Goal: Transaction & Acquisition: Connect with others

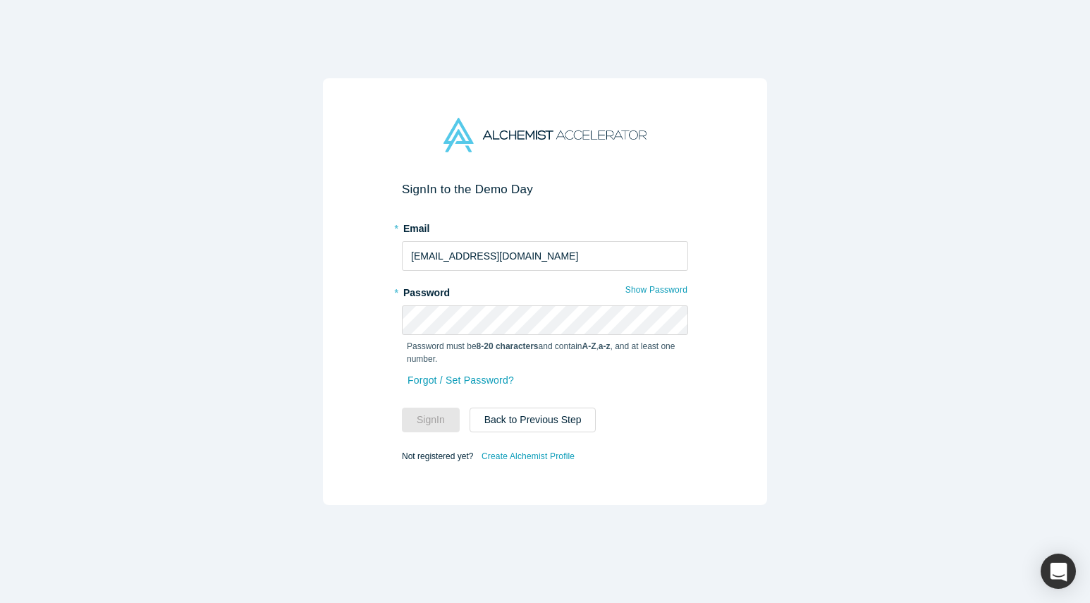
click at [636, 378] on div "Forgot / Set Password?" at bounding box center [545, 388] width 286 height 37
click at [444, 383] on link "Forgot / Set Password?" at bounding box center [461, 380] width 108 height 25
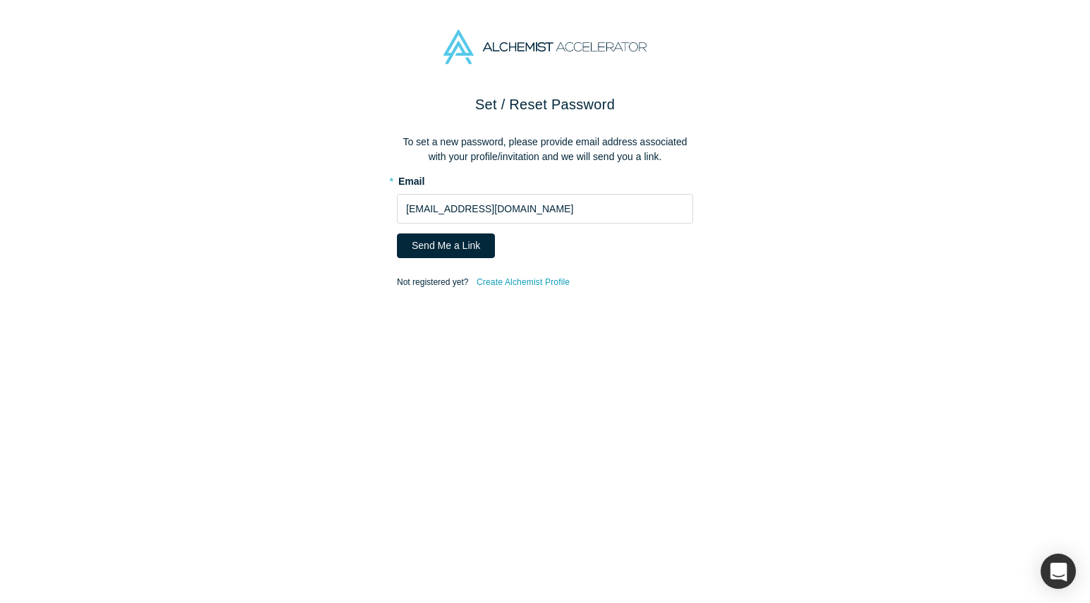
drag, startPoint x: 458, startPoint y: 244, endPoint x: 455, endPoint y: 261, distance: 18.0
click at [458, 244] on button "Send Me a Link" at bounding box center [446, 245] width 98 height 25
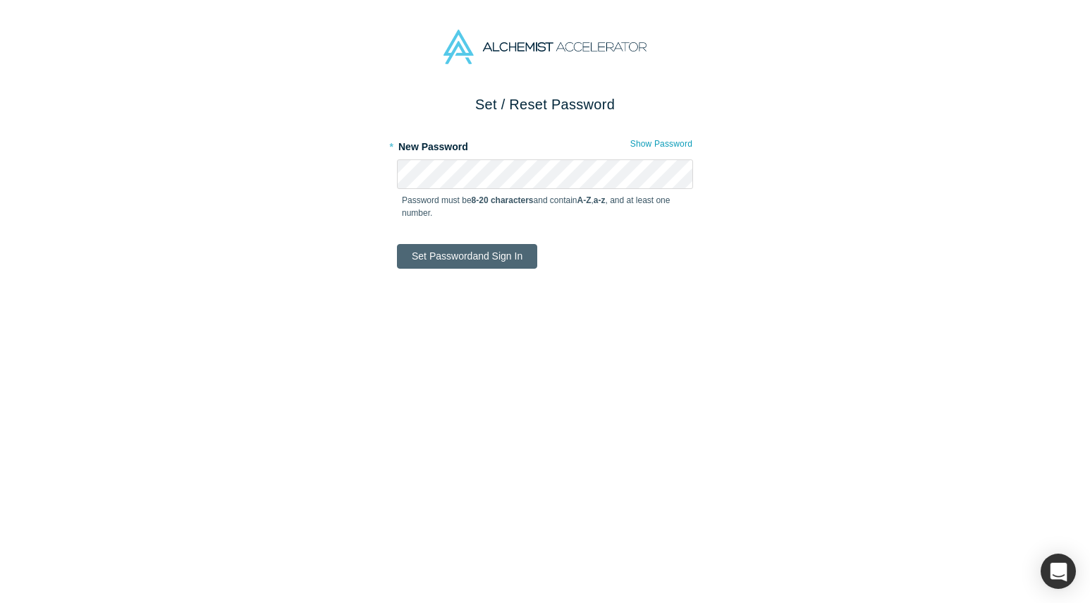
click at [489, 247] on button "Set Password and Sign In" at bounding box center [467, 256] width 140 height 25
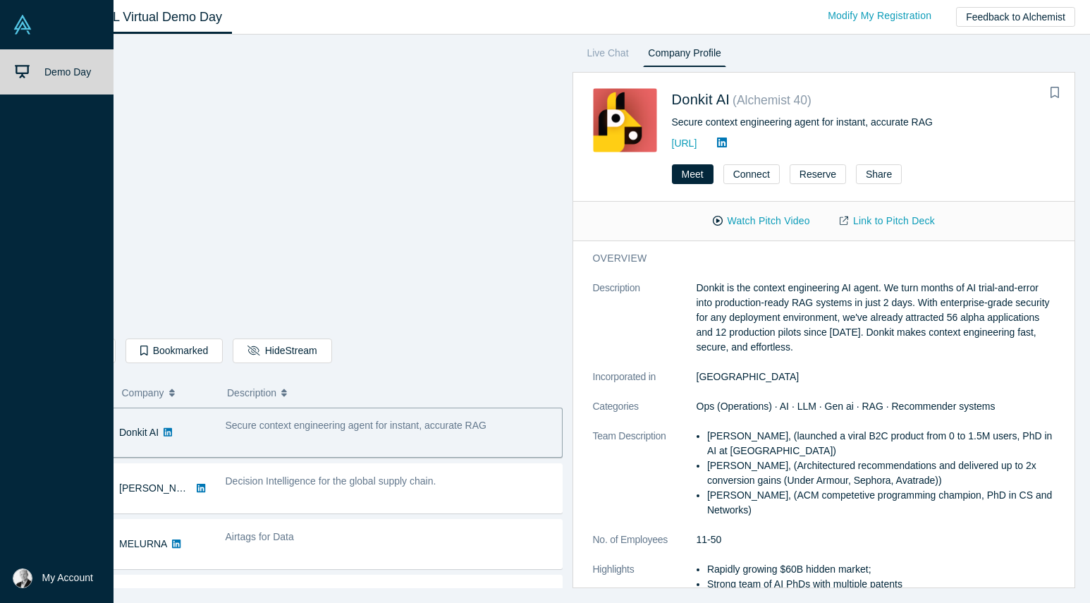
click at [52, 78] on link "Demo Day" at bounding box center [56, 71] width 113 height 45
drag, startPoint x: 60, startPoint y: 68, endPoint x: 51, endPoint y: 214, distance: 146.8
click at [60, 68] on span "Demo Day" at bounding box center [67, 71] width 47 height 11
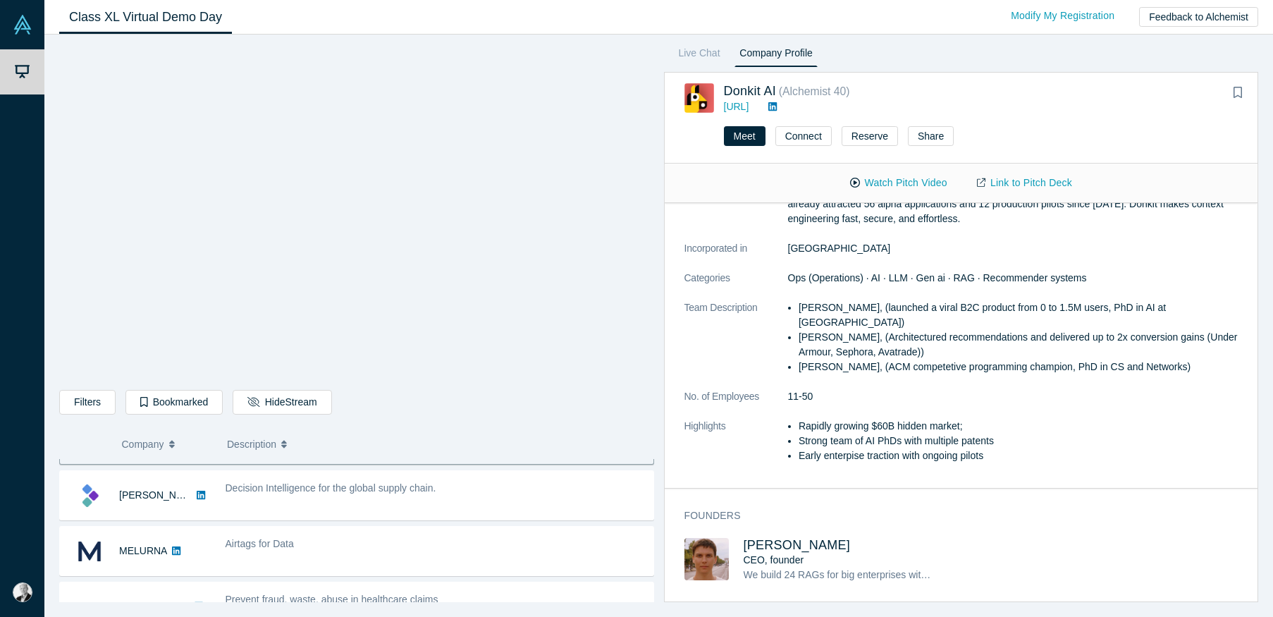
scroll to position [44, 0]
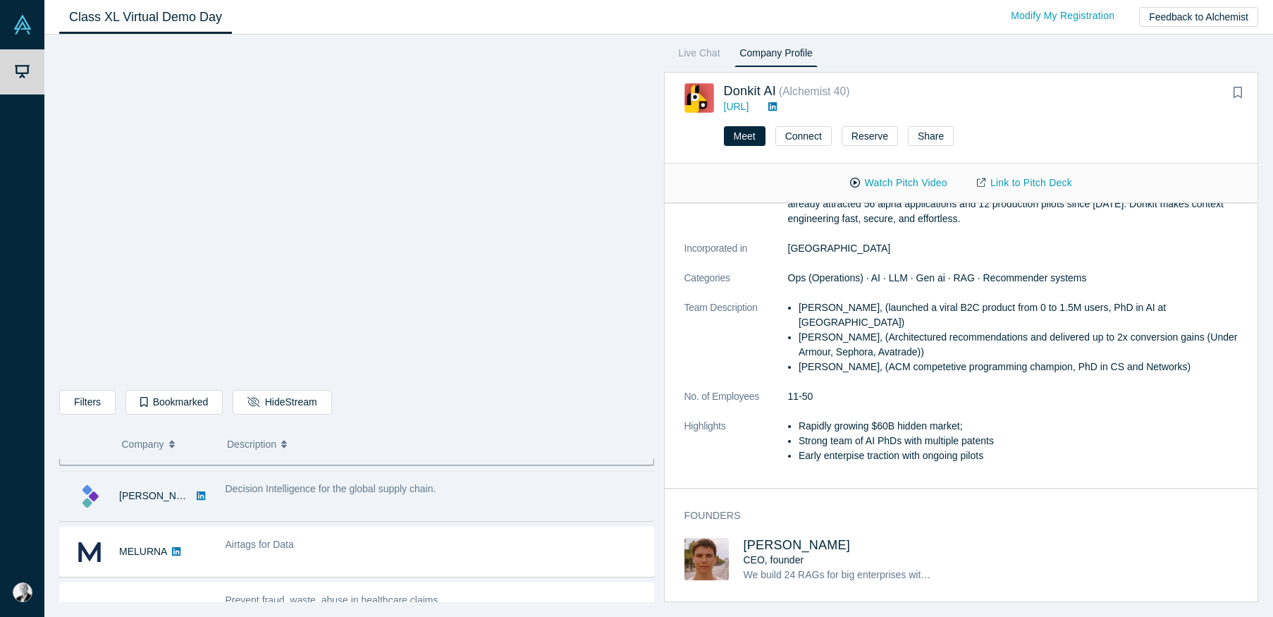
click at [436, 500] on div "Decision Intelligence for the global supply chain." at bounding box center [436, 496] width 436 height 44
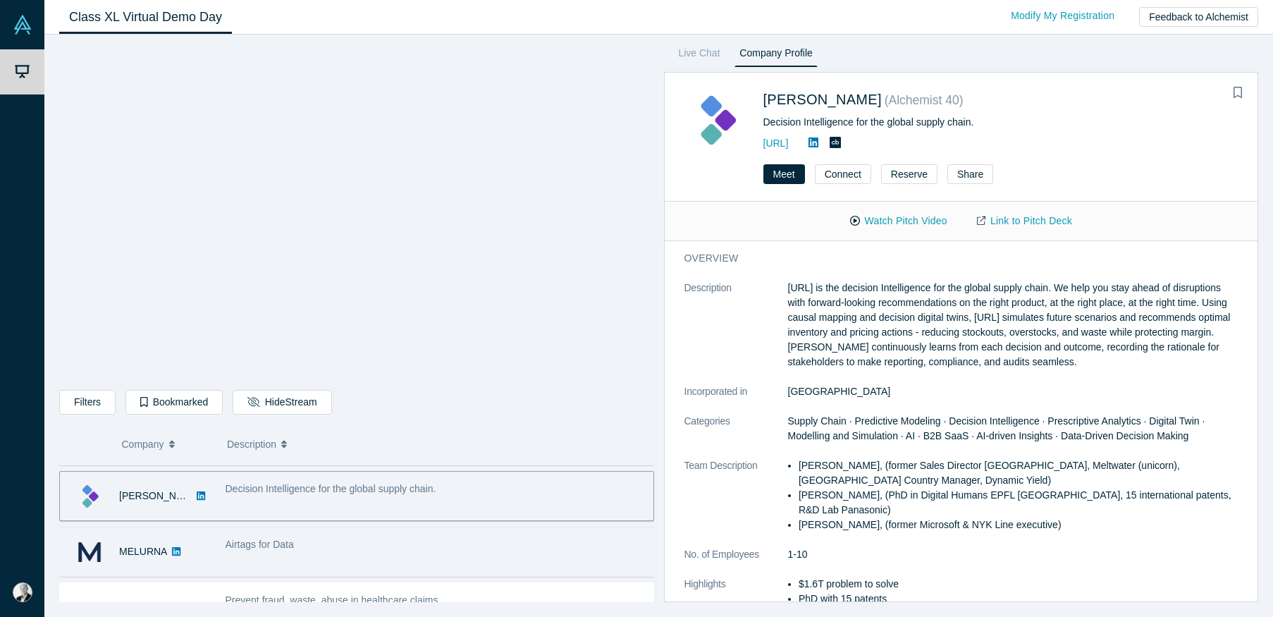
click at [363, 552] on div "Airtags for Data" at bounding box center [436, 551] width 436 height 44
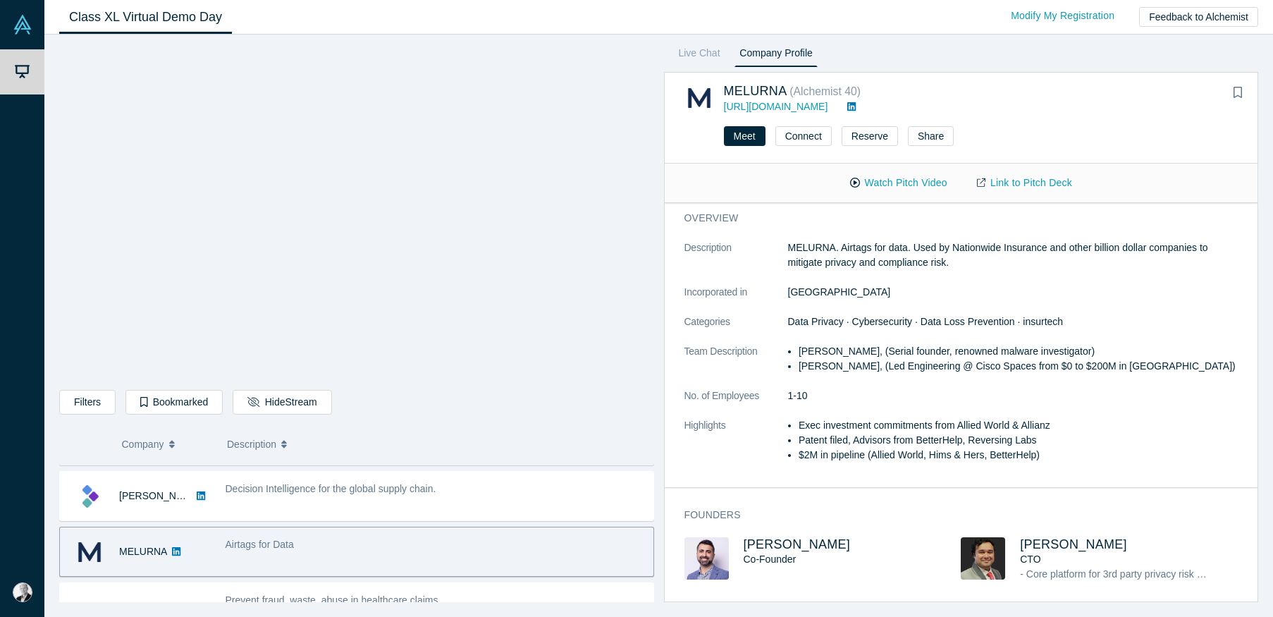
scroll to position [1, 0]
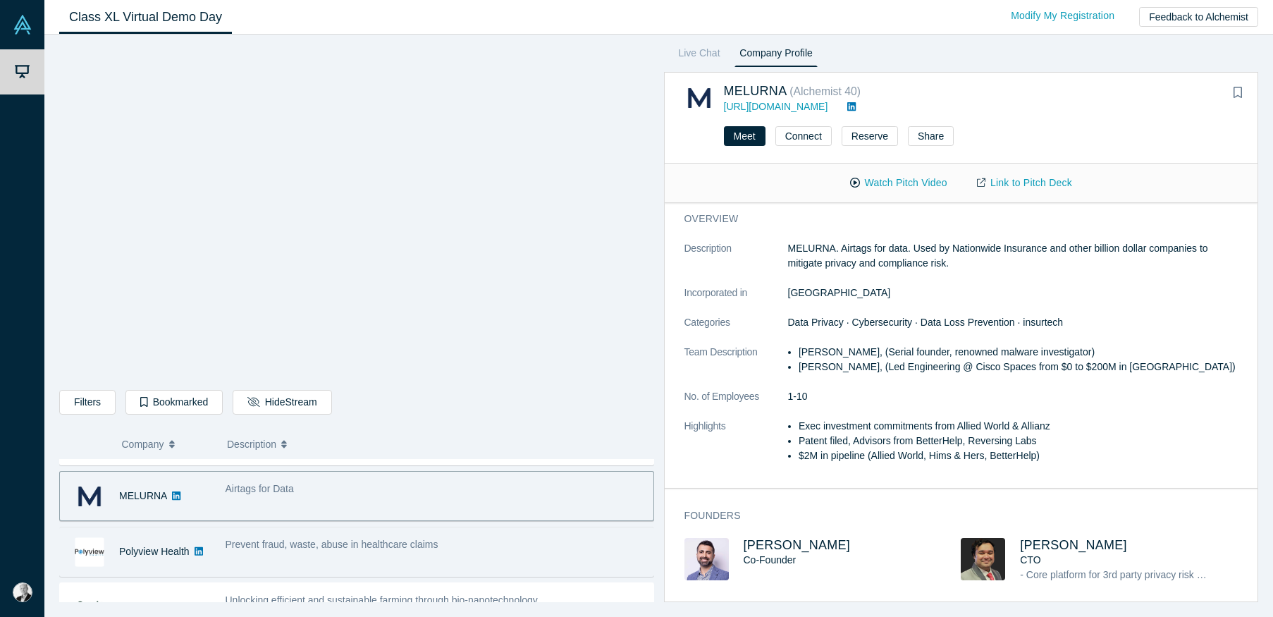
click at [383, 555] on div "Prevent fraud, waste, abuse in healthcare claims" at bounding box center [436, 551] width 436 height 44
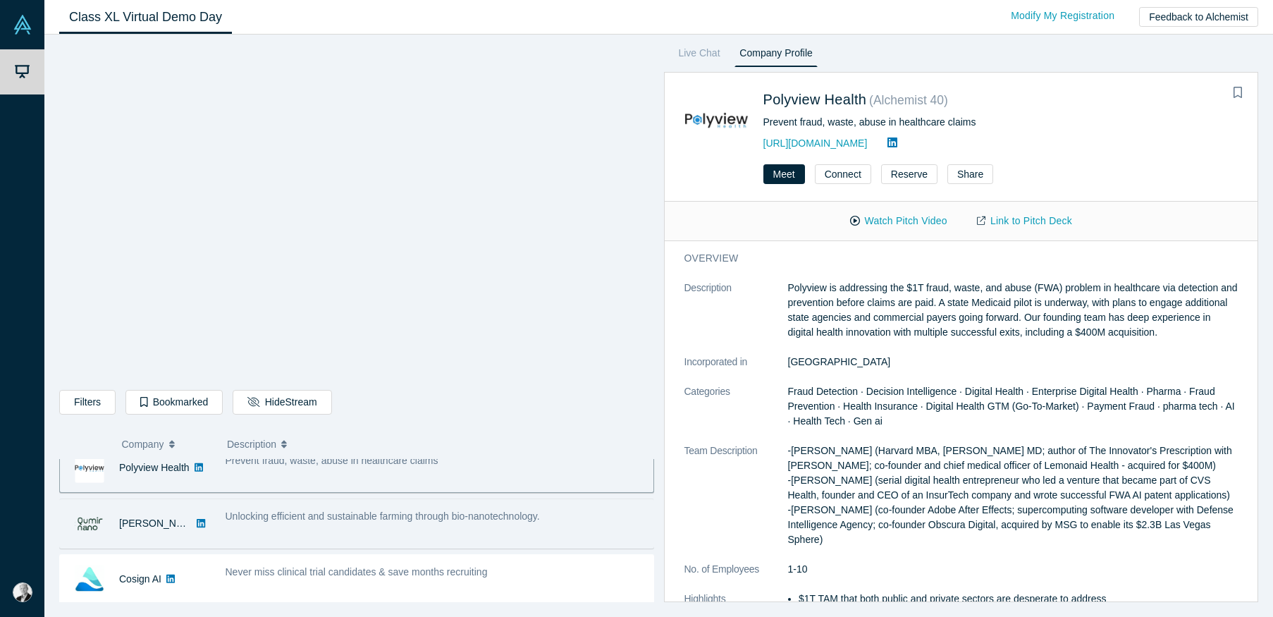
scroll to position [188, 0]
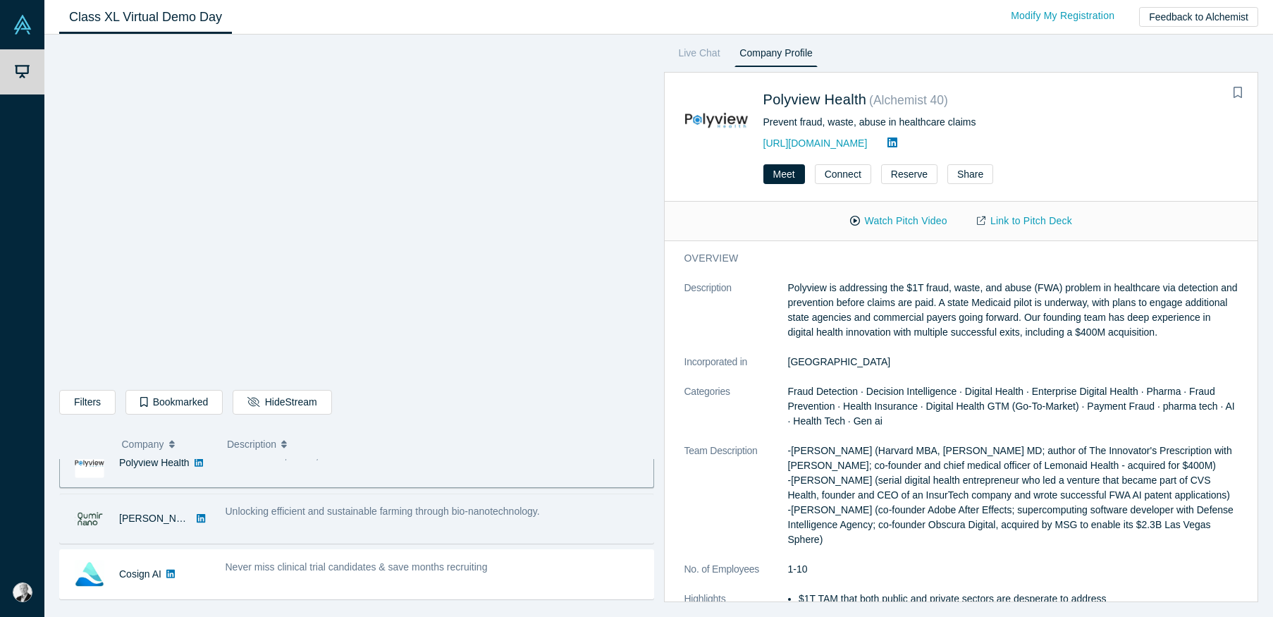
click at [434, 517] on div "Unlocking efficient and sustainable farming through bio-nanotechnology." at bounding box center [436, 511] width 421 height 15
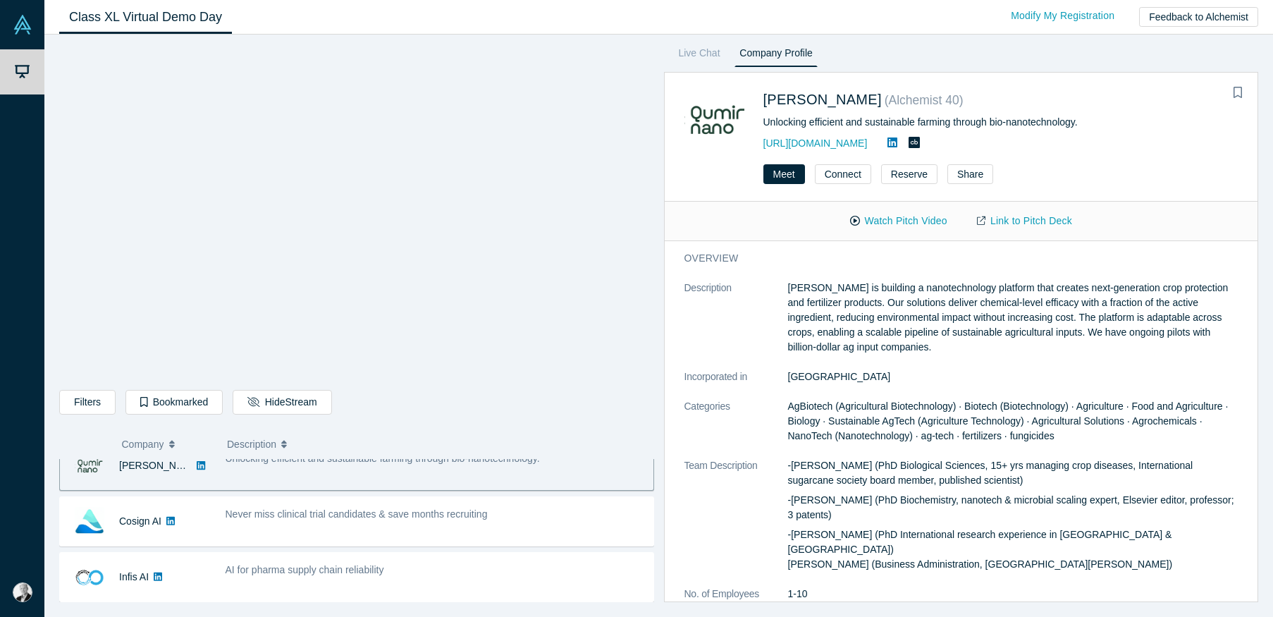
scroll to position [242, 0]
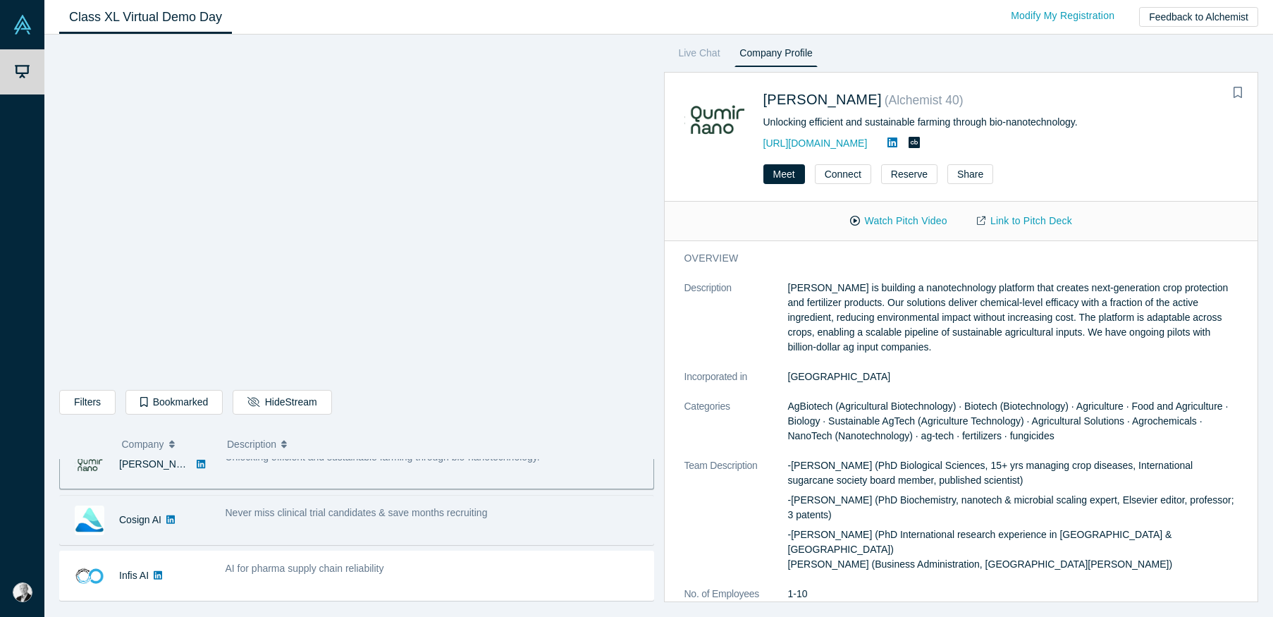
click at [427, 523] on div "Never miss clinical trial candidates & save months recruiting" at bounding box center [436, 520] width 436 height 44
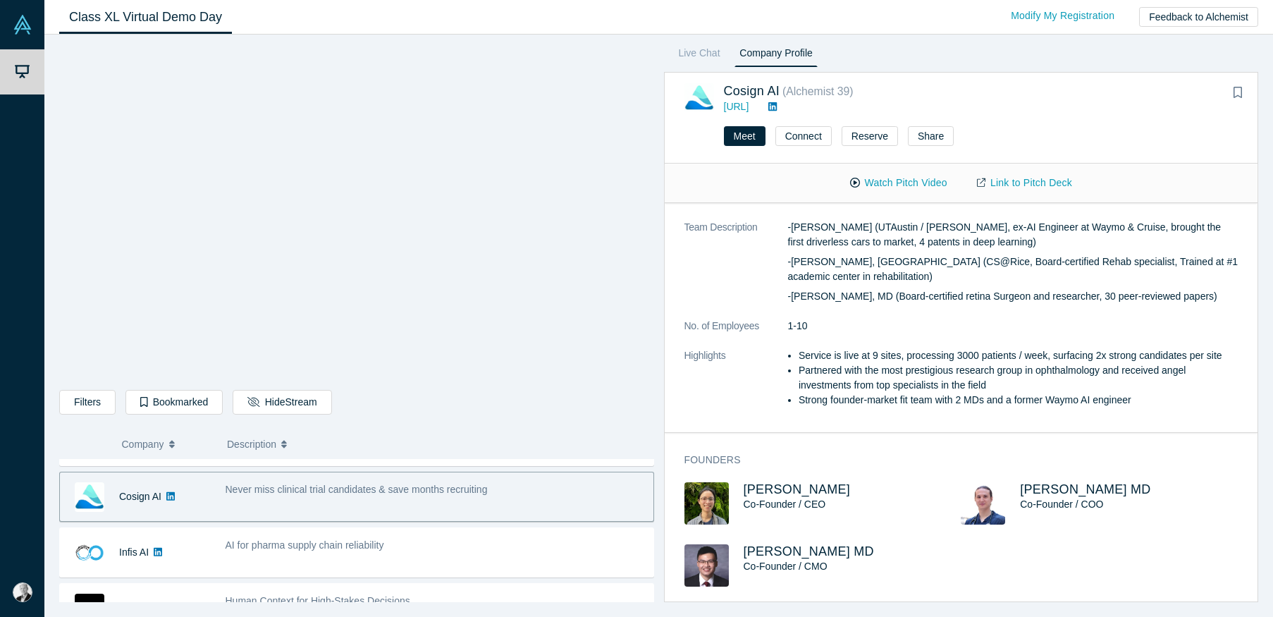
scroll to position [203, 0]
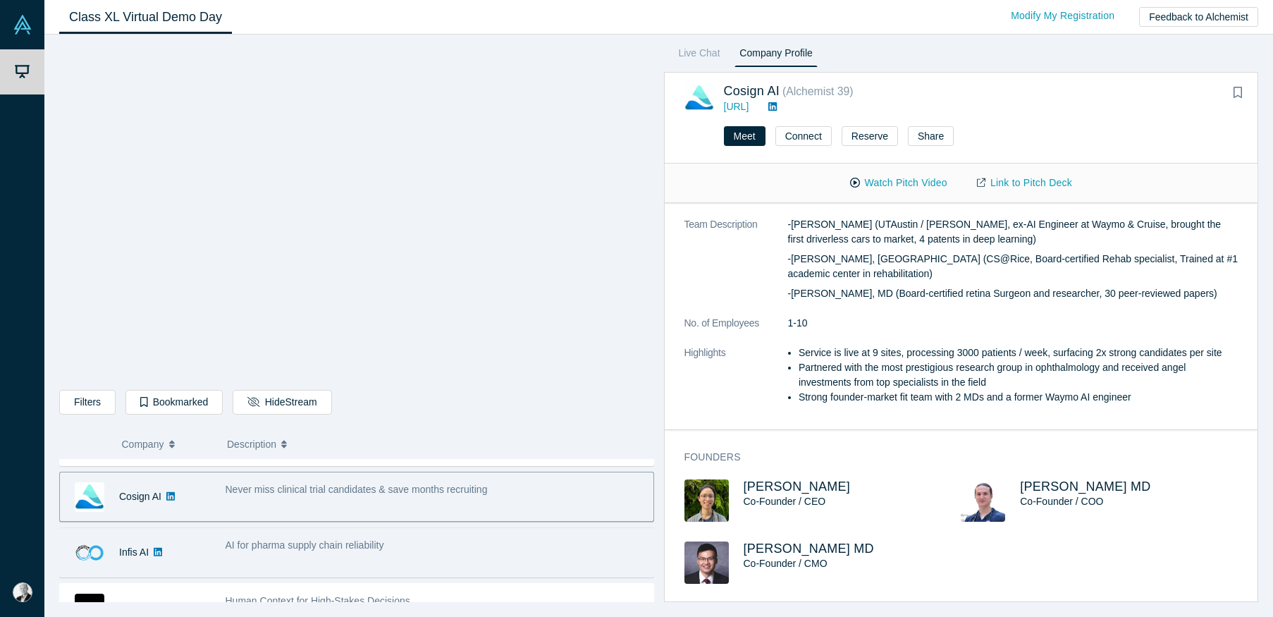
click at [384, 543] on span "AI for pharma supply chain reliability" at bounding box center [305, 544] width 159 height 11
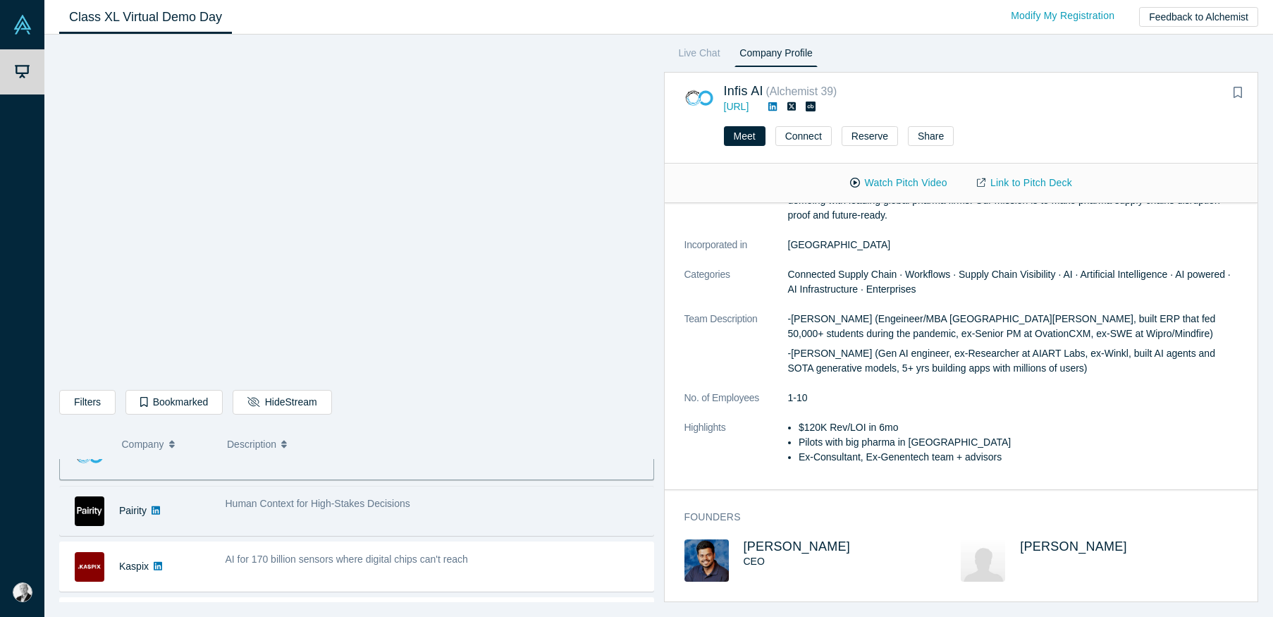
scroll to position [364, 0]
click at [309, 513] on div "Human Context for High-Stakes Decisions" at bounding box center [436, 509] width 436 height 44
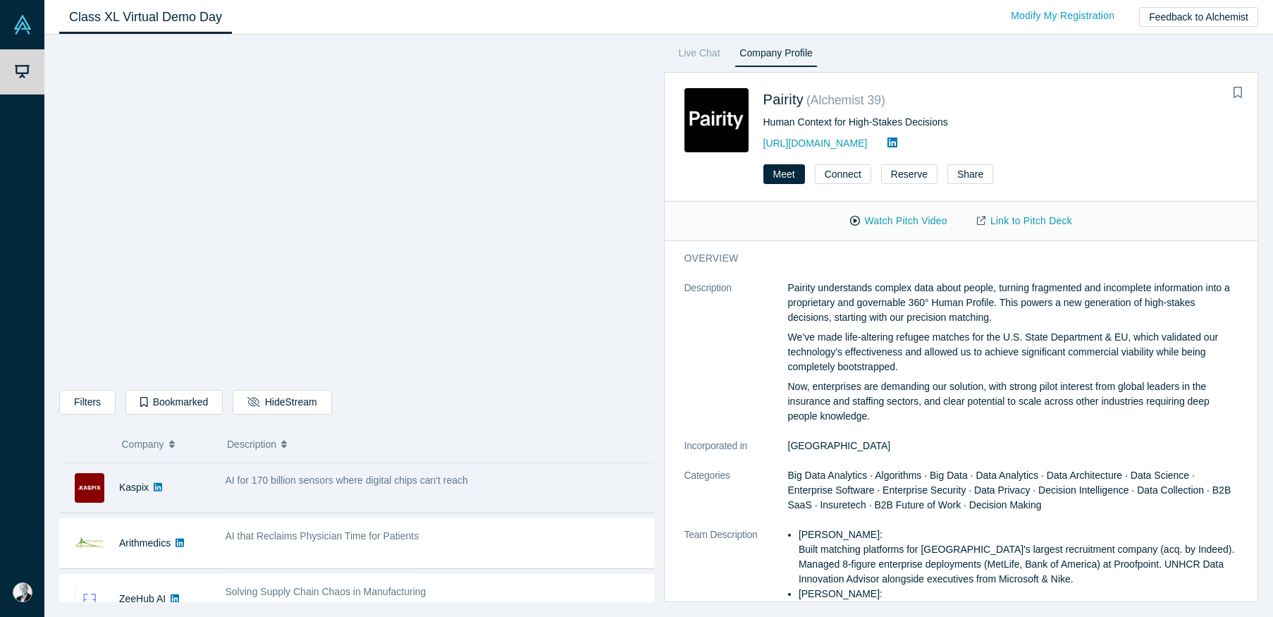
scroll to position [443, 0]
click at [416, 494] on div "AI for 170 billion sensors where digital chips can't reach" at bounding box center [436, 486] width 436 height 44
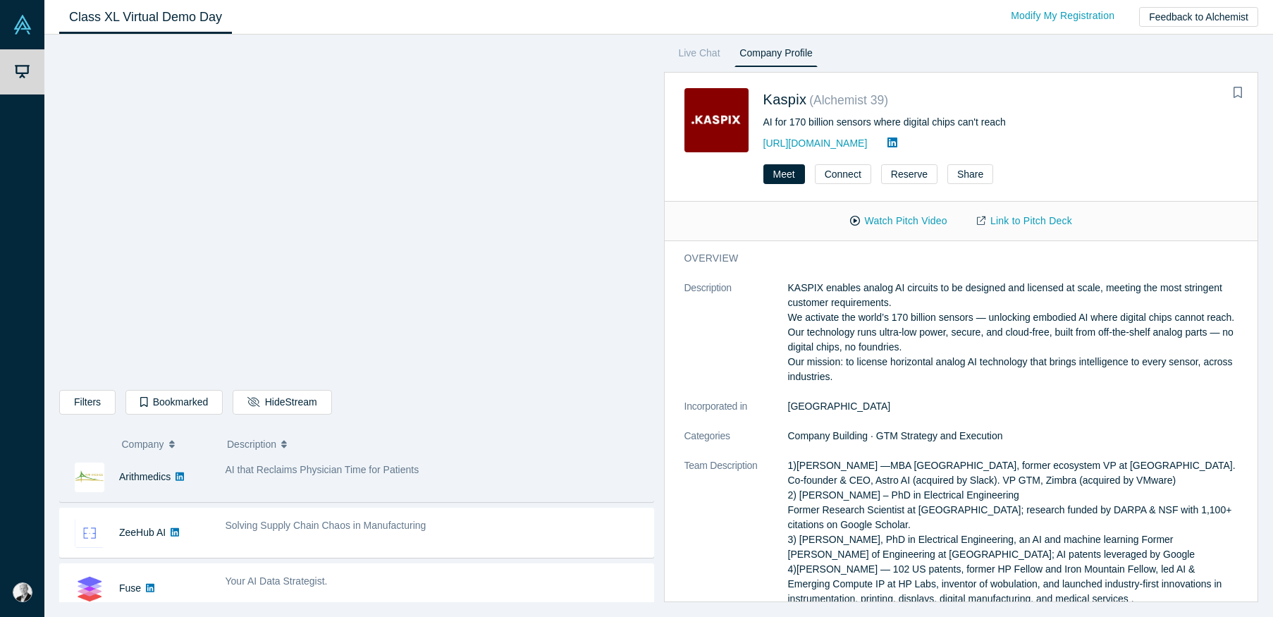
click at [399, 486] on div "AI that Reclaims Physician Time for Patients" at bounding box center [436, 477] width 436 height 44
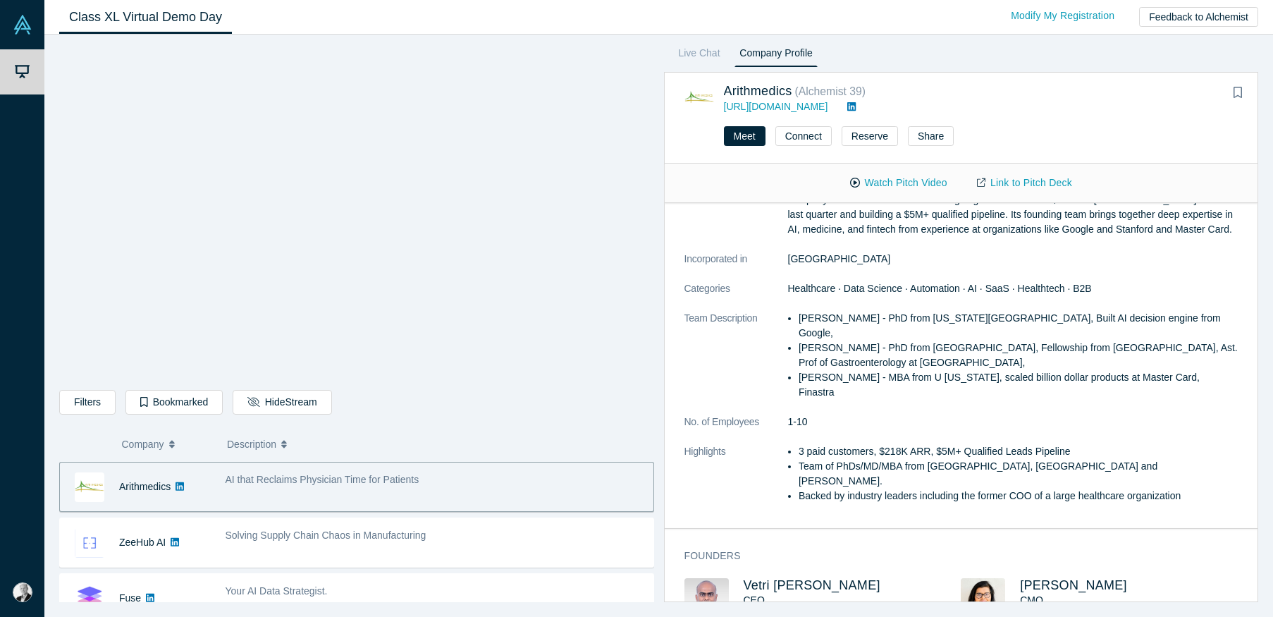
scroll to position [541, 0]
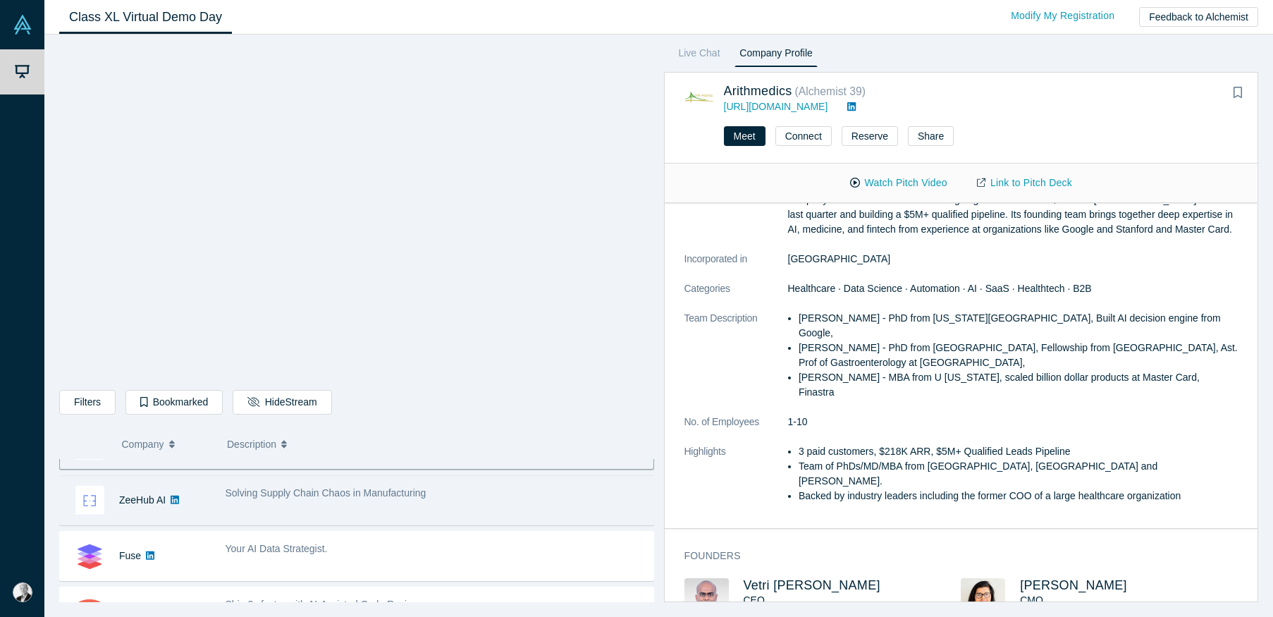
click at [402, 508] on div "Solving Supply Chain Chaos in Manufacturing" at bounding box center [436, 500] width 436 height 44
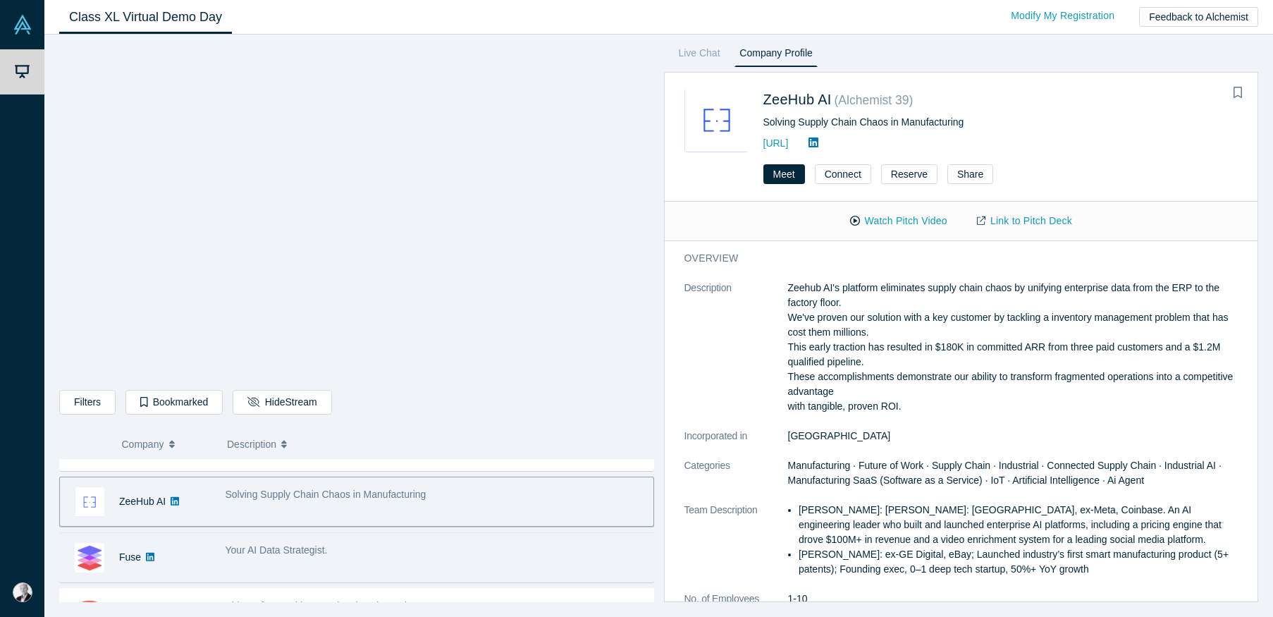
click at [434, 563] on div "Your AI Data Strategist." at bounding box center [436, 557] width 436 height 44
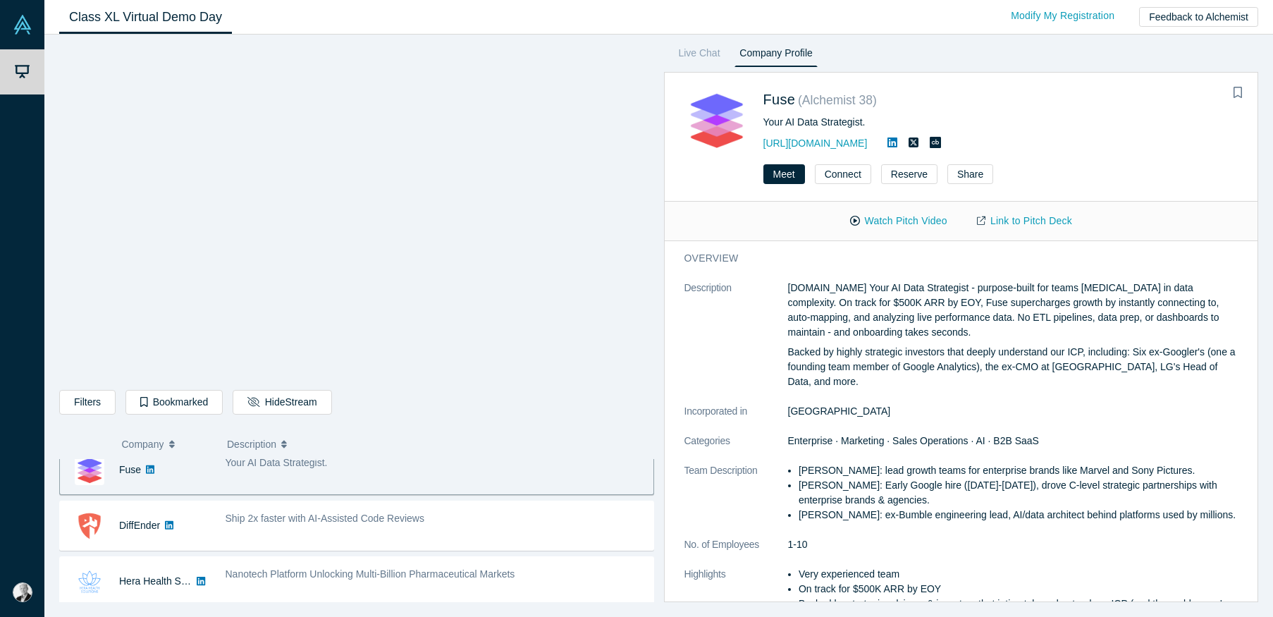
scroll to position [629, 0]
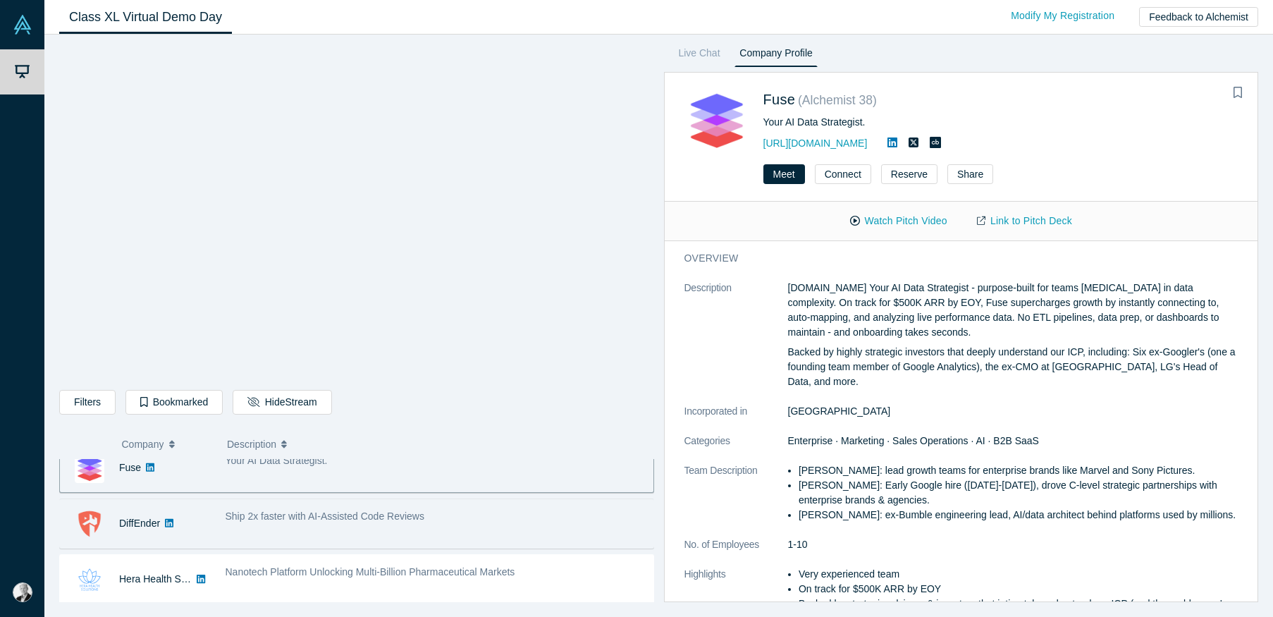
click at [435, 524] on div "Ship 2x faster with AI-Assisted Code Reviews" at bounding box center [436, 523] width 436 height 44
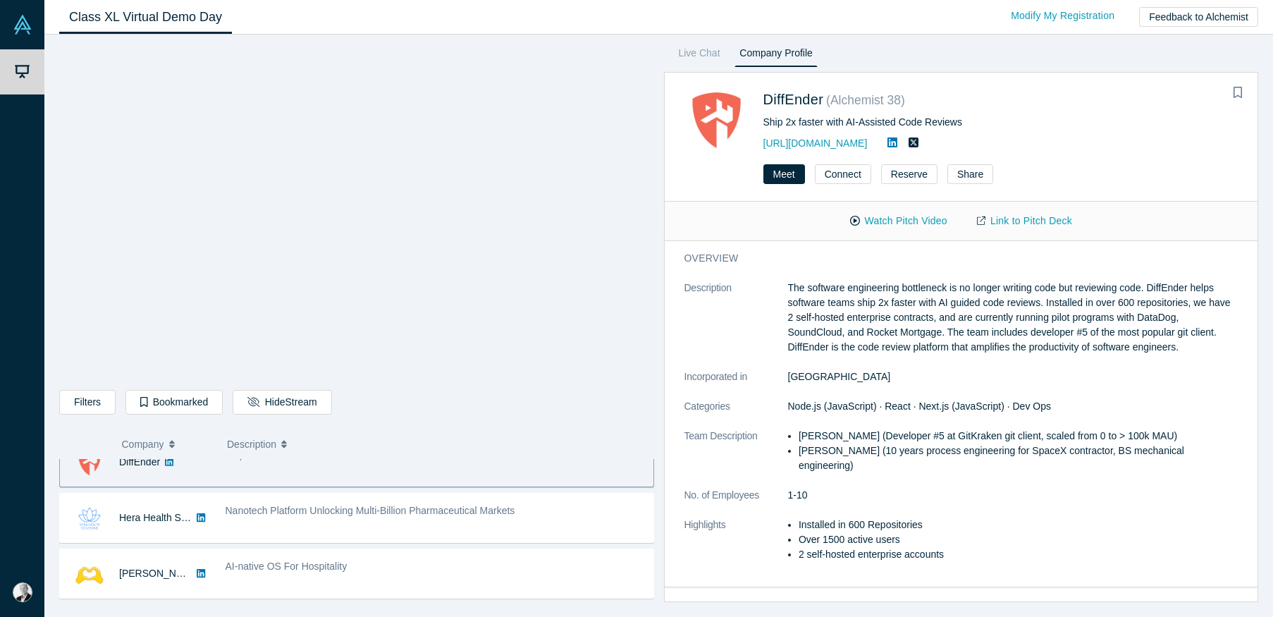
scroll to position [694, 0]
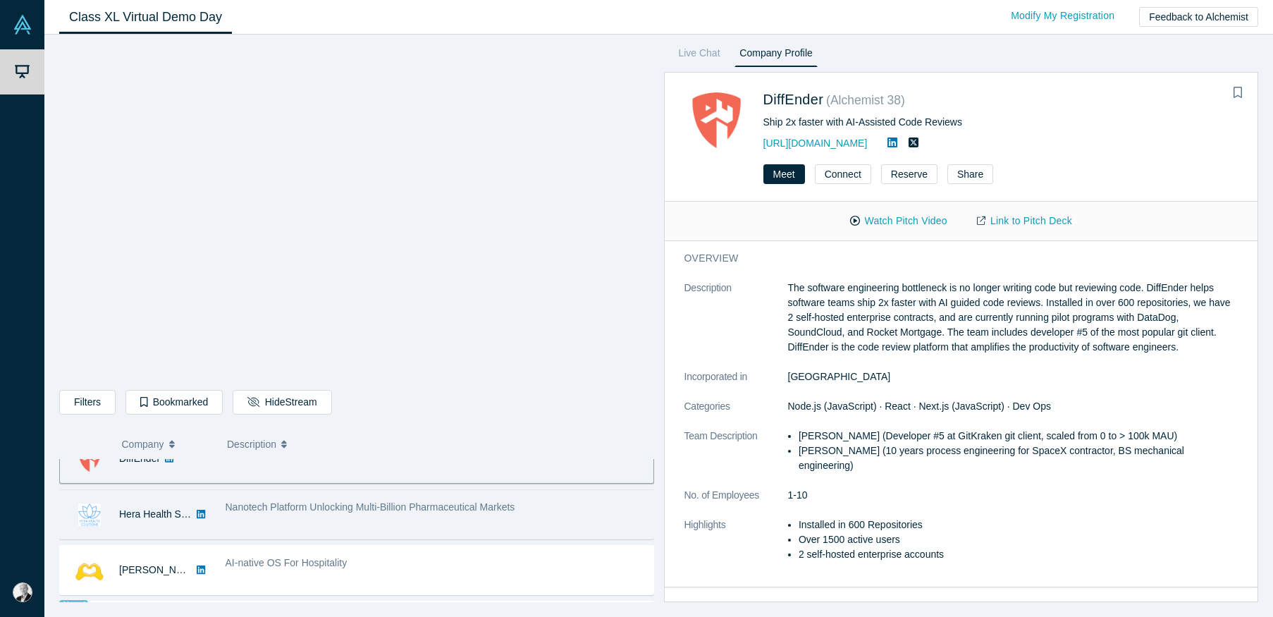
click at [455, 522] on div "Nanotech Platform Unlocking Multi-Billion Pharmaceutical Markets" at bounding box center [436, 514] width 436 height 44
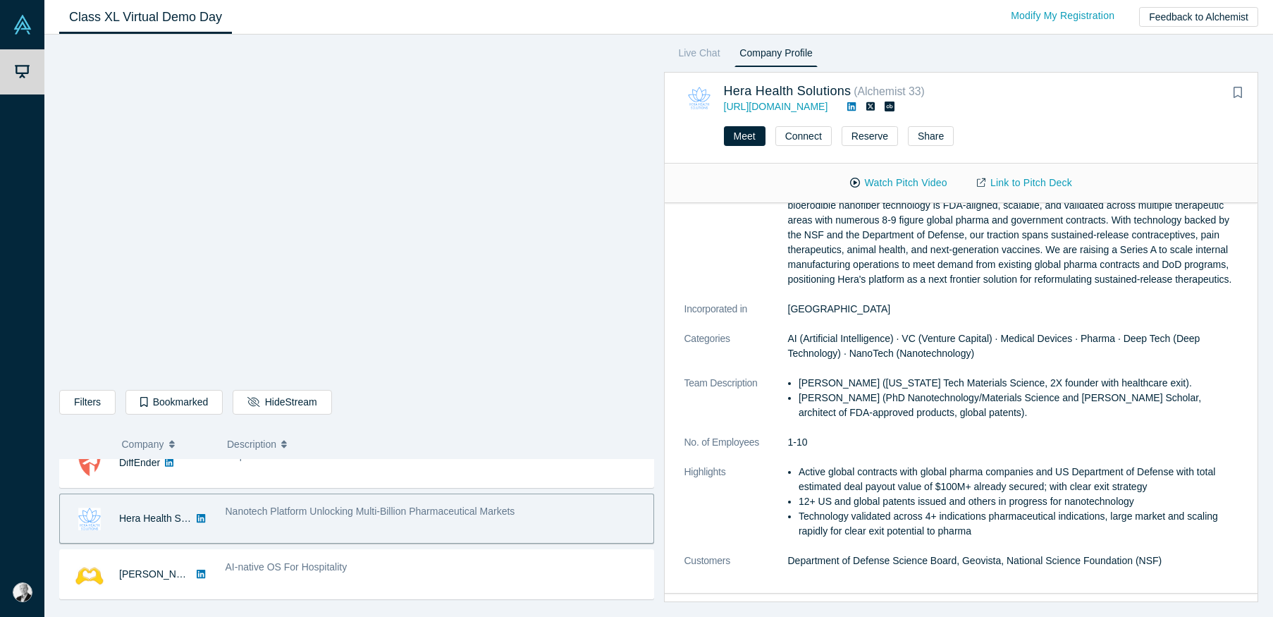
scroll to position [78, 0]
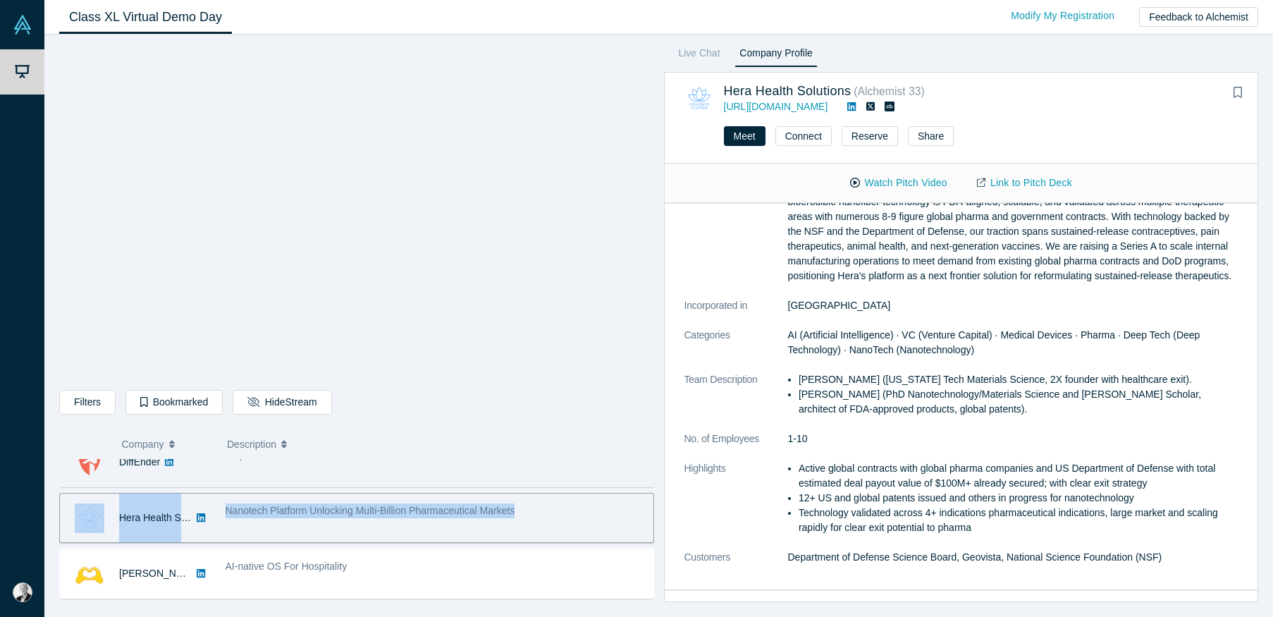
drag, startPoint x: 599, startPoint y: 508, endPoint x: 601, endPoint y: 483, distance: 25.5
click at [601, 483] on div "Donkit AI AI Secure context engineering agent for instant, accurate RAG - Mikha…" at bounding box center [356, 434] width 595 height 1331
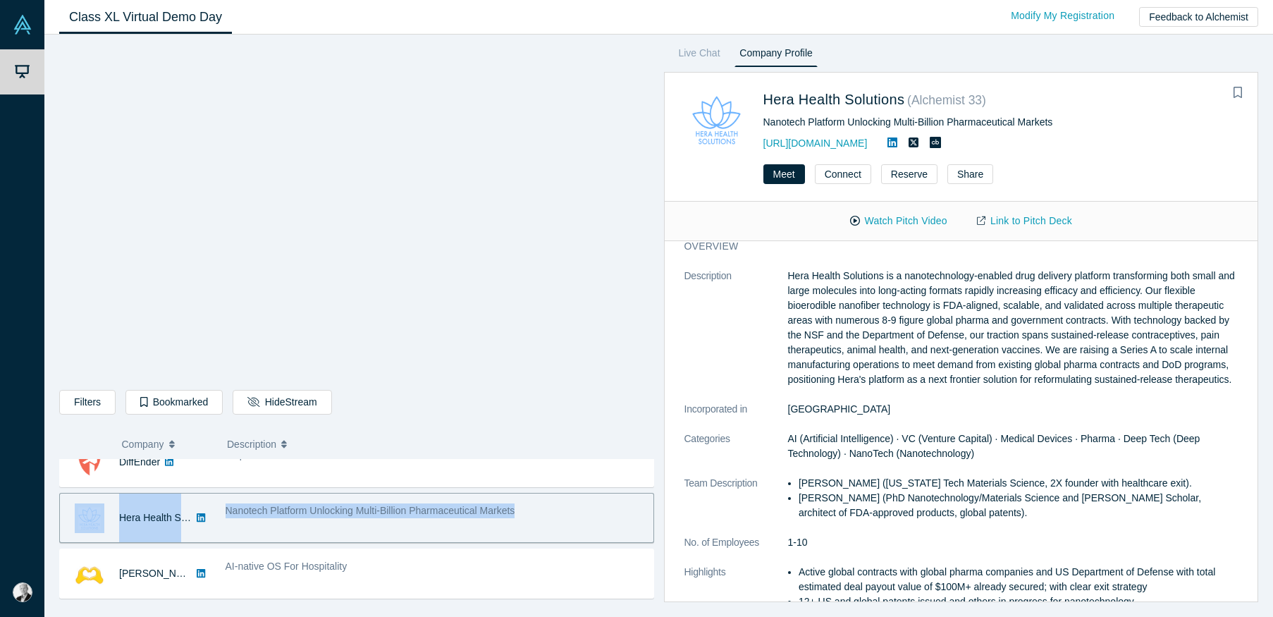
scroll to position [9, 0]
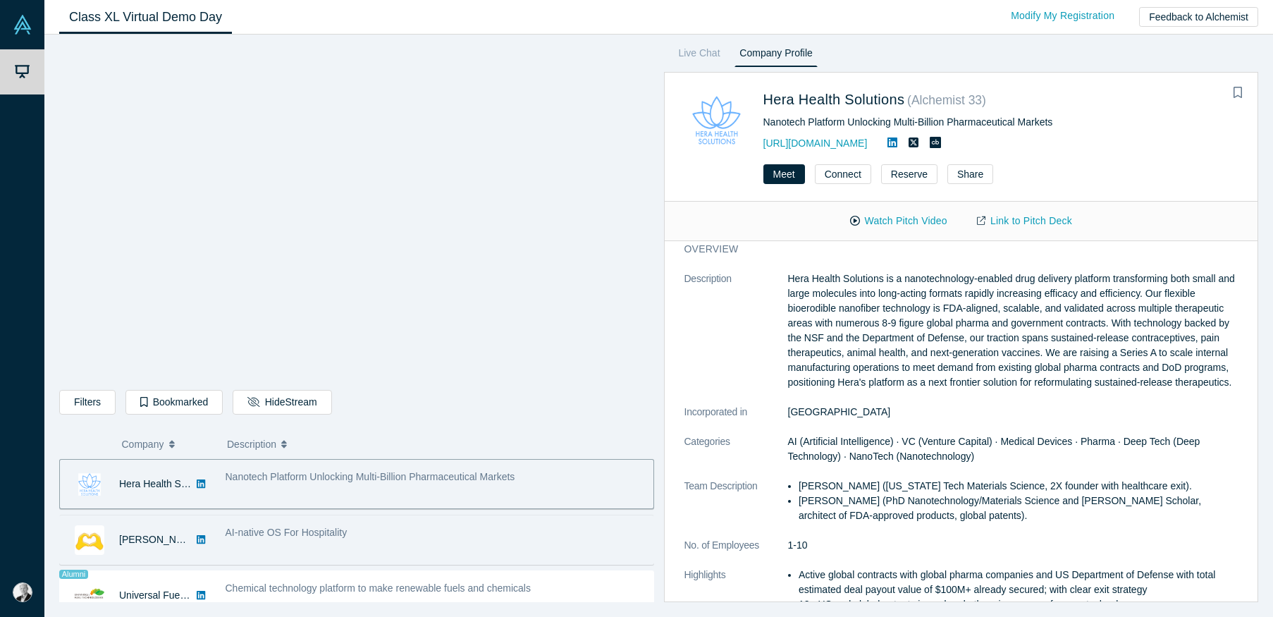
click at [424, 534] on div "AI-native OS For Hospitality" at bounding box center [436, 532] width 421 height 15
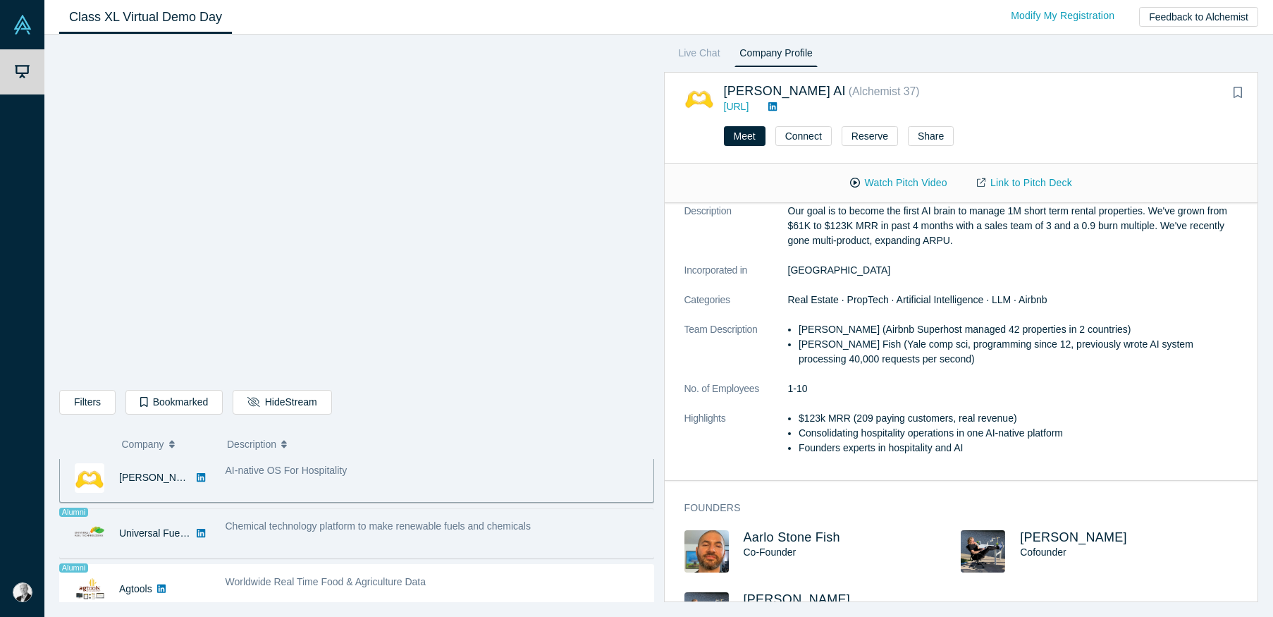
scroll to position [787, 0]
click at [475, 536] on div "Chemical technology platform to make renewable fuels and chemicals" at bounding box center [436, 532] width 436 height 44
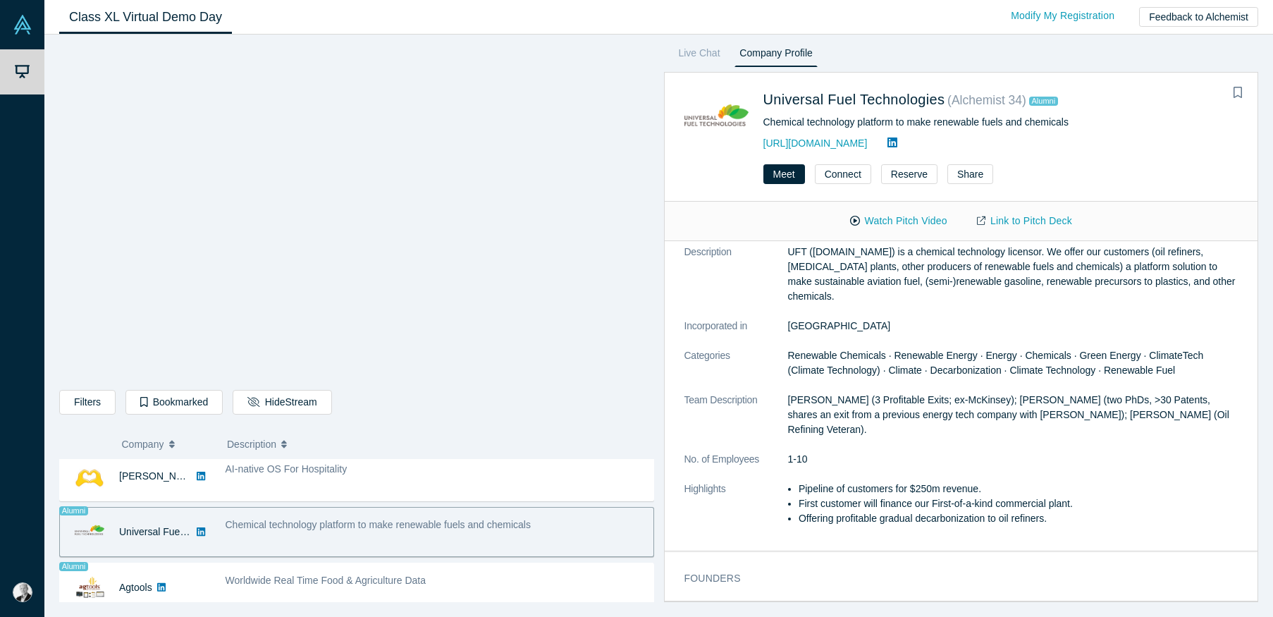
scroll to position [0, 0]
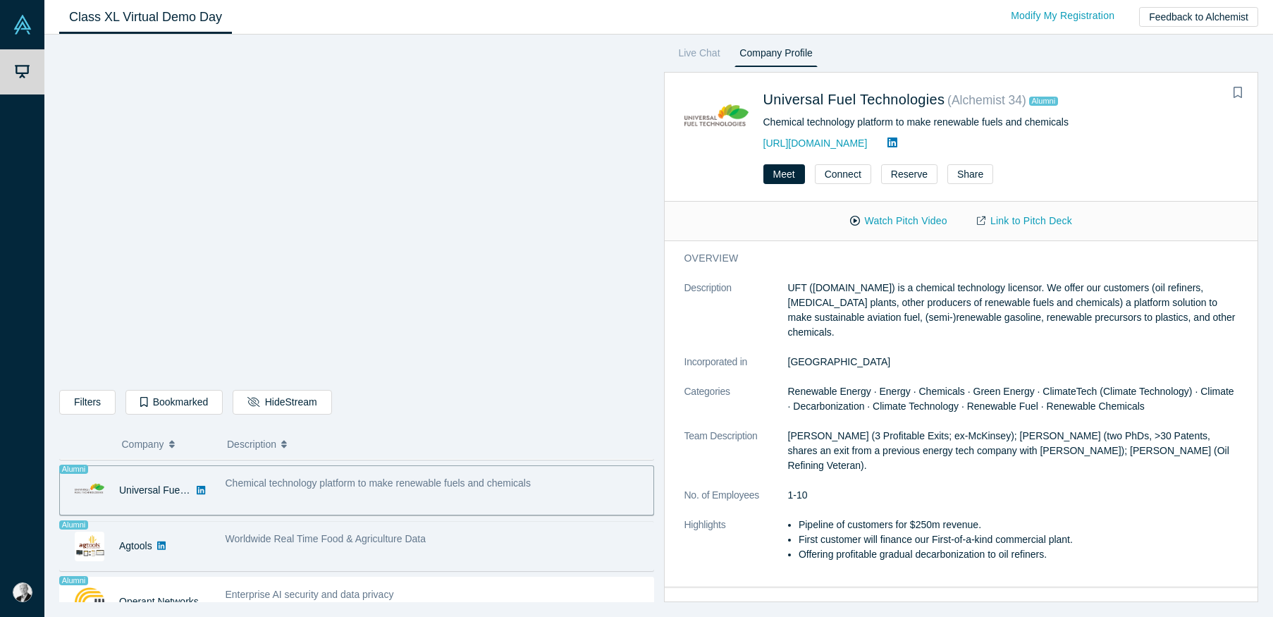
click at [488, 538] on div "Worldwide Real Time Food & Agriculture Data" at bounding box center [436, 538] width 421 height 15
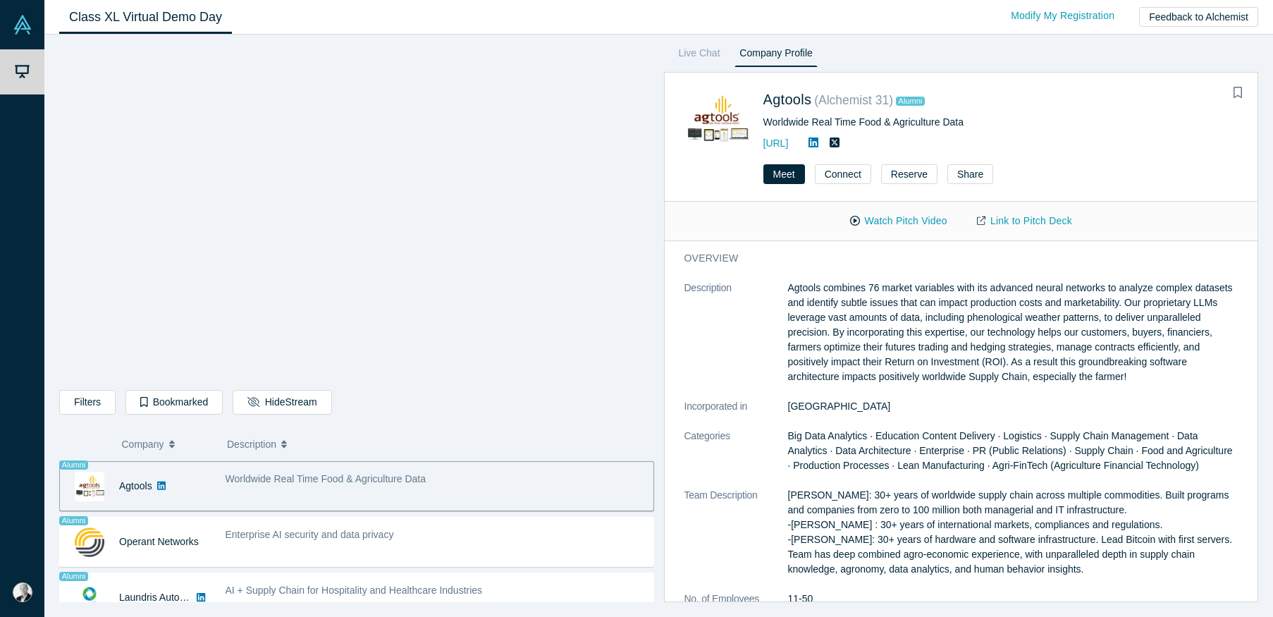
scroll to position [890, 0]
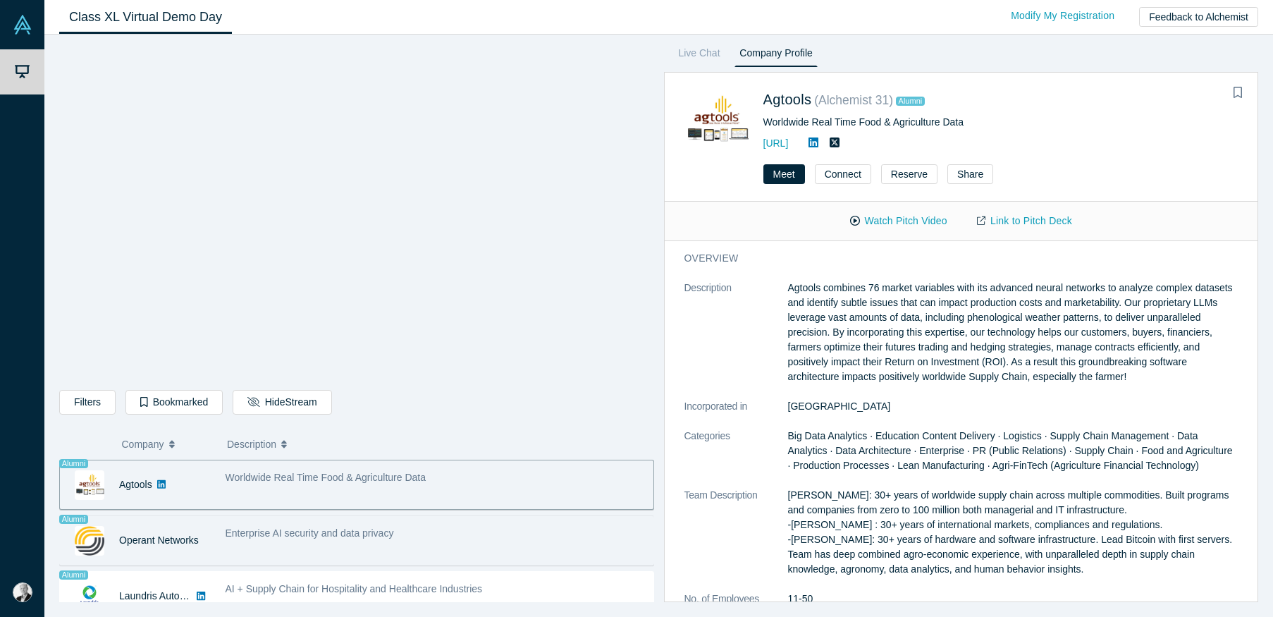
click at [475, 540] on div "Enterprise AI security and data privacy" at bounding box center [436, 533] width 421 height 15
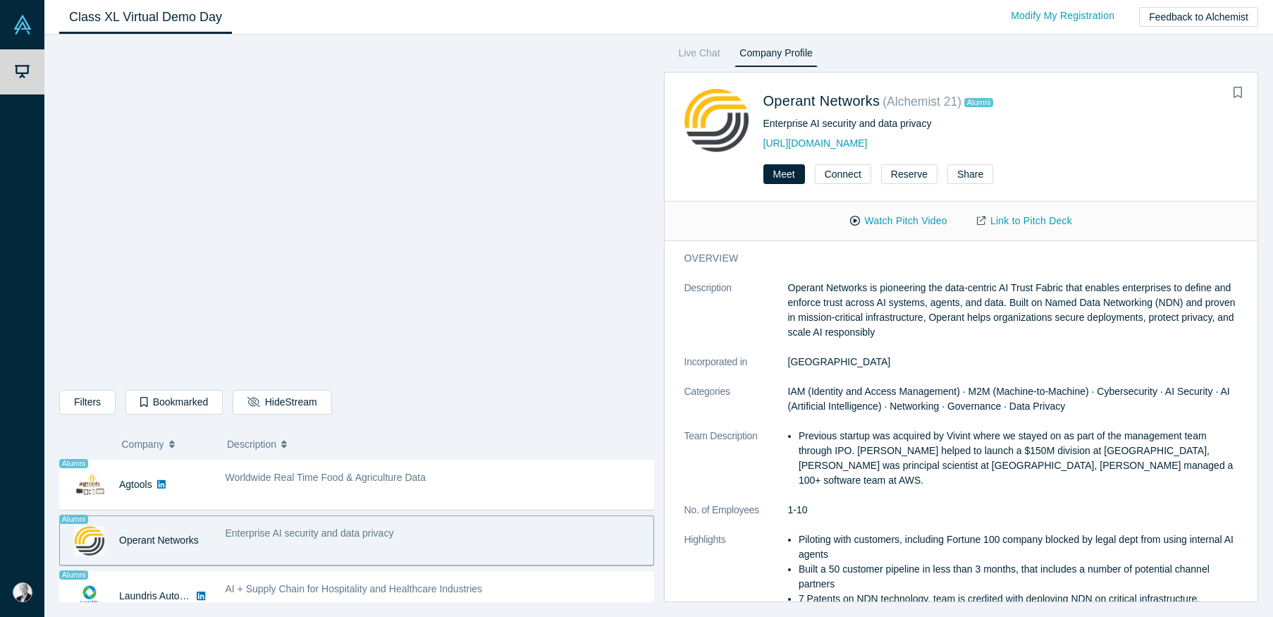
scroll to position [888, 0]
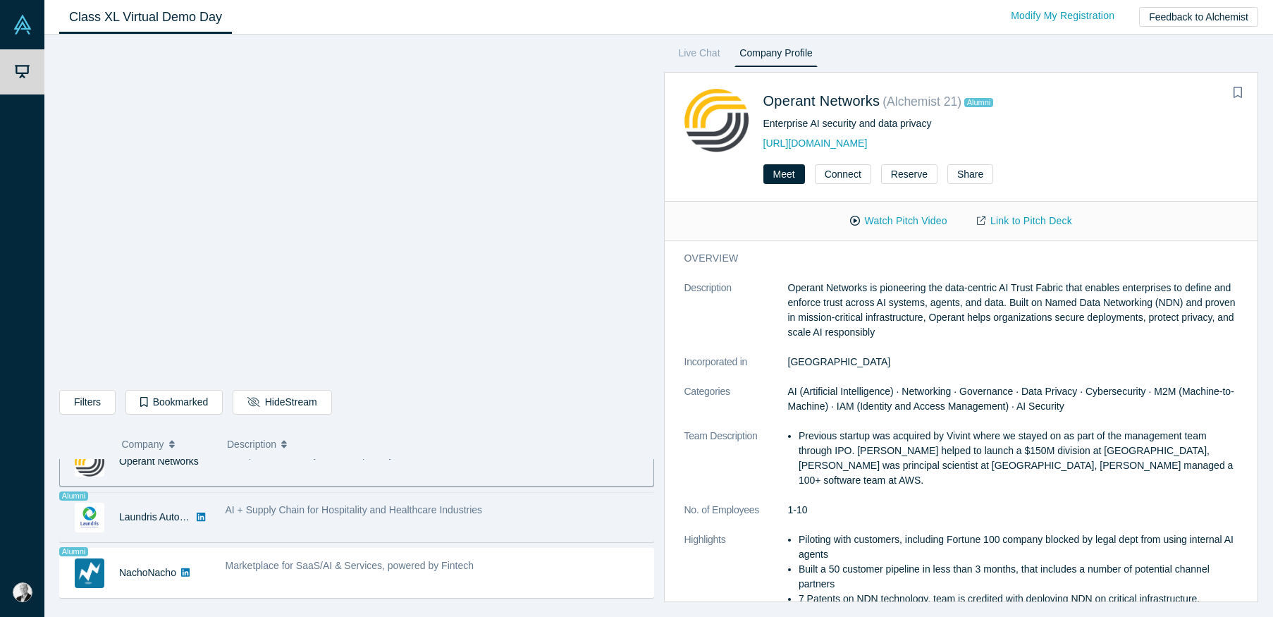
click at [440, 524] on div "AI + Supply Chain for Hospitality and Healthcare Industries" at bounding box center [436, 517] width 436 height 44
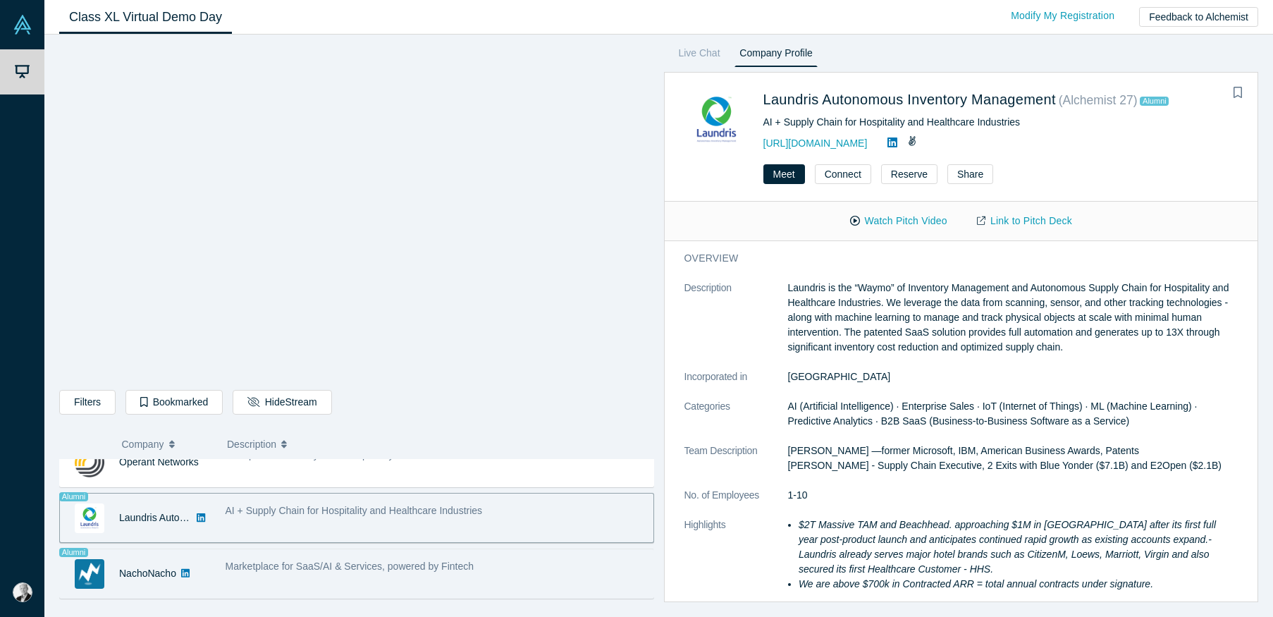
click at [356, 572] on div "Marketplace for SaaS/AI & Services, powered by Fintech" at bounding box center [436, 566] width 421 height 15
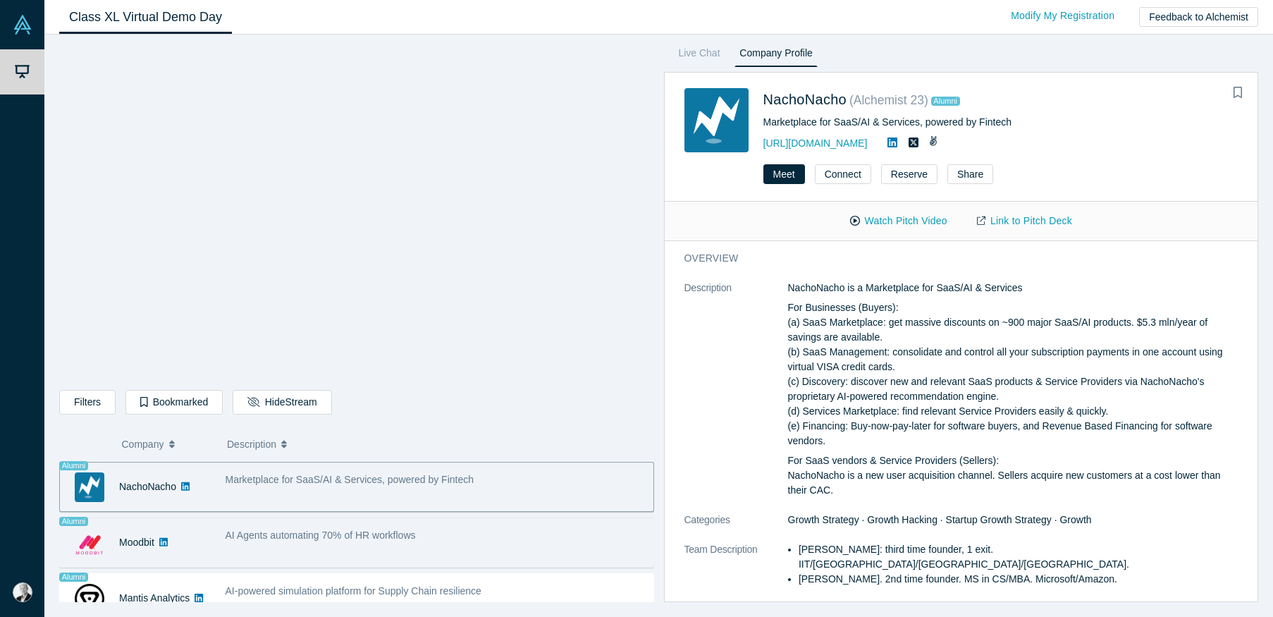
click at [415, 538] on span "AI Agents automating 70% of HR workflows" at bounding box center [321, 534] width 190 height 11
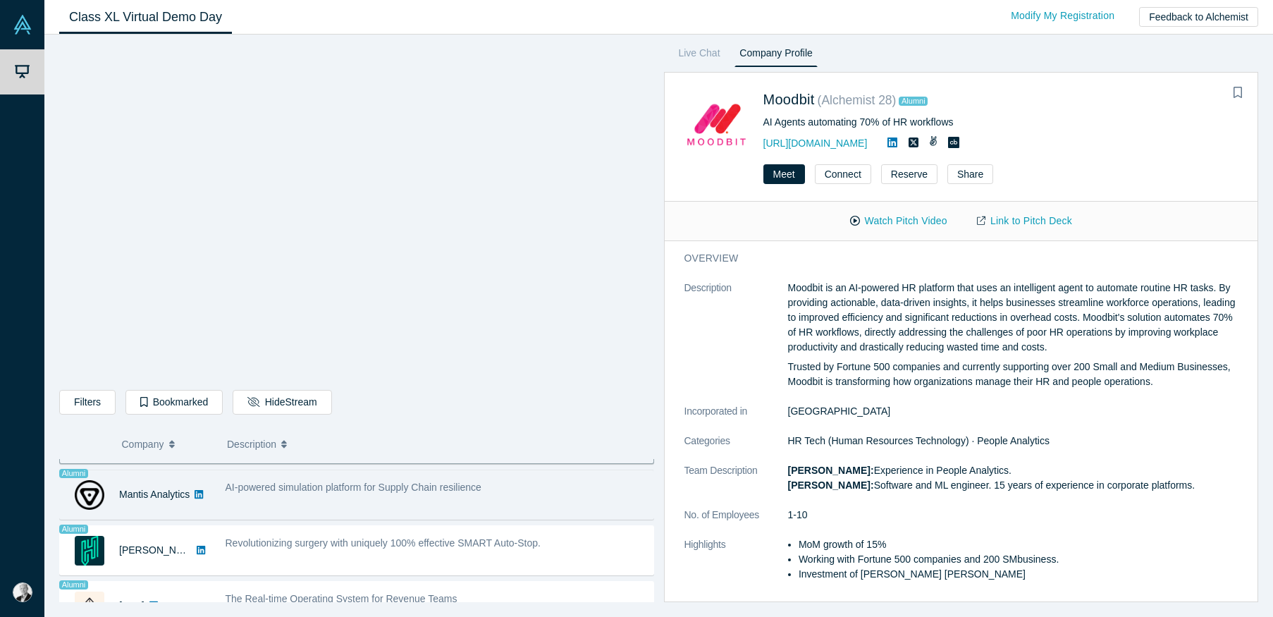
click at [419, 499] on div "AI-powered simulation platform for Supply Chain resilience" at bounding box center [436, 494] width 436 height 44
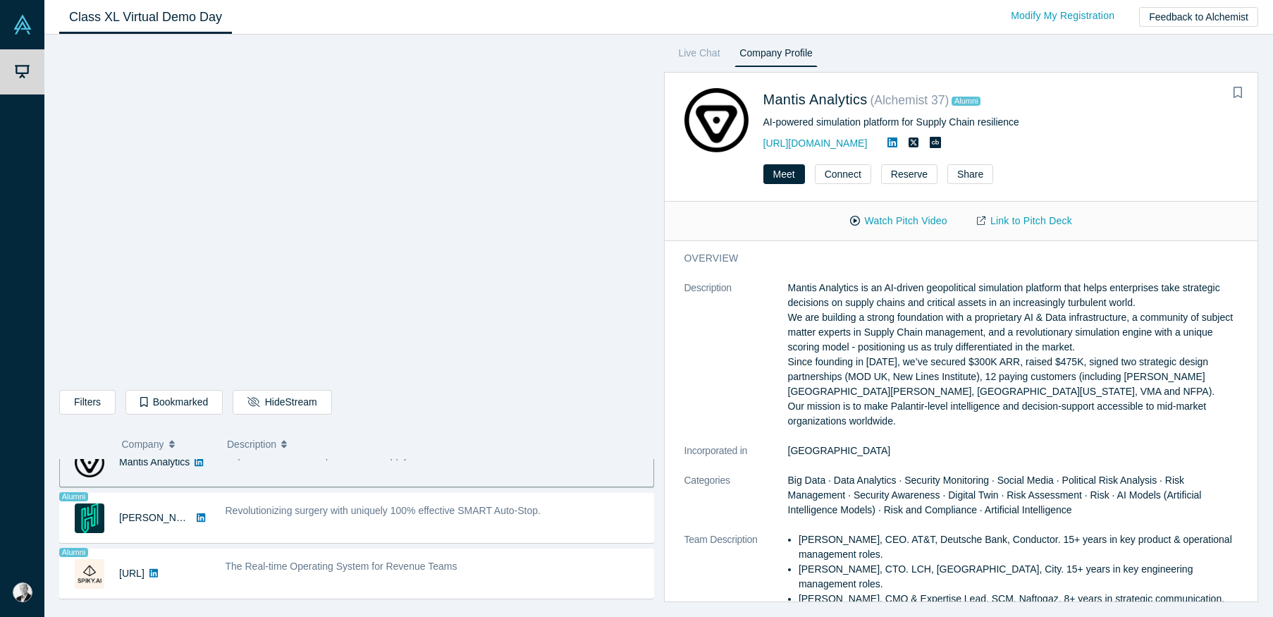
scroll to position [1193, 0]
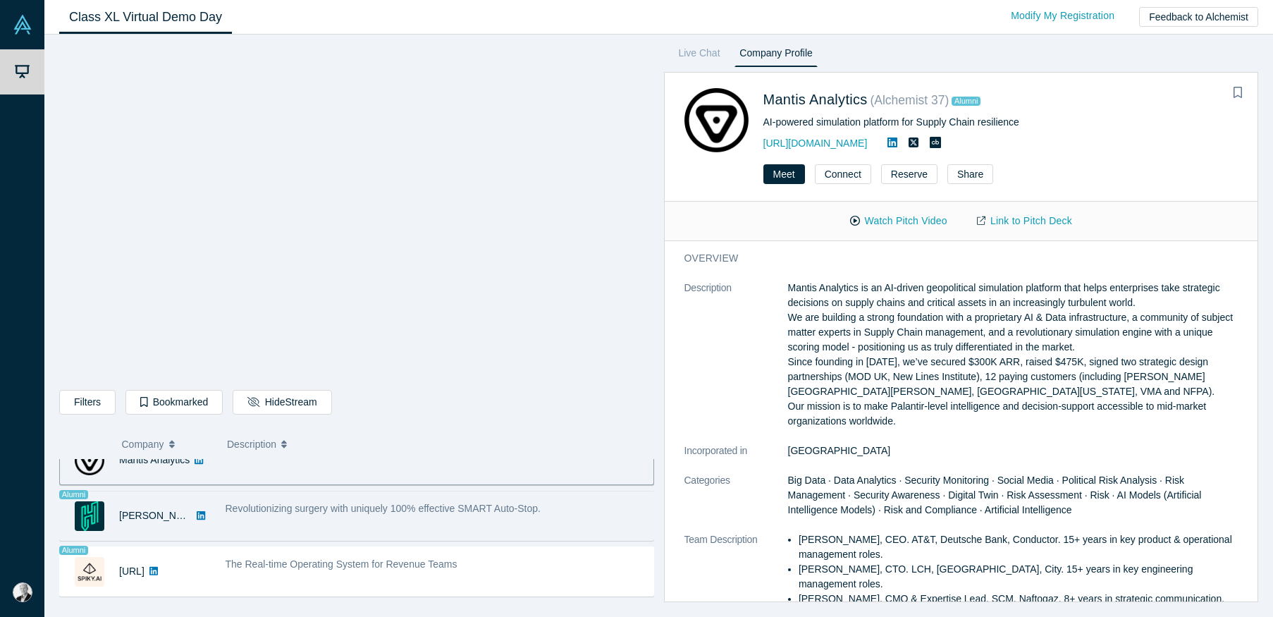
click at [488, 519] on div "Revolutionizing surgery with uniquely 100% effective SMART Auto-Stop." at bounding box center [436, 515] width 436 height 44
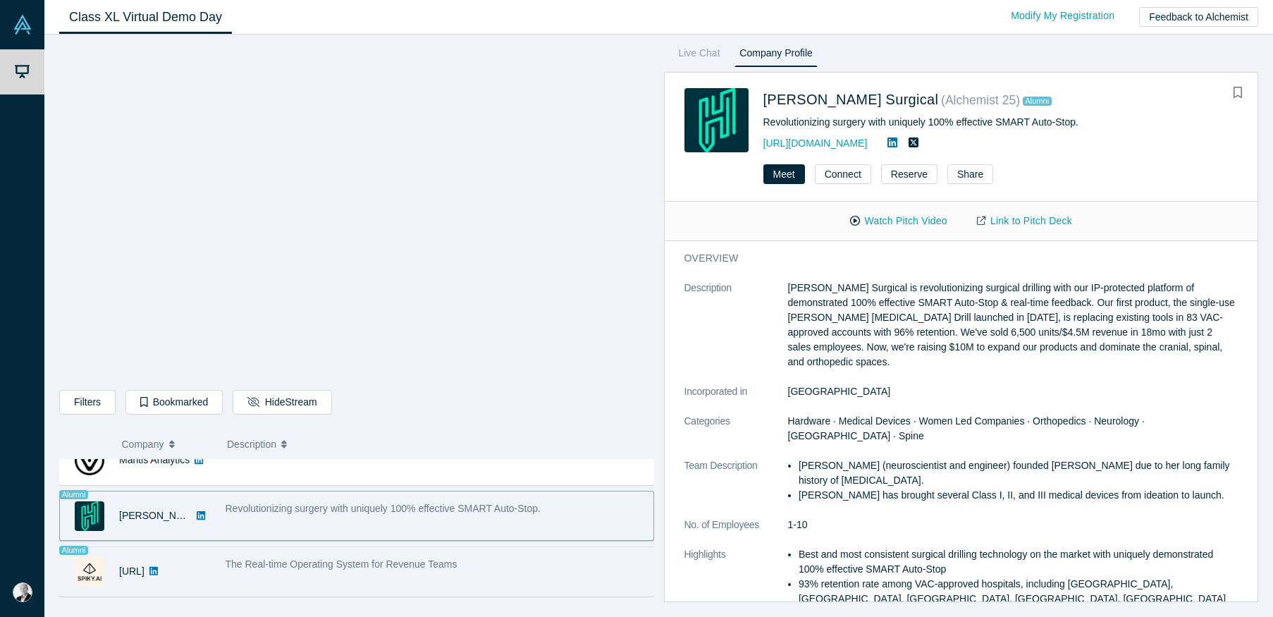
click at [460, 579] on div "The Real-time Operating System for Revenue Teams" at bounding box center [436, 571] width 436 height 44
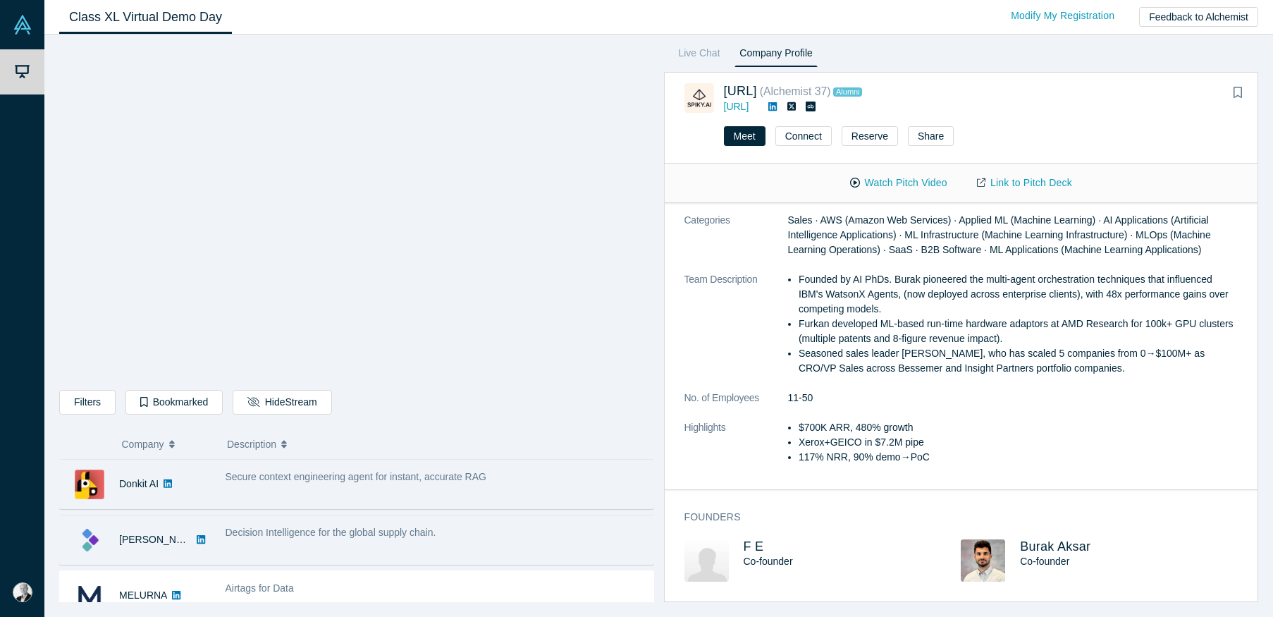
scroll to position [0, 0]
click at [460, 536] on div "Decision Intelligence for the global supply chain." at bounding box center [436, 532] width 421 height 15
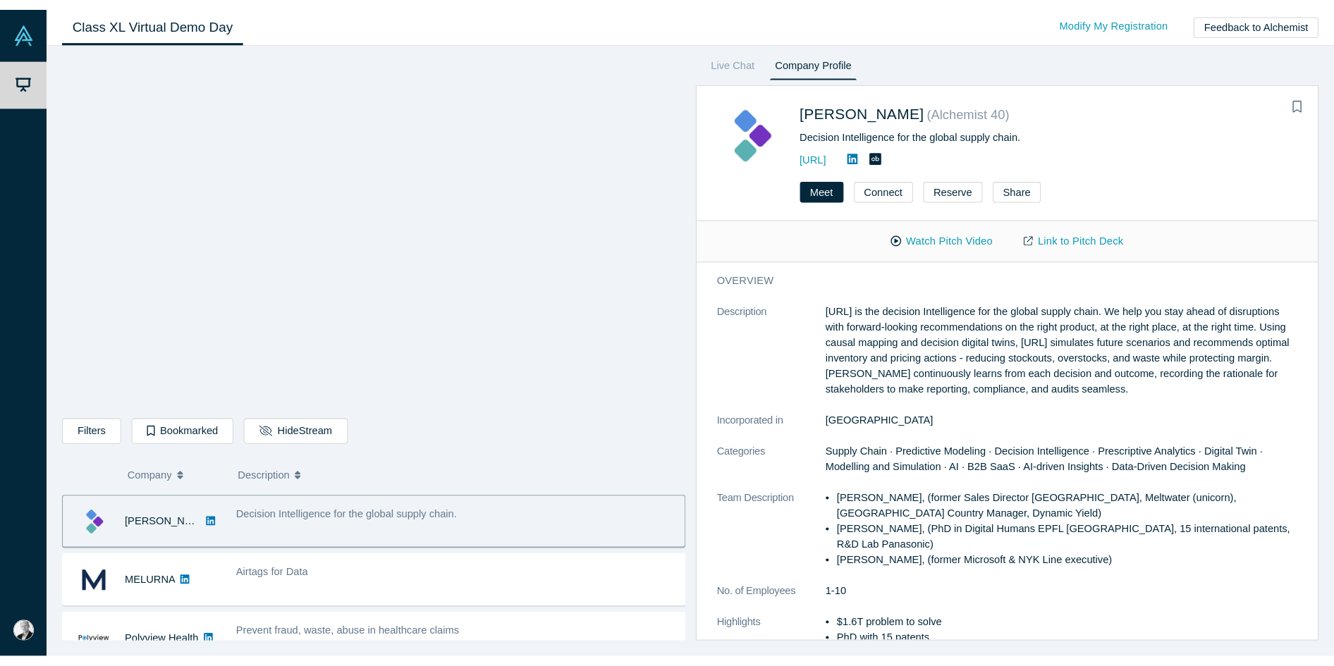
scroll to position [56, 0]
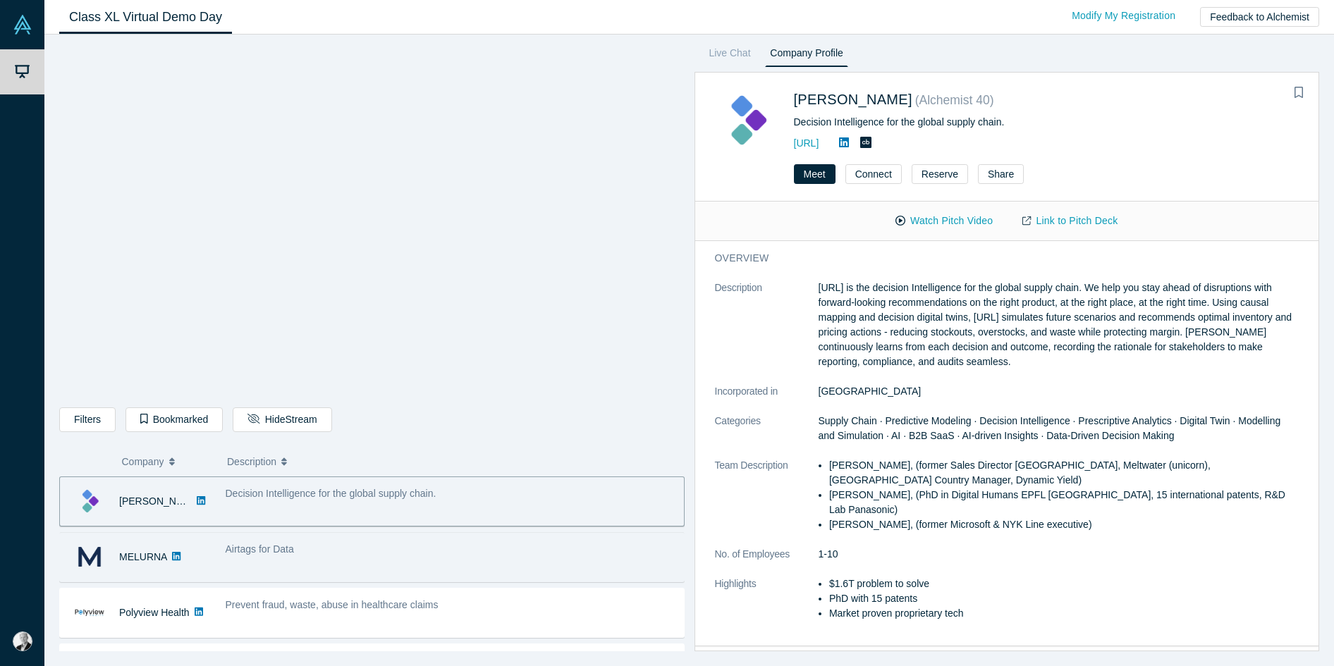
click at [478, 554] on div "Airtags for Data" at bounding box center [451, 549] width 451 height 15
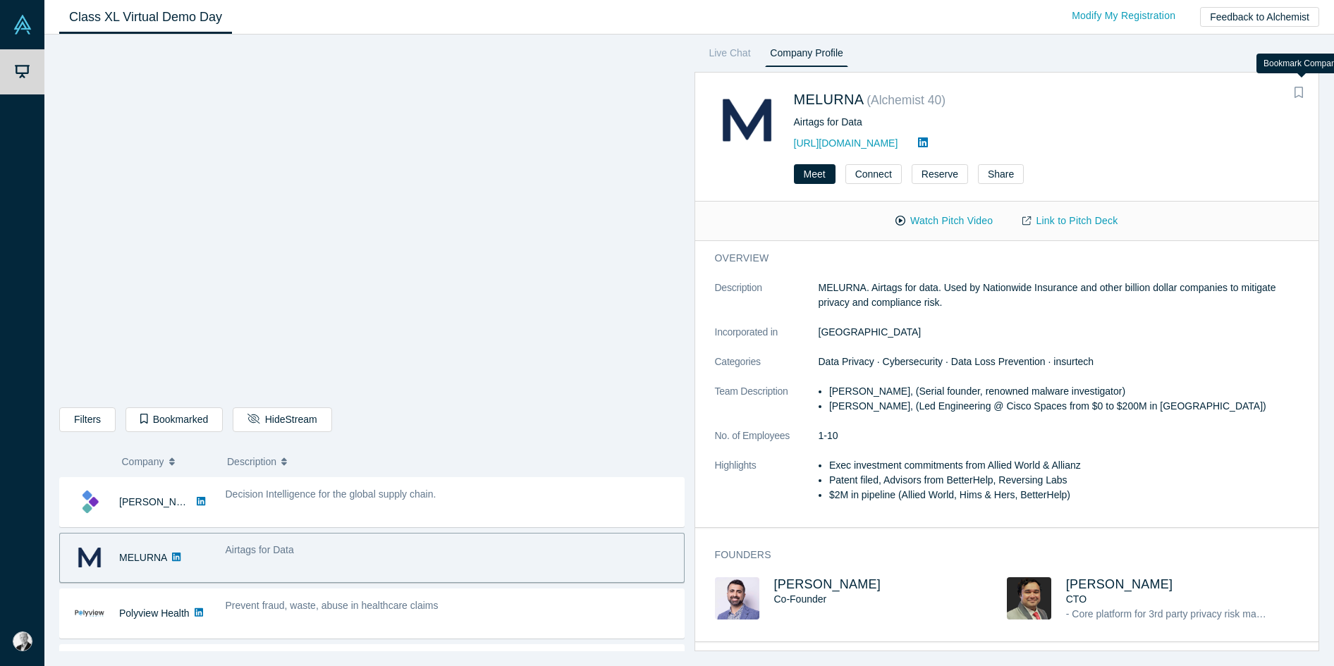
click at [1089, 93] on icon "Bookmark" at bounding box center [1298, 92] width 8 height 11
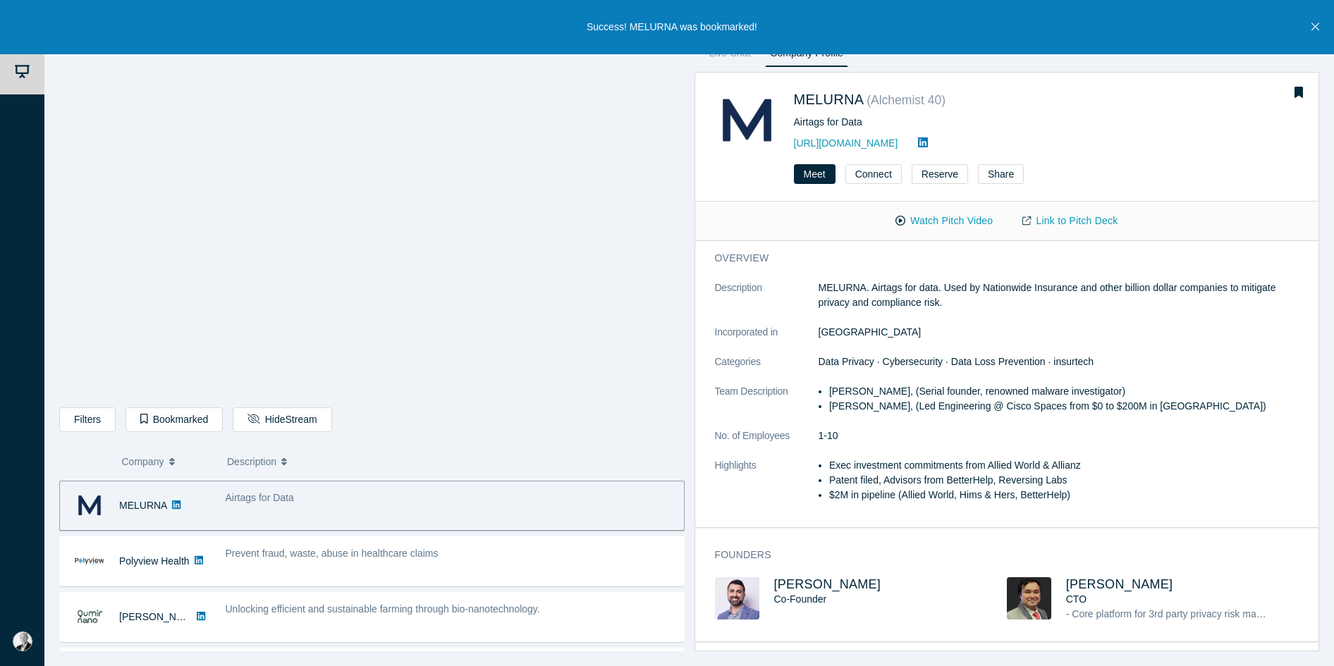
scroll to position [121, 0]
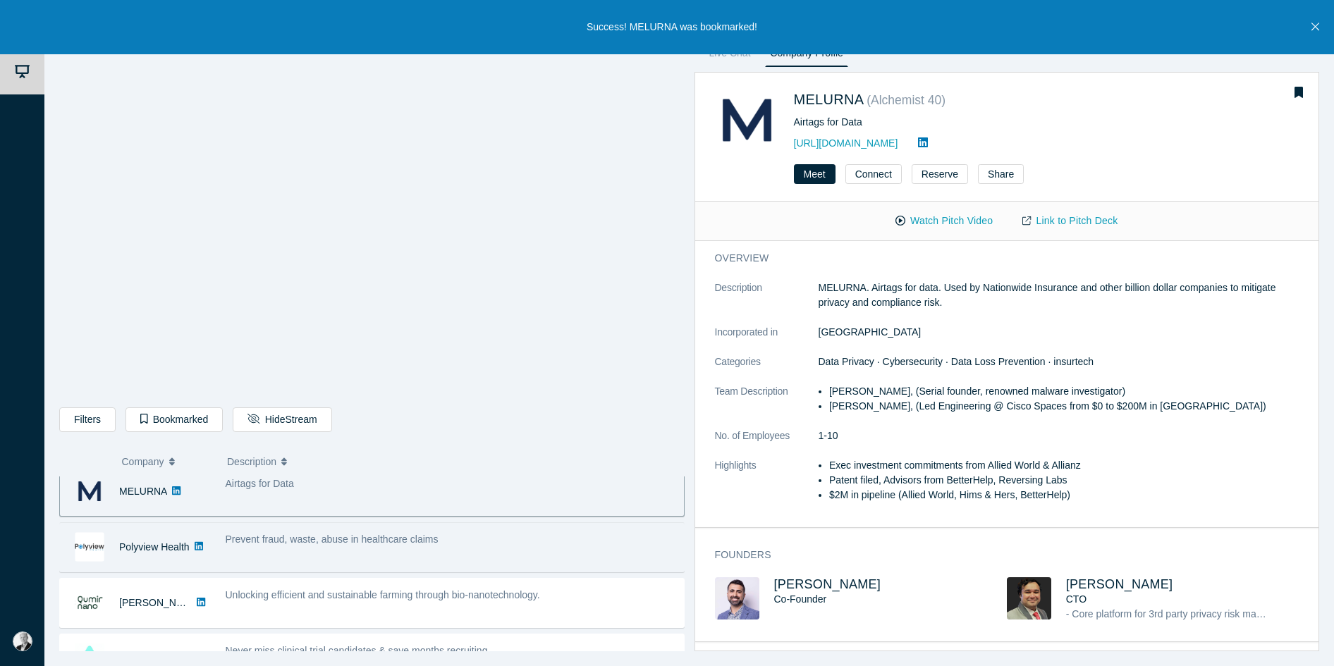
click at [373, 548] on div "Prevent fraud, waste, abuse in healthcare claims" at bounding box center [451, 547] width 466 height 44
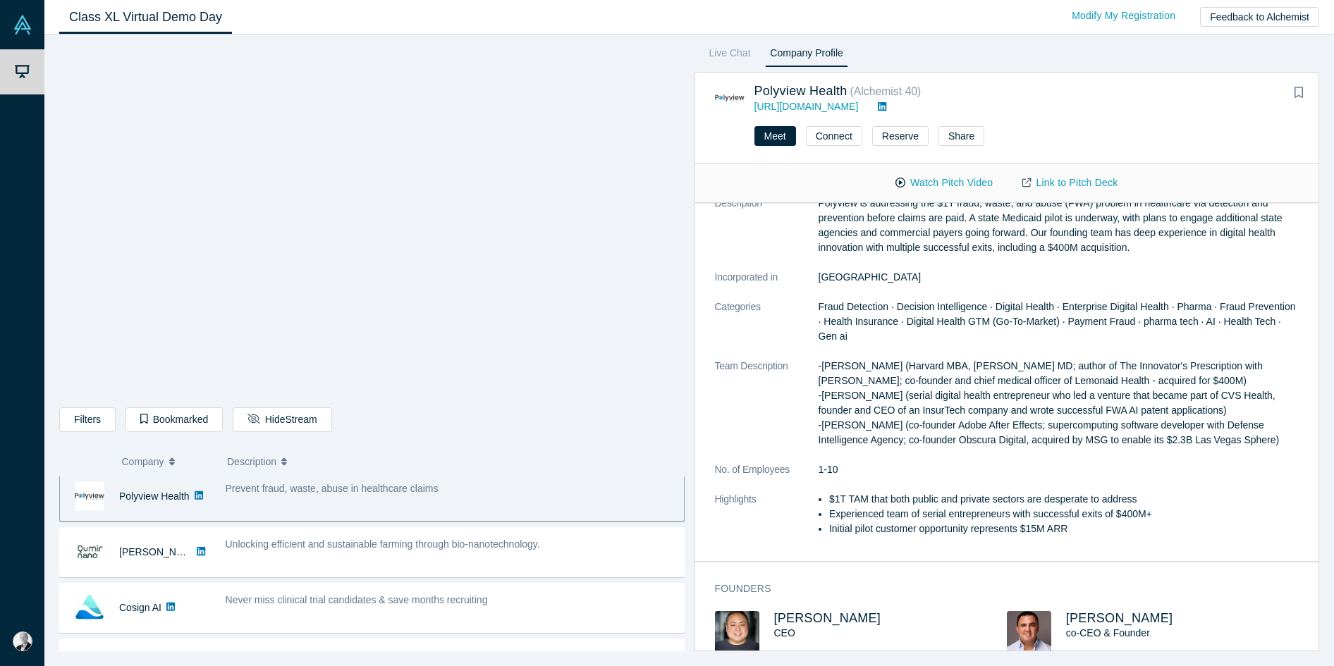
scroll to position [173, 0]
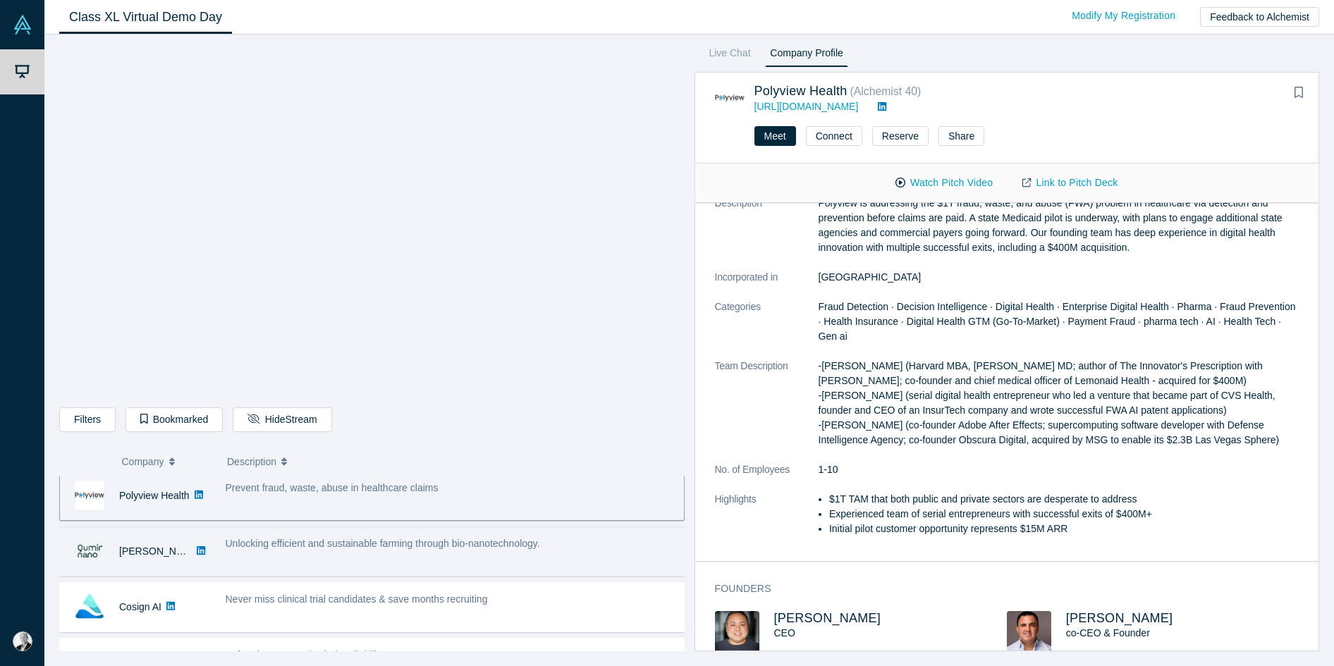
click at [258, 548] on span "Unlocking efficient and sustainable farming through bio-nanotechnology." at bounding box center [383, 543] width 314 height 11
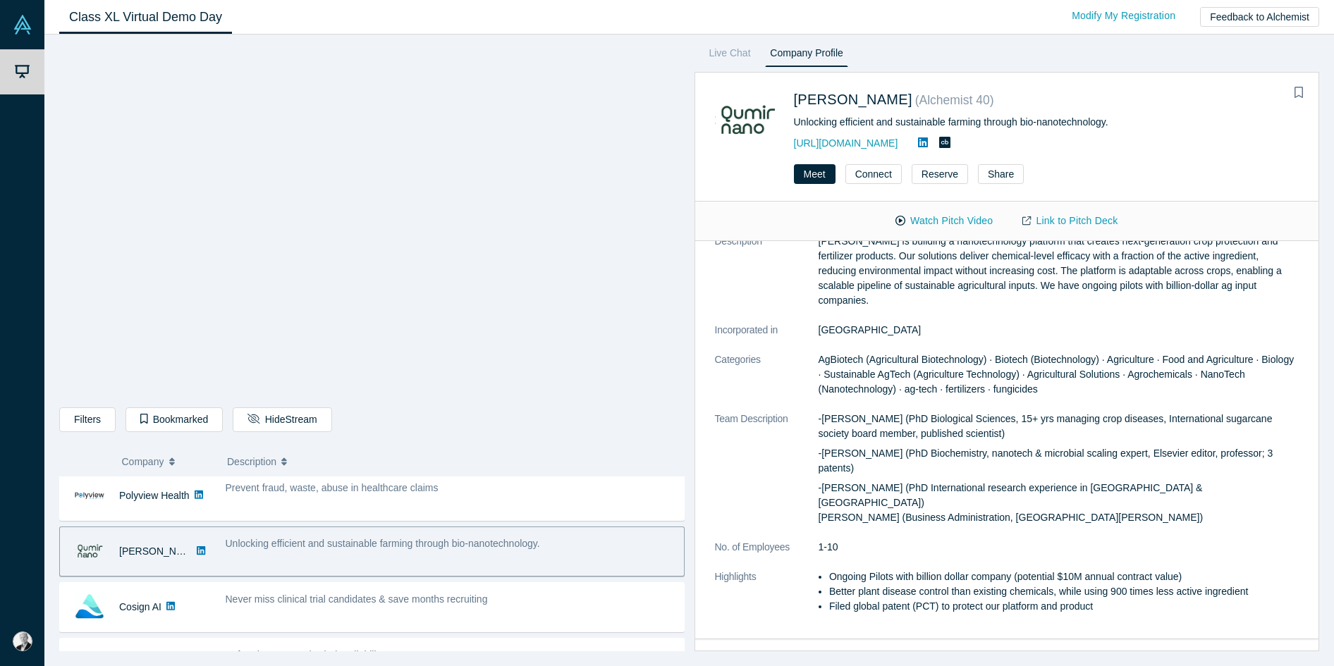
scroll to position [0, 0]
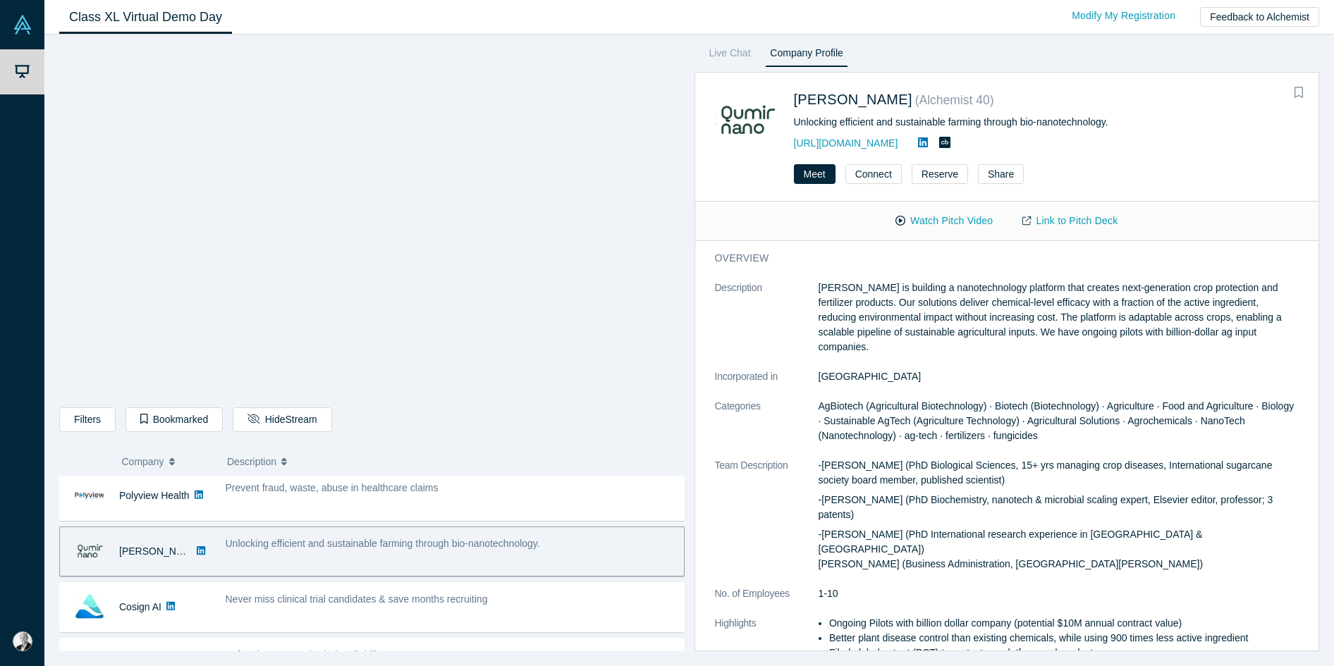
click at [1089, 97] on icon "Bookmark" at bounding box center [1298, 92] width 8 height 11
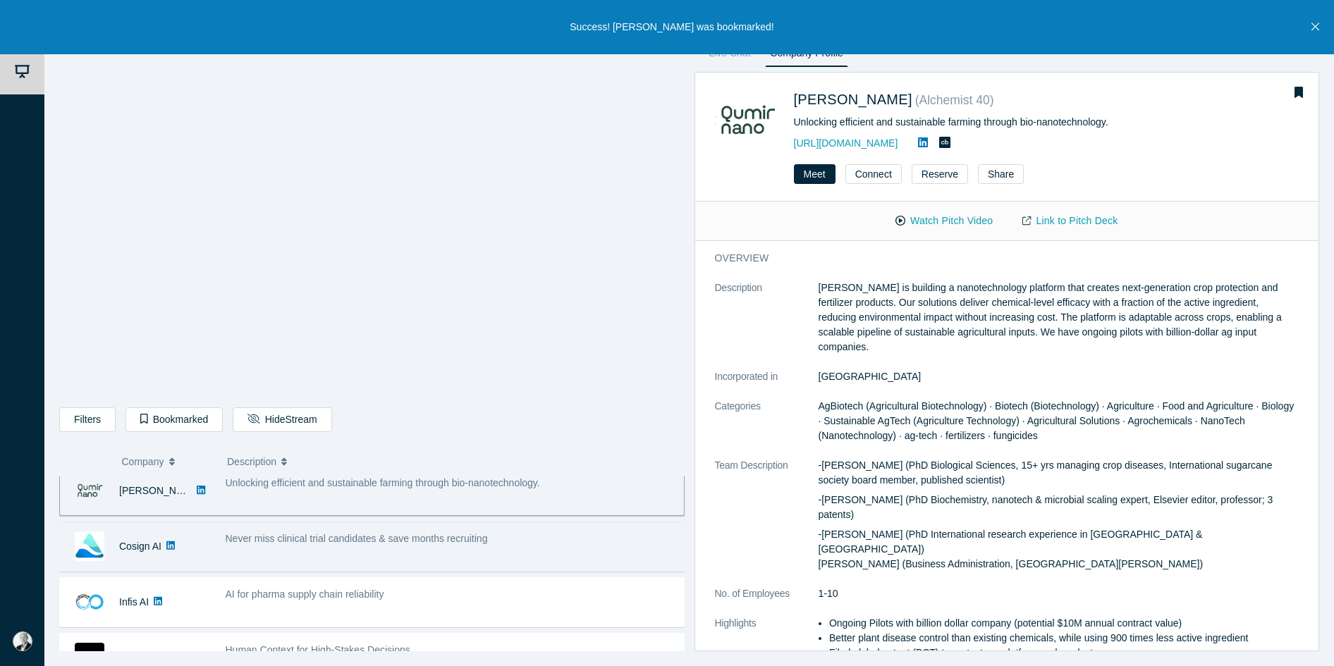
scroll to position [236, 0]
click at [267, 539] on span "Never miss clinical trial candidates & save months recruiting" at bounding box center [357, 535] width 262 height 11
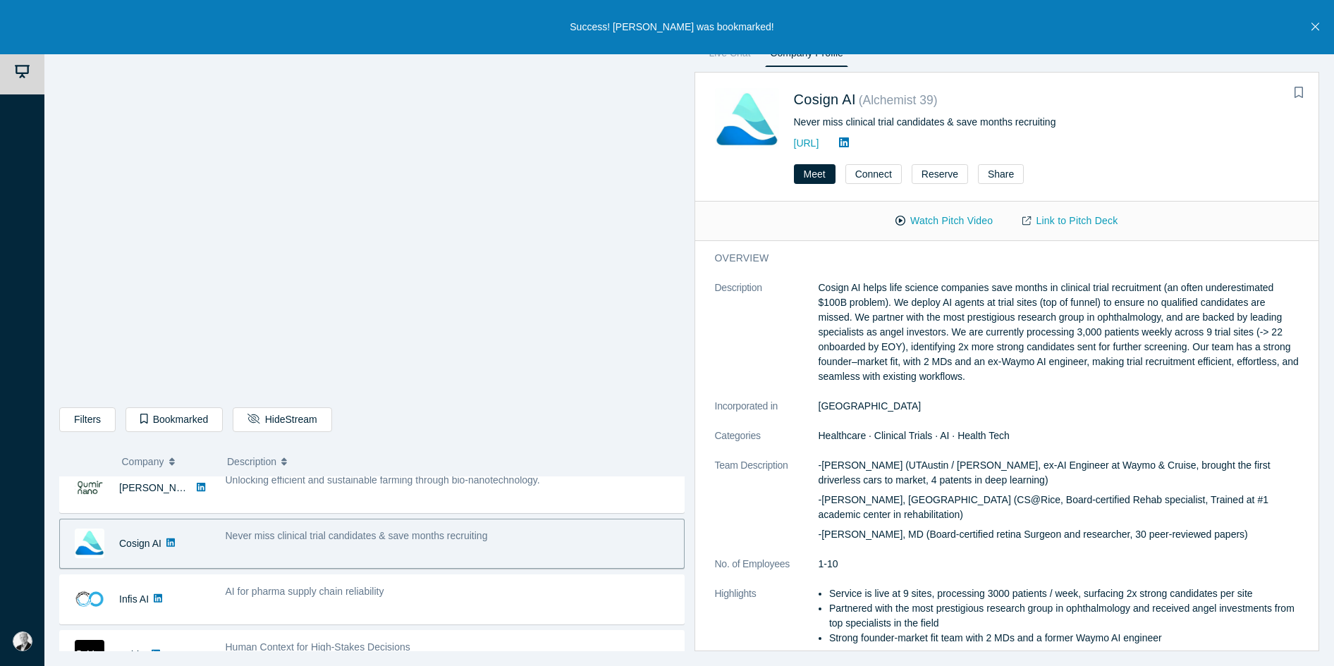
click at [267, 539] on span "Never miss clinical trial candidates & save months recruiting" at bounding box center [357, 535] width 262 height 11
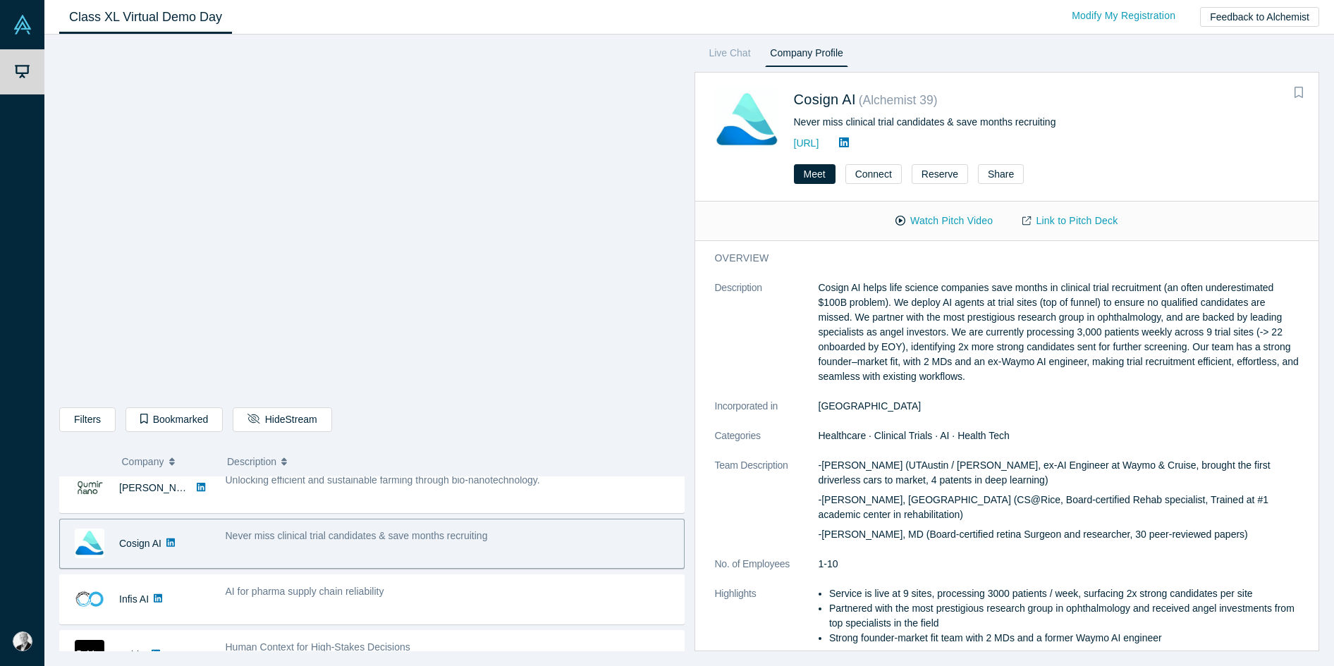
click at [1089, 94] on icon "Bookmark" at bounding box center [1298, 92] width 8 height 11
click at [1011, 175] on button "Share" at bounding box center [1001, 174] width 46 height 20
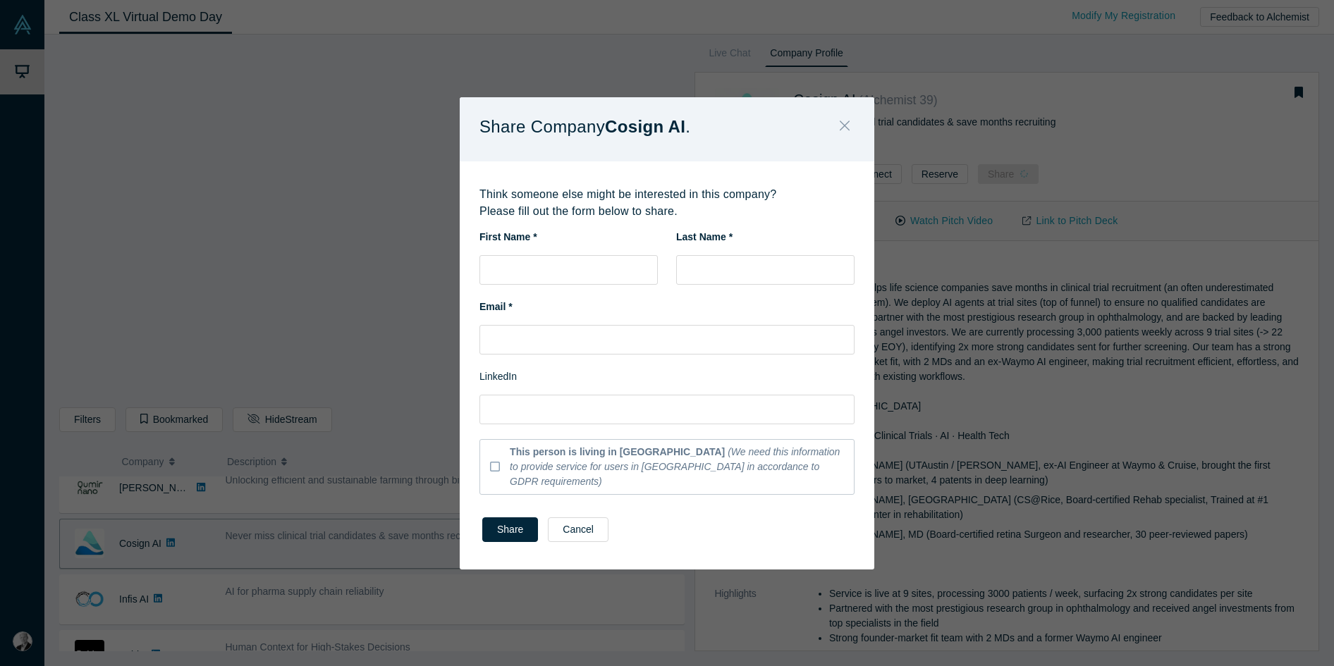
click at [846, 133] on icon "Close" at bounding box center [844, 126] width 10 height 16
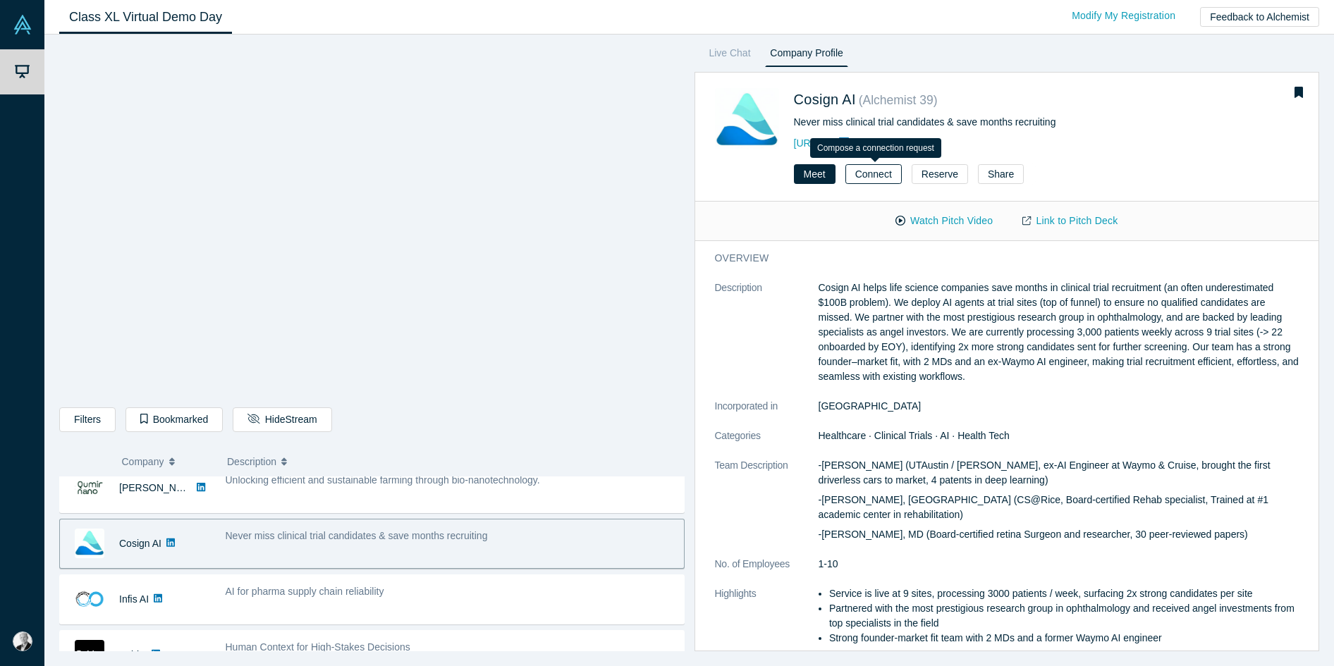
click at [865, 176] on button "Connect" at bounding box center [873, 174] width 56 height 20
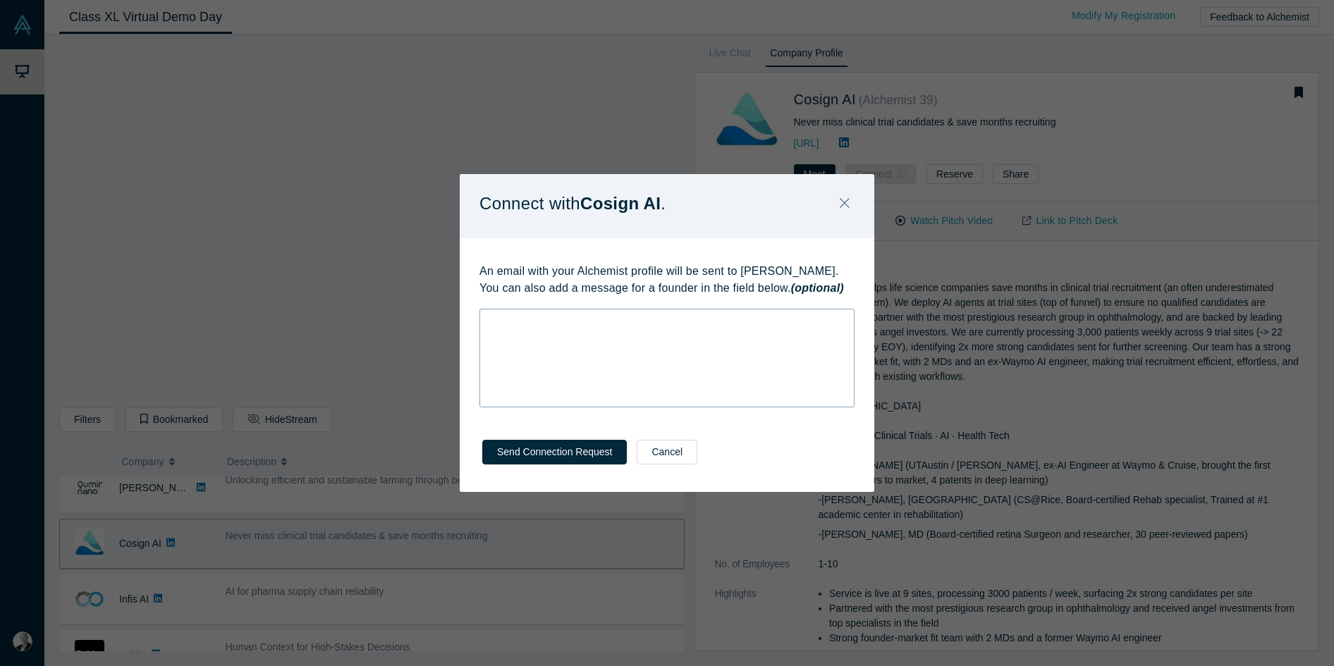
click at [626, 342] on div "rdw-wrapper" at bounding box center [666, 358] width 375 height 99
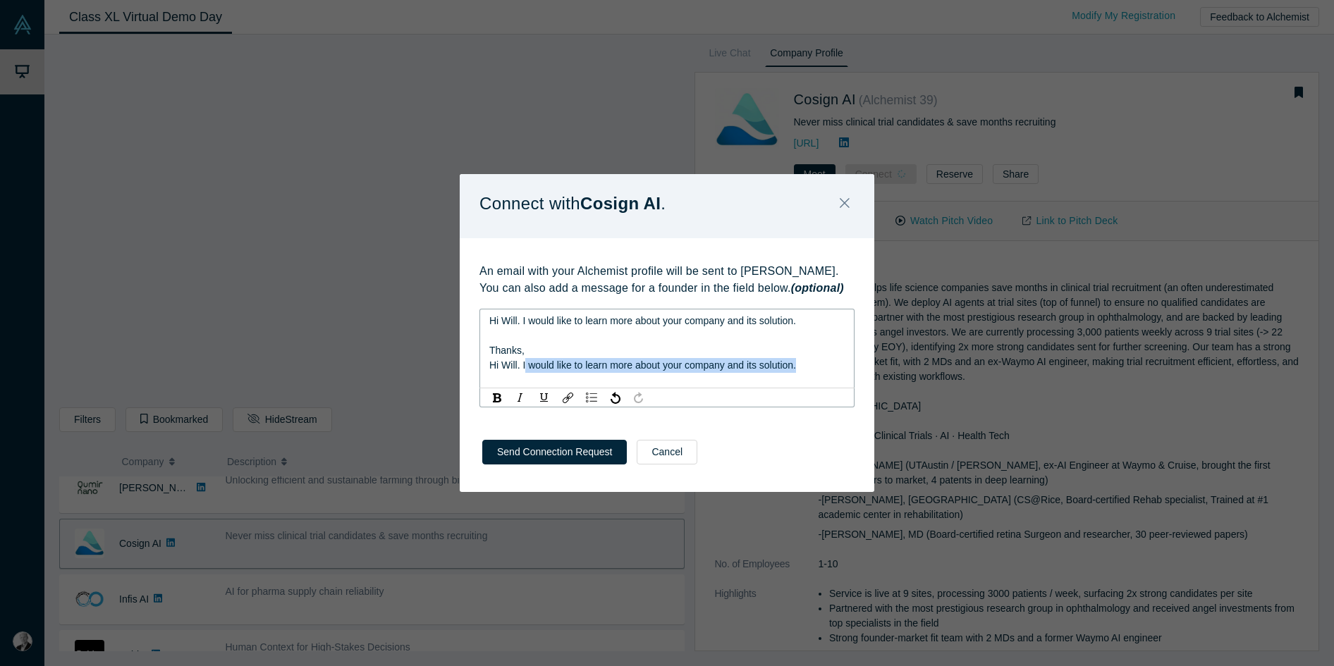
drag, startPoint x: 777, startPoint y: 365, endPoint x: 531, endPoint y: 378, distance: 246.3
click at [526, 371] on div "Hi Will. I would like to learn more about your company and its solution." at bounding box center [667, 365] width 356 height 15
click at [809, 324] on div "Hi Will. I would like to learn more about your company and its solution." at bounding box center [667, 321] width 356 height 15
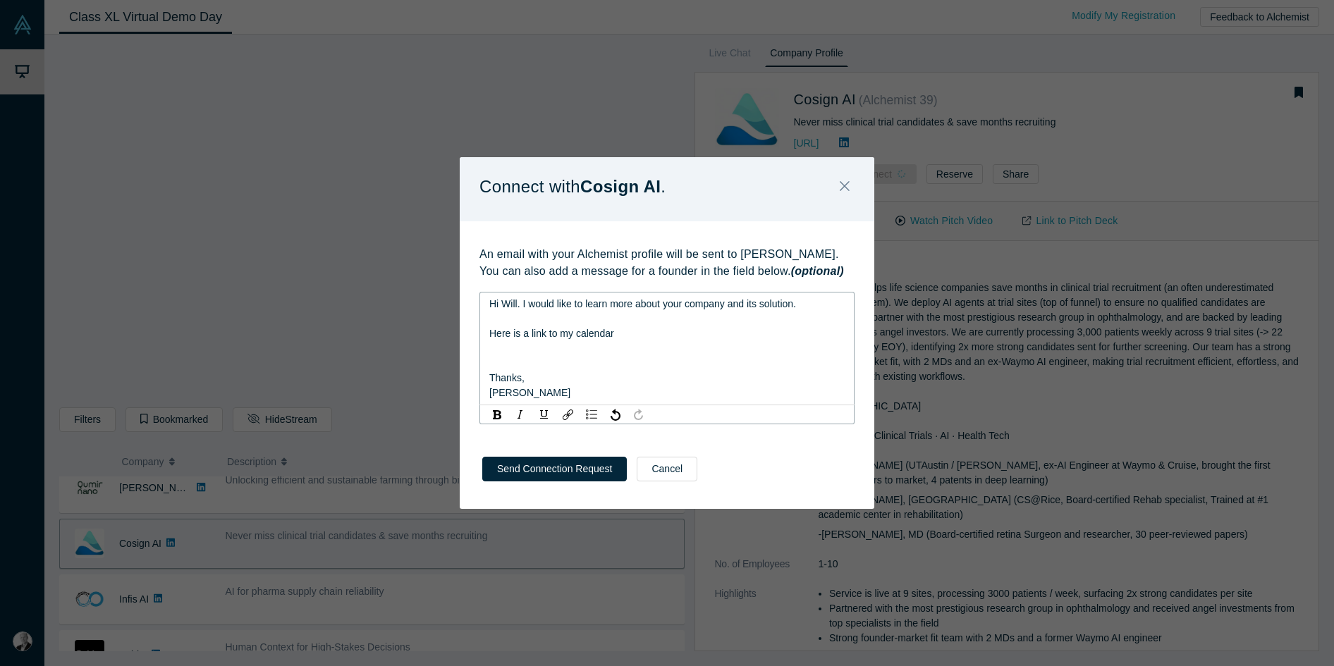
click at [498, 350] on div "rdw-editor" at bounding box center [667, 348] width 356 height 15
drag, startPoint x: 615, startPoint y: 331, endPoint x: 625, endPoint y: 354, distance: 25.5
click at [614, 332] on span "Here is a link to my calendar" at bounding box center [551, 333] width 125 height 11
click at [584, 392] on div "Moa Feldenheimer" at bounding box center [667, 393] width 356 height 15
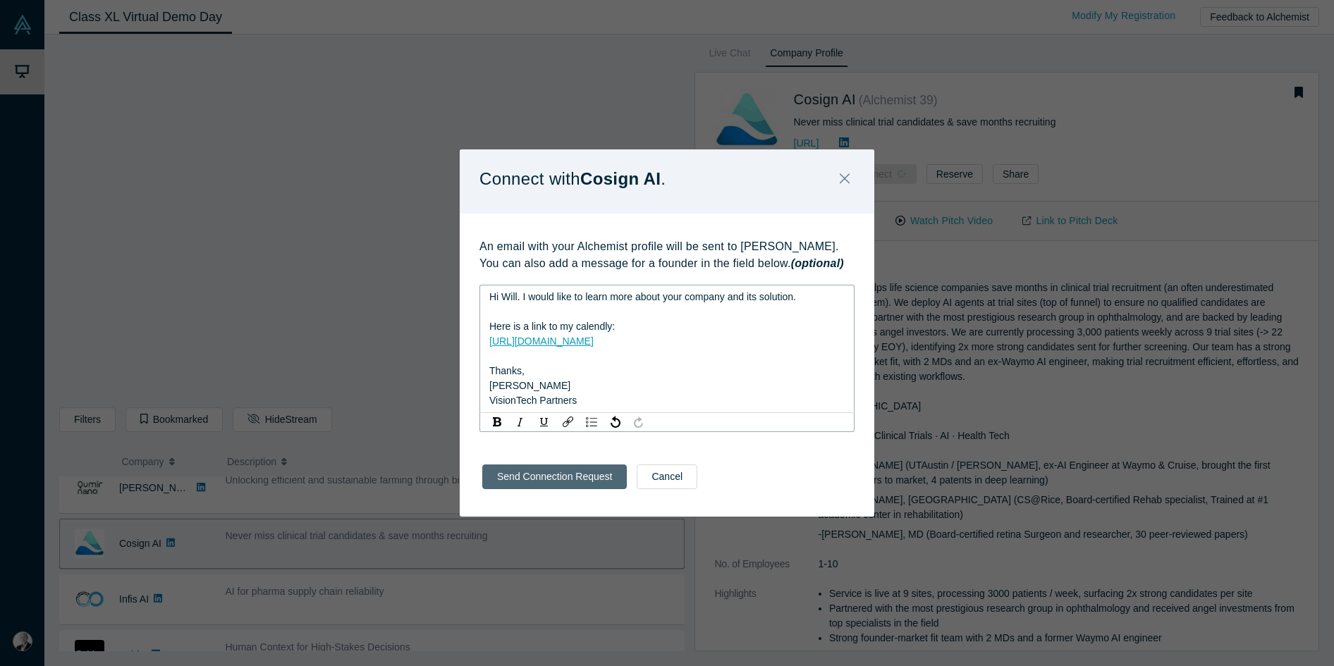
click at [546, 471] on button "Send Connection Request" at bounding box center [554, 476] width 144 height 25
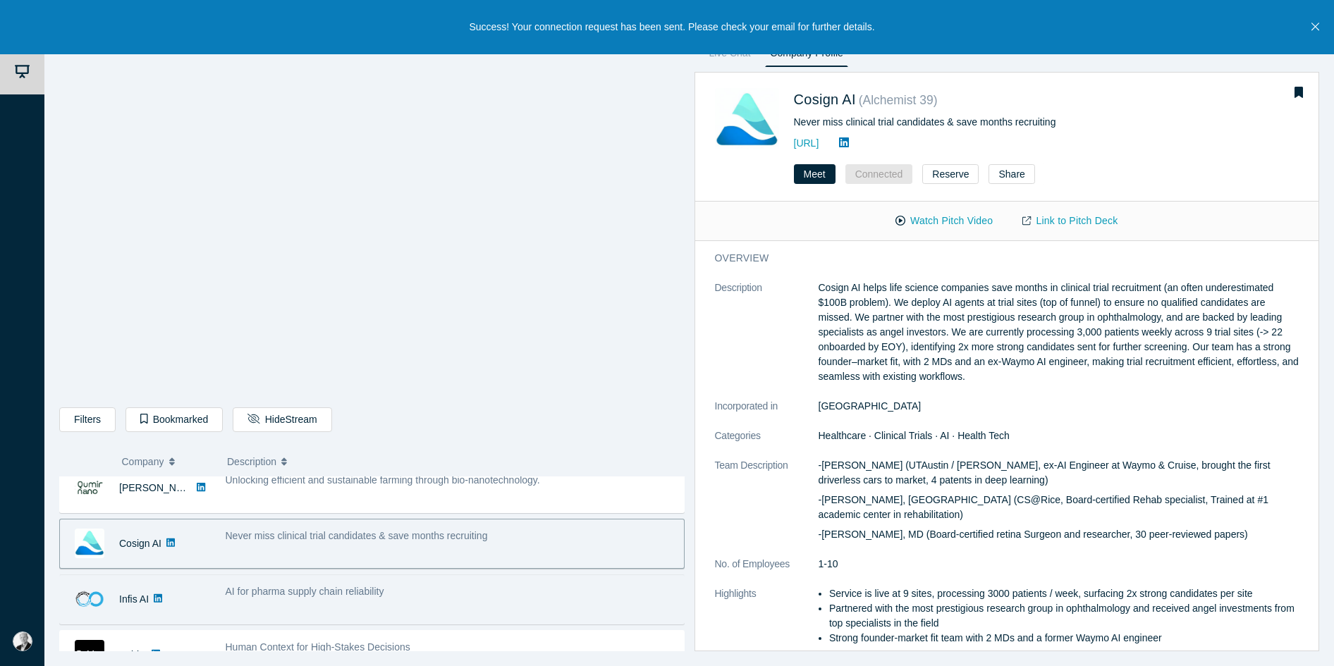
click at [199, 597] on div "Infis AI" at bounding box center [135, 599] width 151 height 49
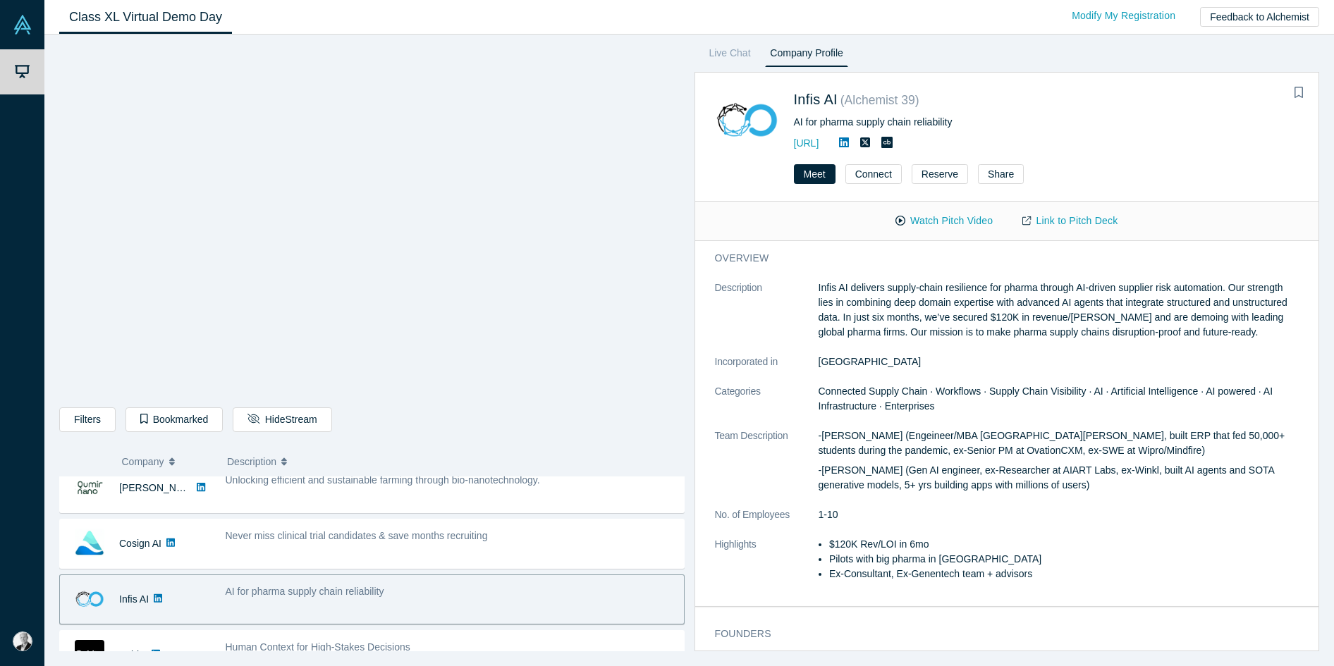
click at [849, 142] on icon at bounding box center [844, 142] width 10 height 10
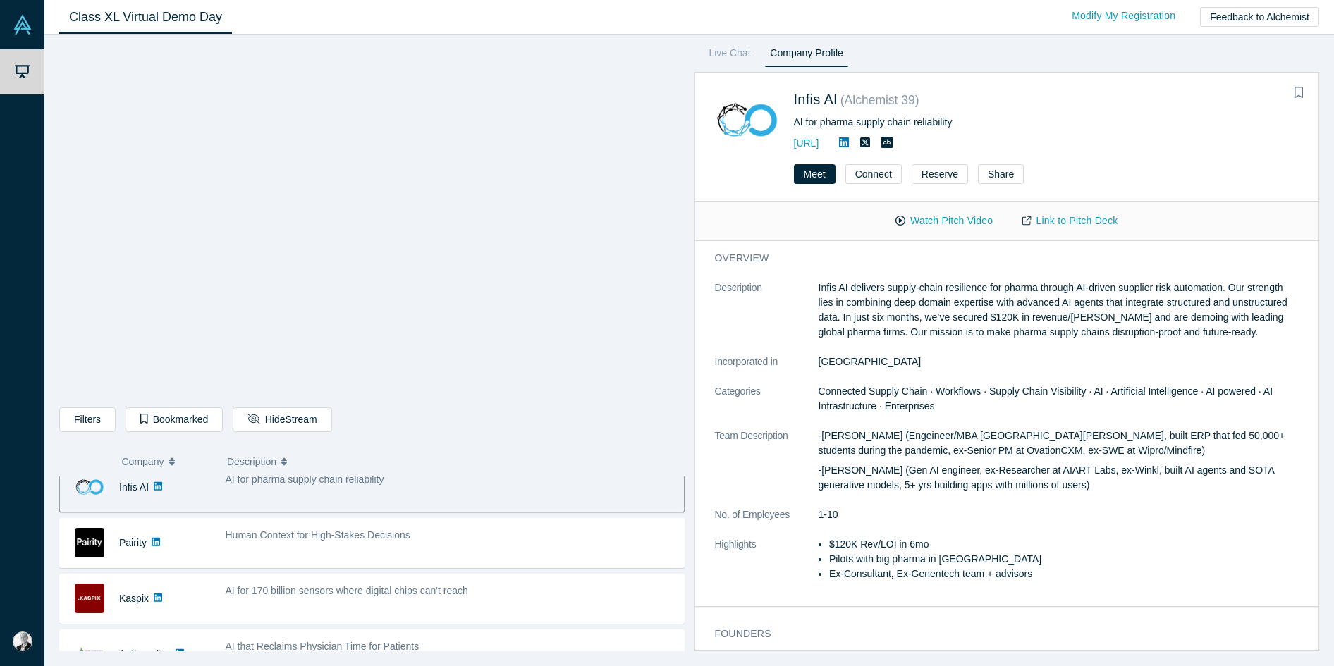
scroll to position [354, 0]
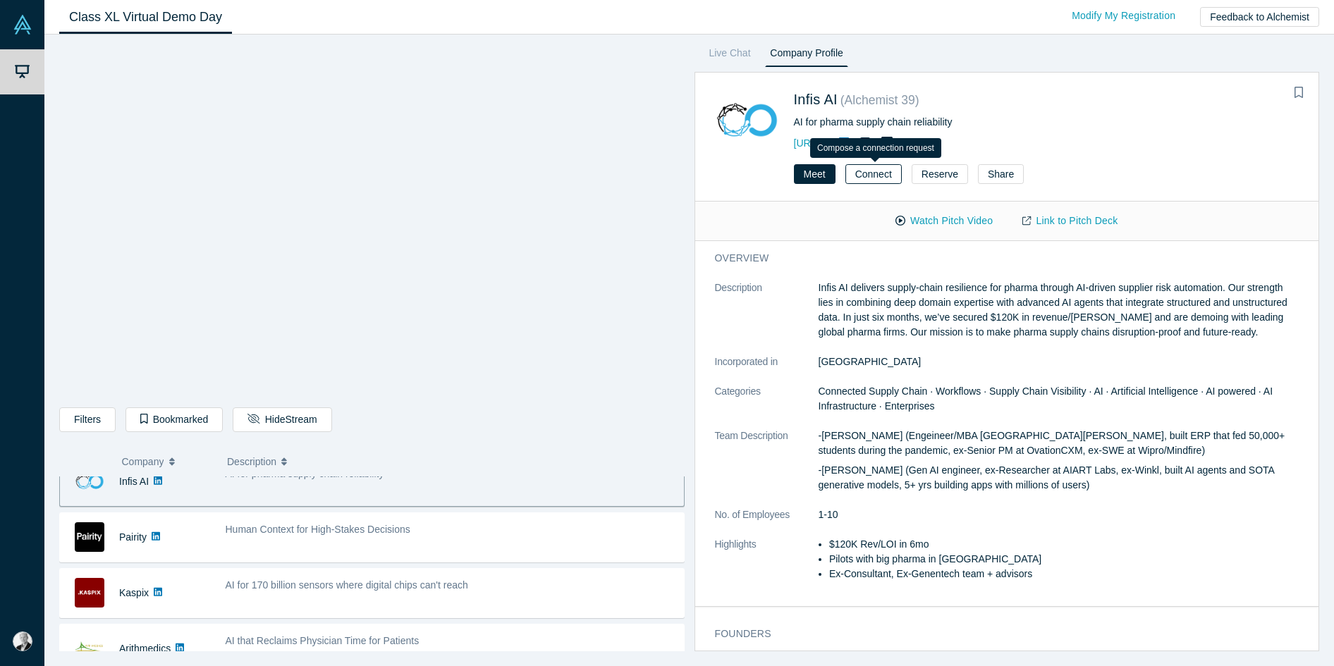
click at [866, 175] on button "Connect" at bounding box center [873, 174] width 56 height 20
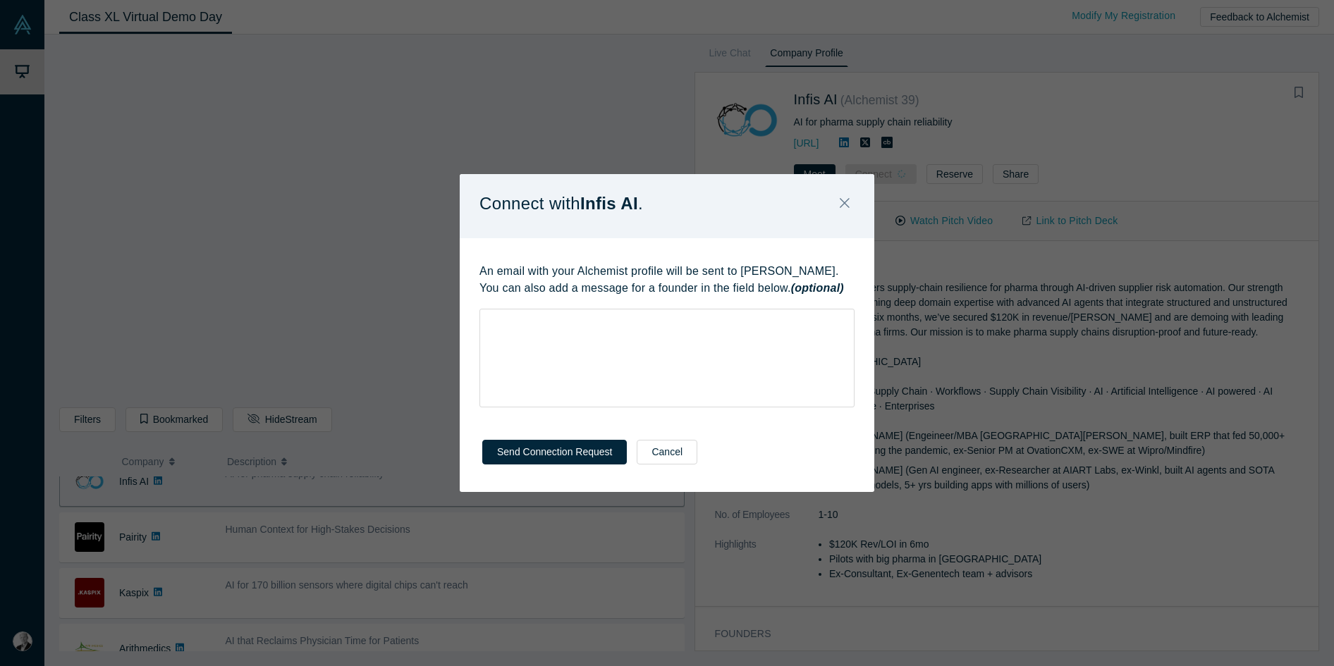
drag, startPoint x: 702, startPoint y: 196, endPoint x: 685, endPoint y: 271, distance: 76.6
click at [702, 216] on div "Connect with Infis AI ." at bounding box center [667, 206] width 414 height 64
click at [617, 329] on div "rdw-wrapper" at bounding box center [666, 358] width 375 height 99
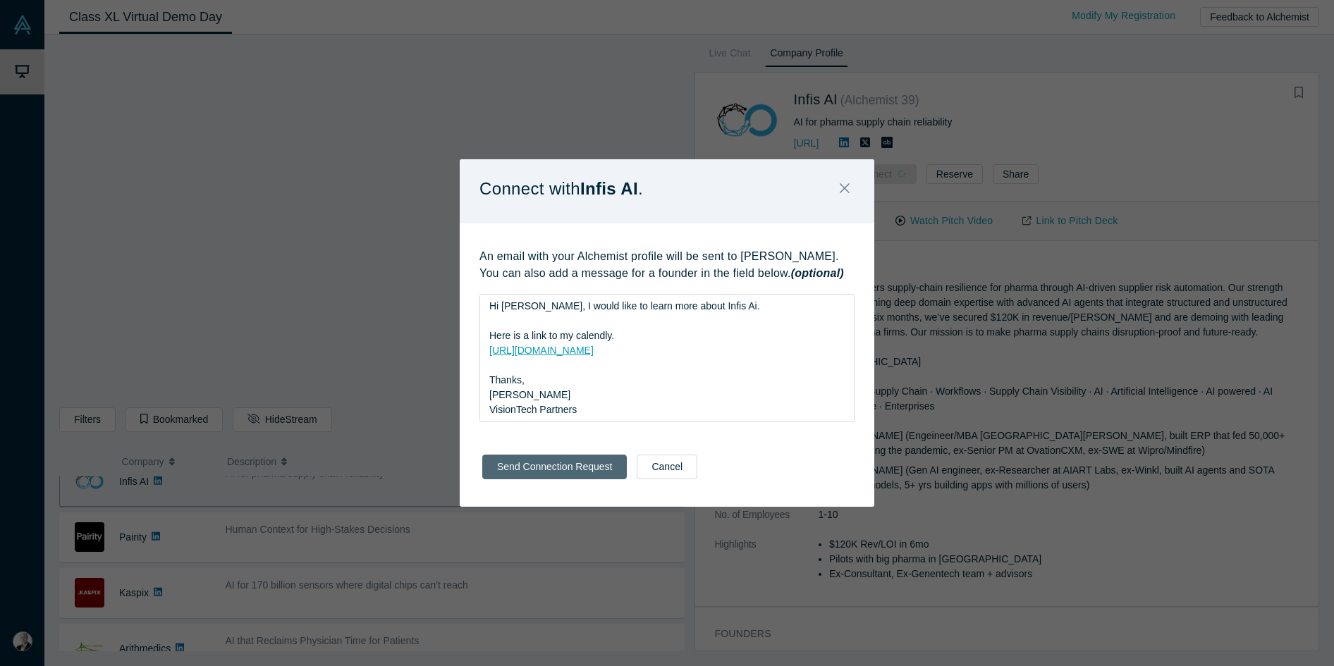
click at [583, 477] on button "Send Connection Request" at bounding box center [554, 467] width 144 height 25
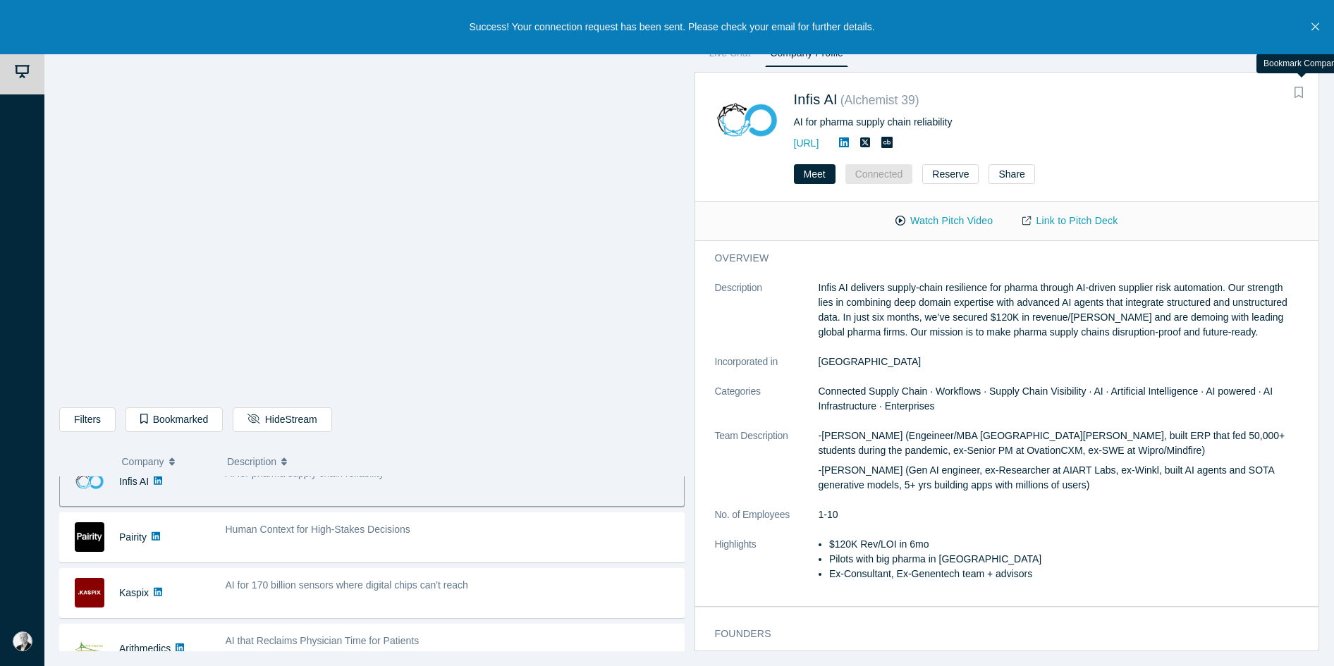
click at [1089, 92] on icon "Bookmark" at bounding box center [1298, 92] width 8 height 11
click at [1087, 219] on link "Link to Pitch Deck" at bounding box center [1069, 221] width 125 height 25
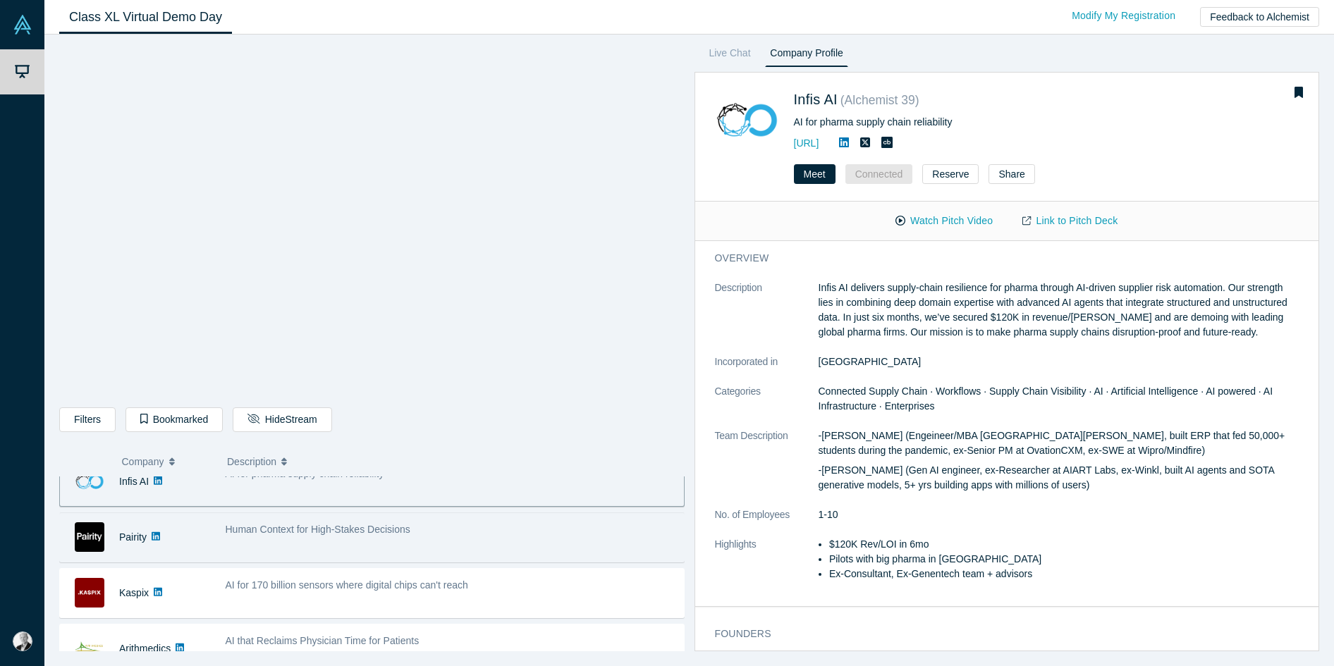
click at [431, 533] on div "Human Context for High-Stakes Decisions" at bounding box center [451, 529] width 451 height 15
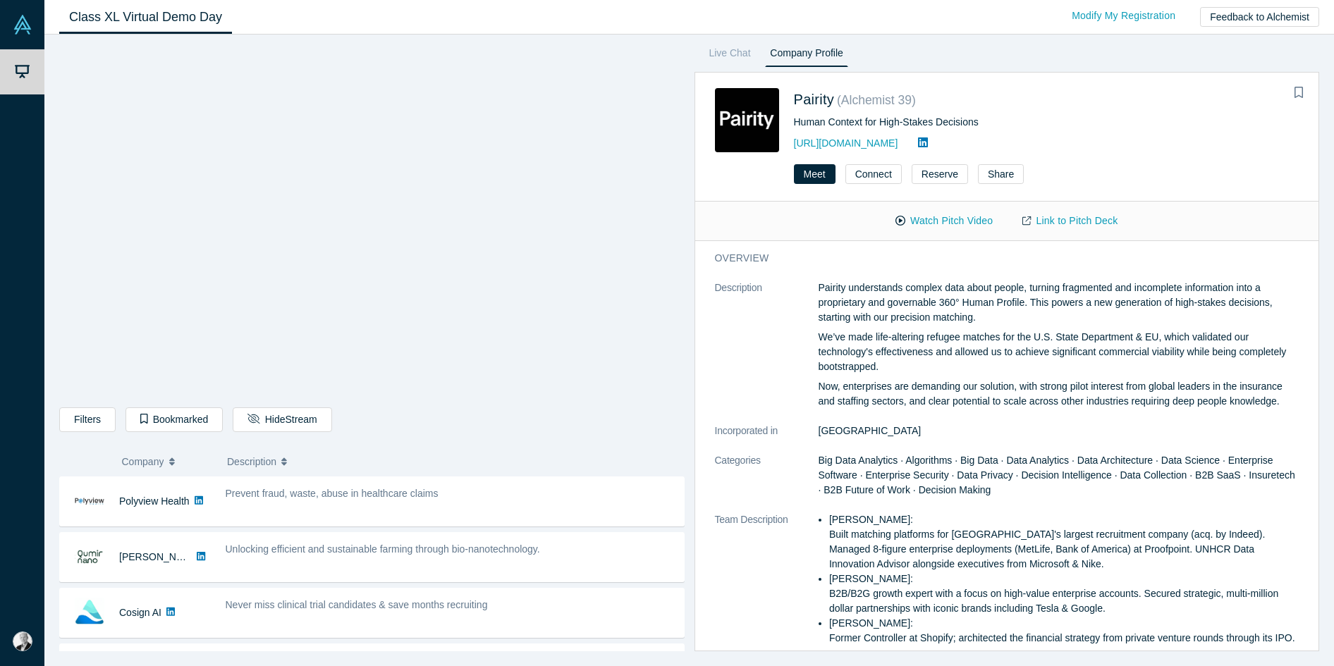
scroll to position [169, 0]
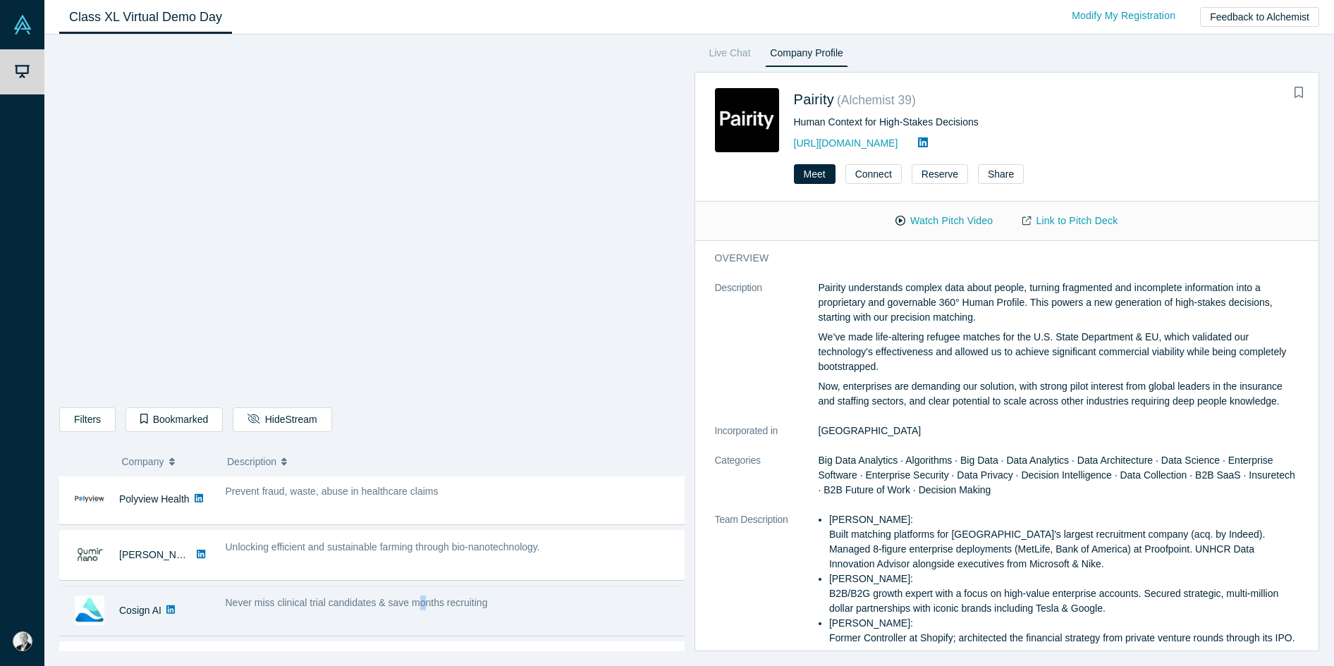
click at [424, 602] on span "Never miss clinical trial candidates & save months recruiting" at bounding box center [357, 602] width 262 height 11
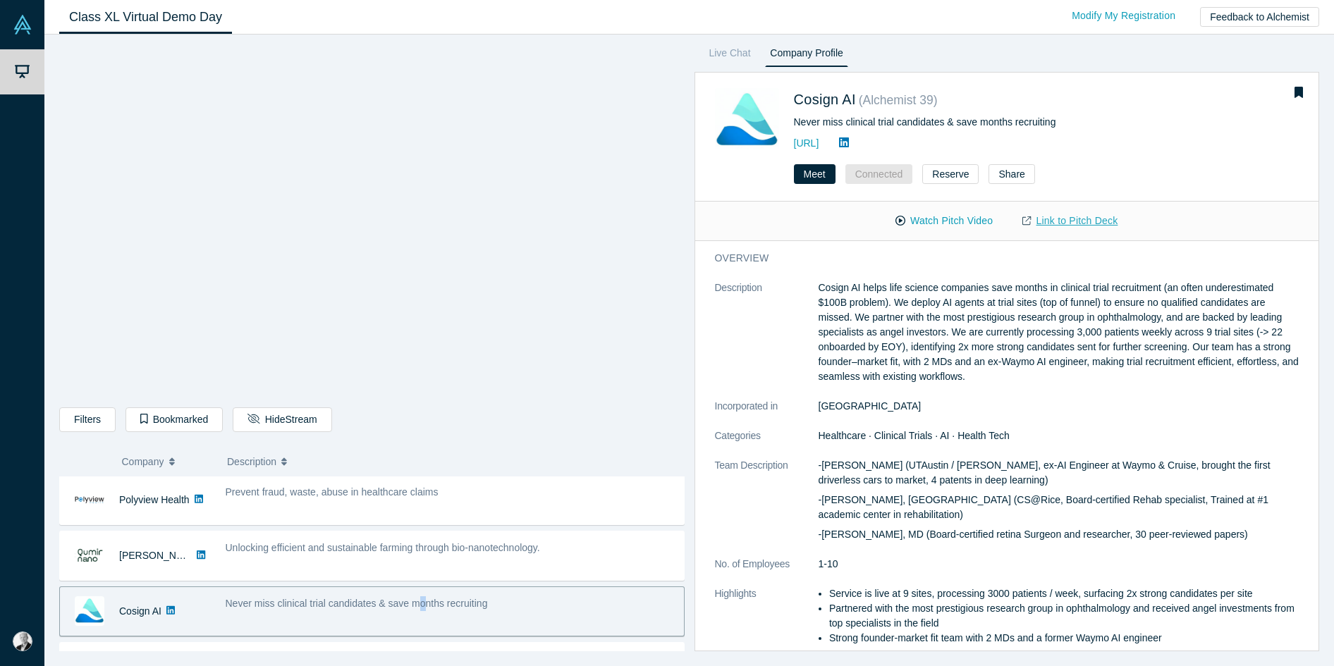
click at [1071, 222] on link "Link to Pitch Deck" at bounding box center [1069, 221] width 125 height 25
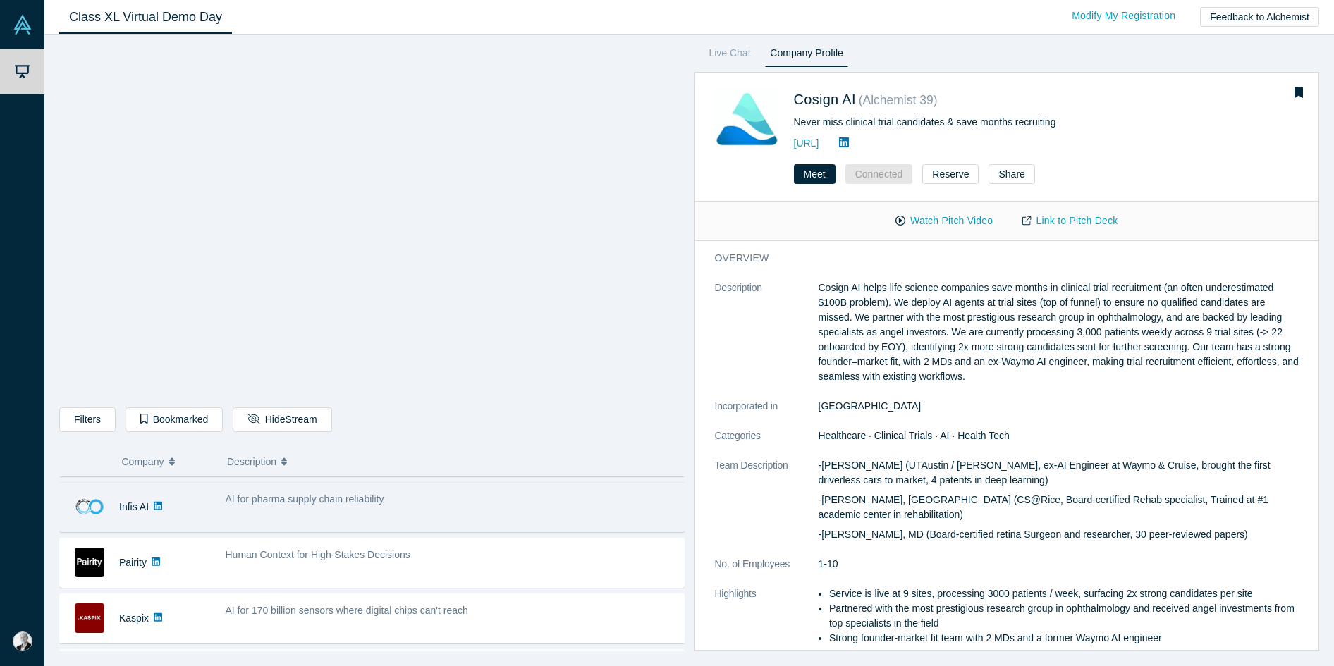
scroll to position [330, 0]
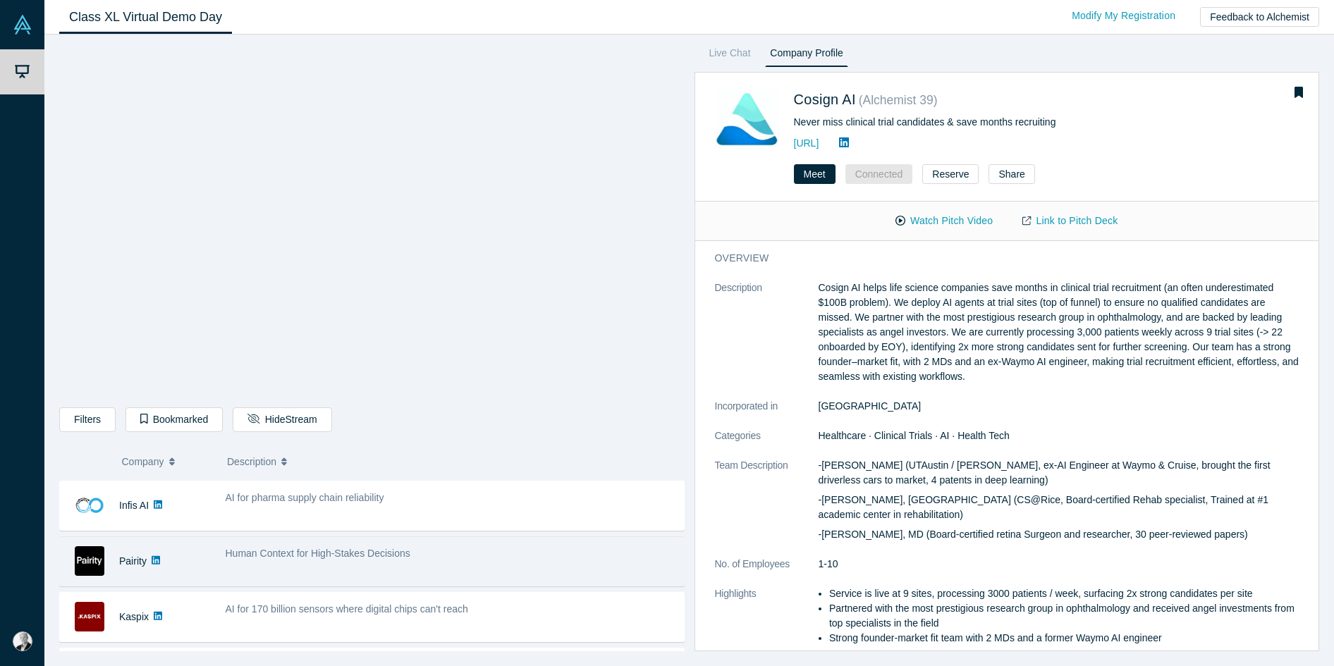
click at [338, 555] on span "Human Context for High-Stakes Decisions" at bounding box center [318, 553] width 185 height 11
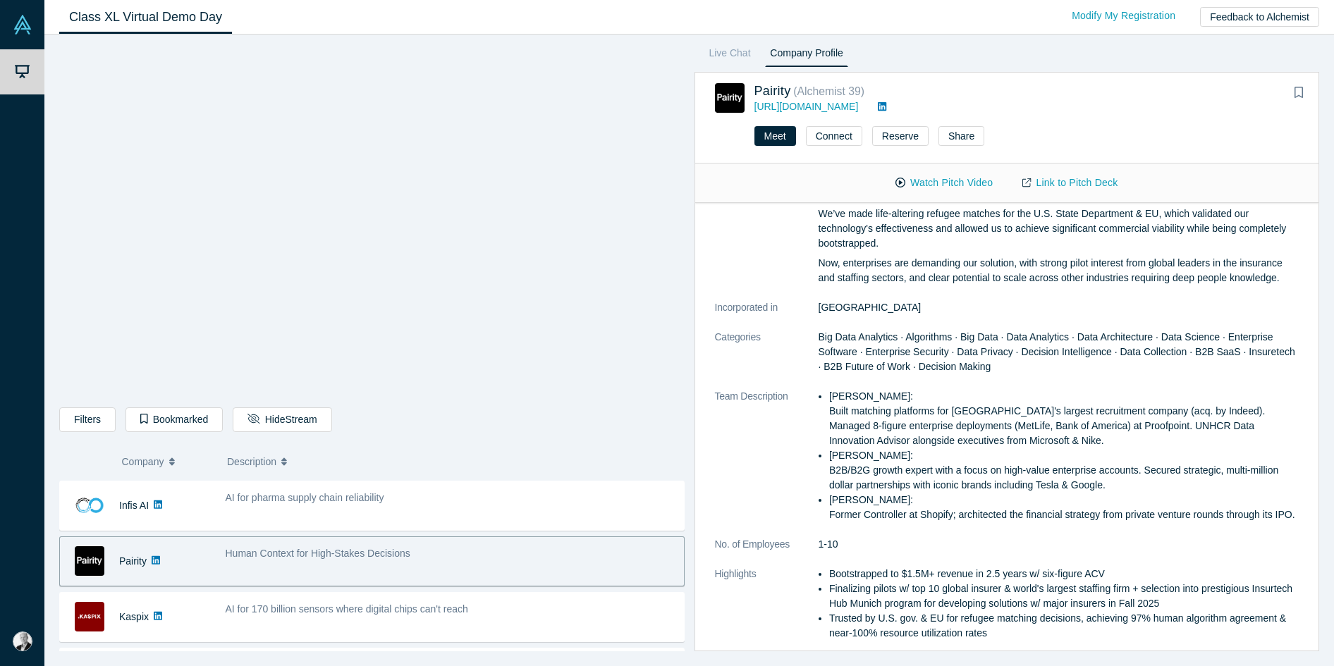
scroll to position [106, 0]
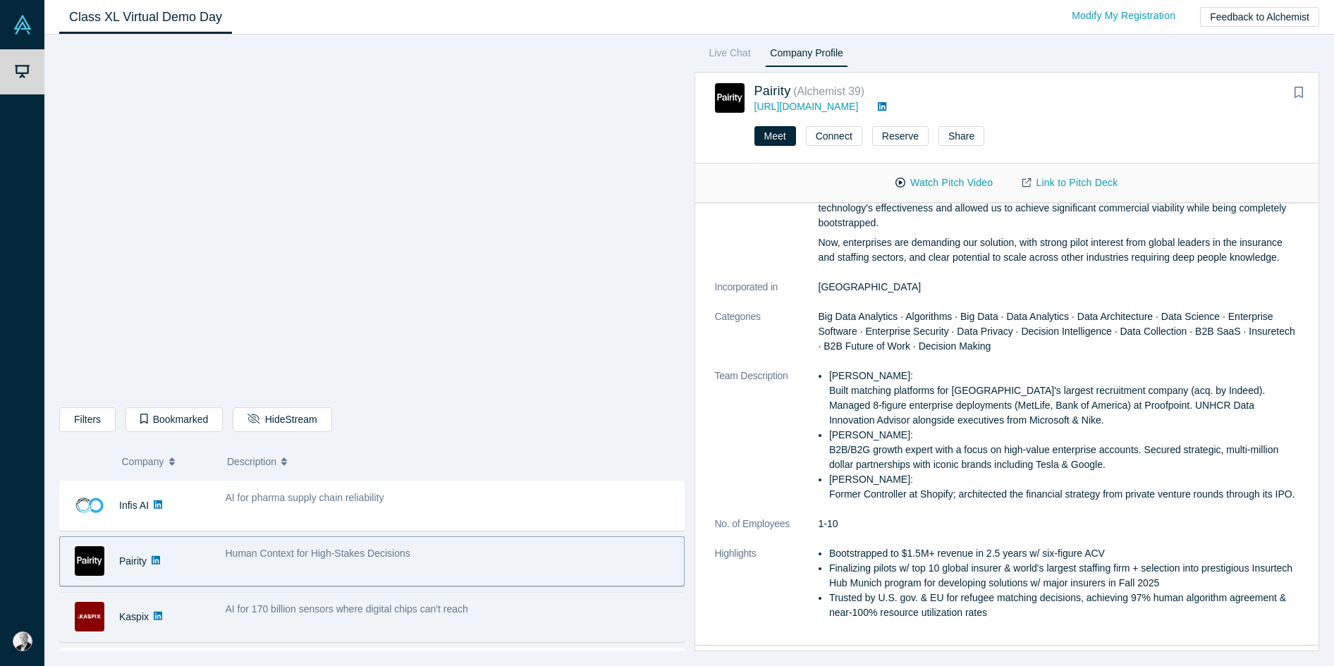
click at [342, 602] on span "AI for 170 billion sensors where digital chips can't reach" at bounding box center [347, 608] width 242 height 11
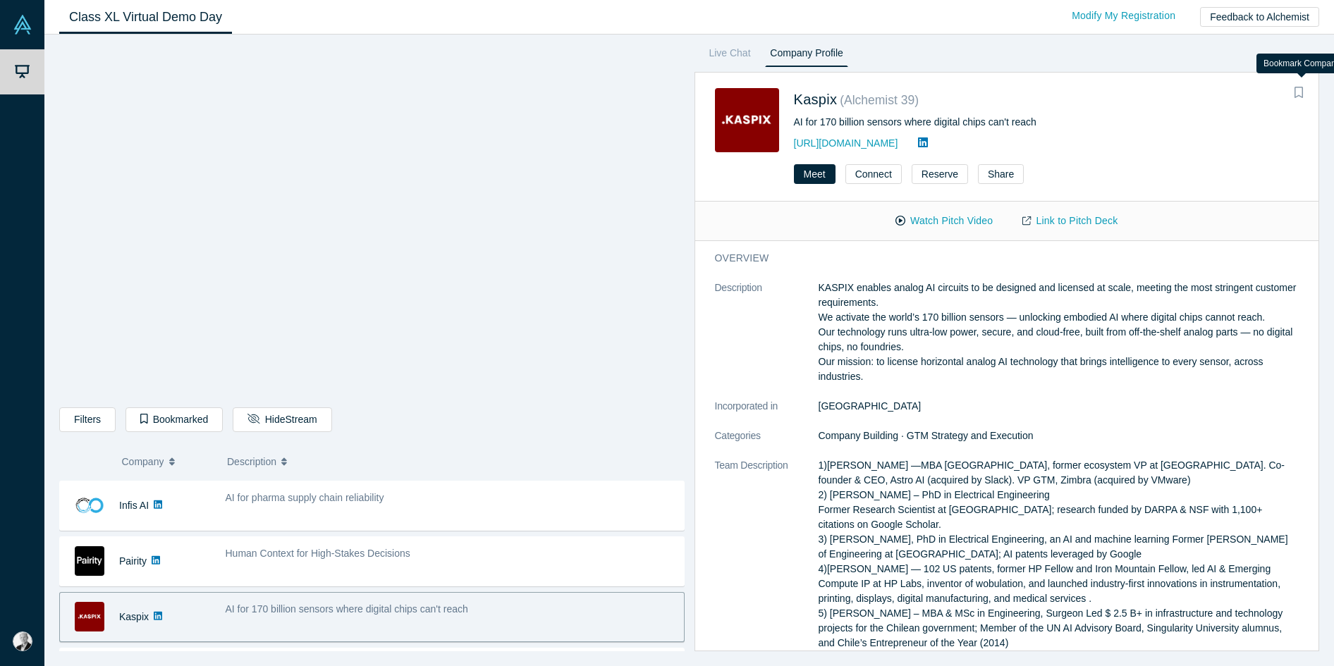
click at [1089, 94] on icon "Bookmark" at bounding box center [1298, 92] width 8 height 11
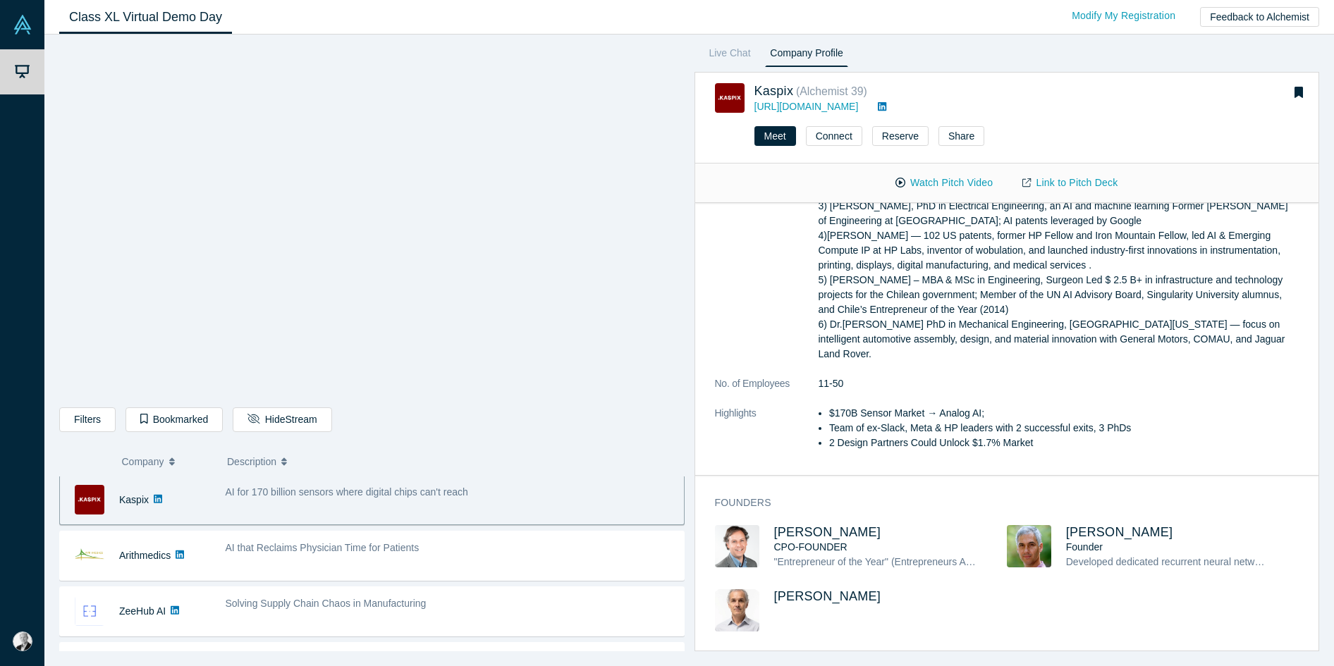
scroll to position [452, 0]
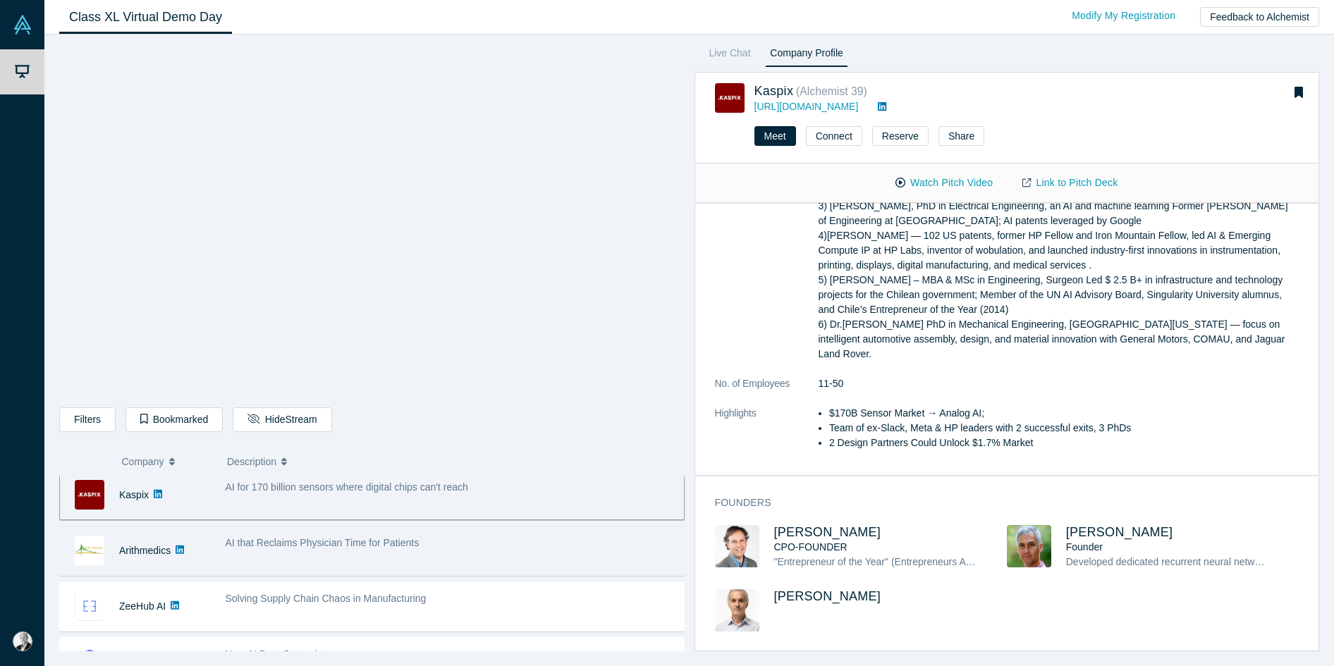
click at [441, 553] on div "AI that Reclaims Physician Time for Patients" at bounding box center [451, 551] width 466 height 44
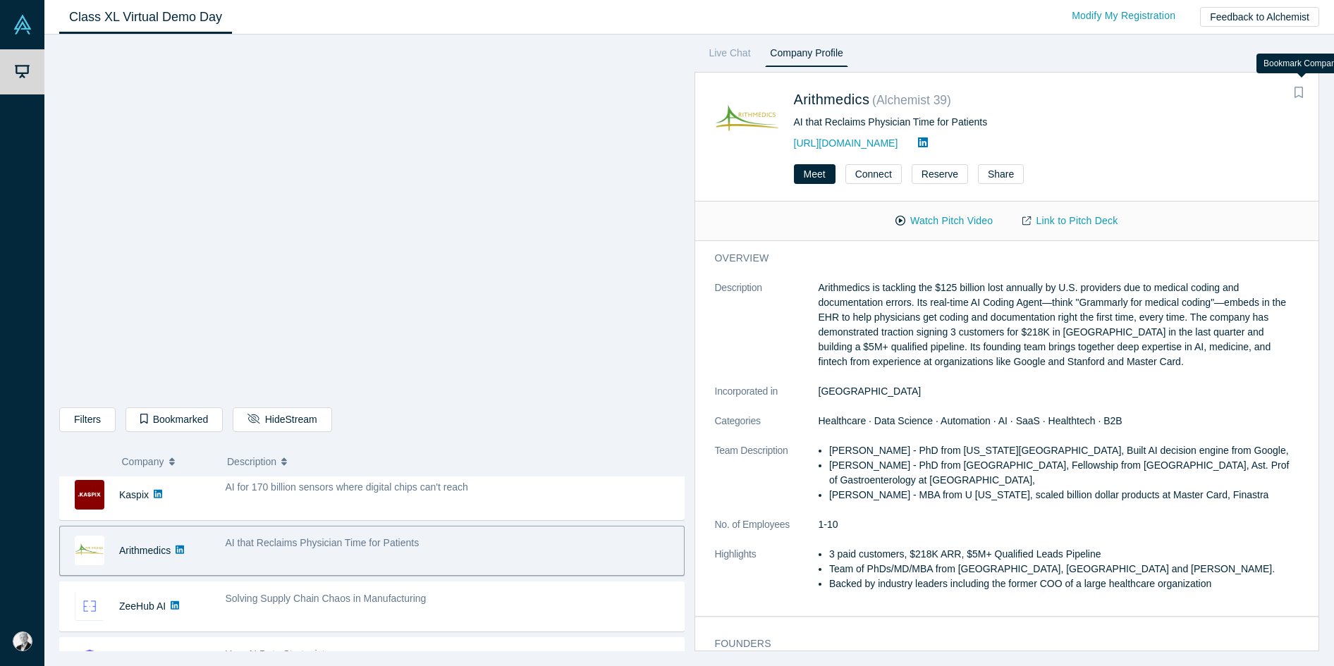
click at [1089, 96] on icon "Bookmark" at bounding box center [1298, 92] width 8 height 11
click at [1089, 223] on link "Link to Pitch Deck" at bounding box center [1069, 221] width 125 height 25
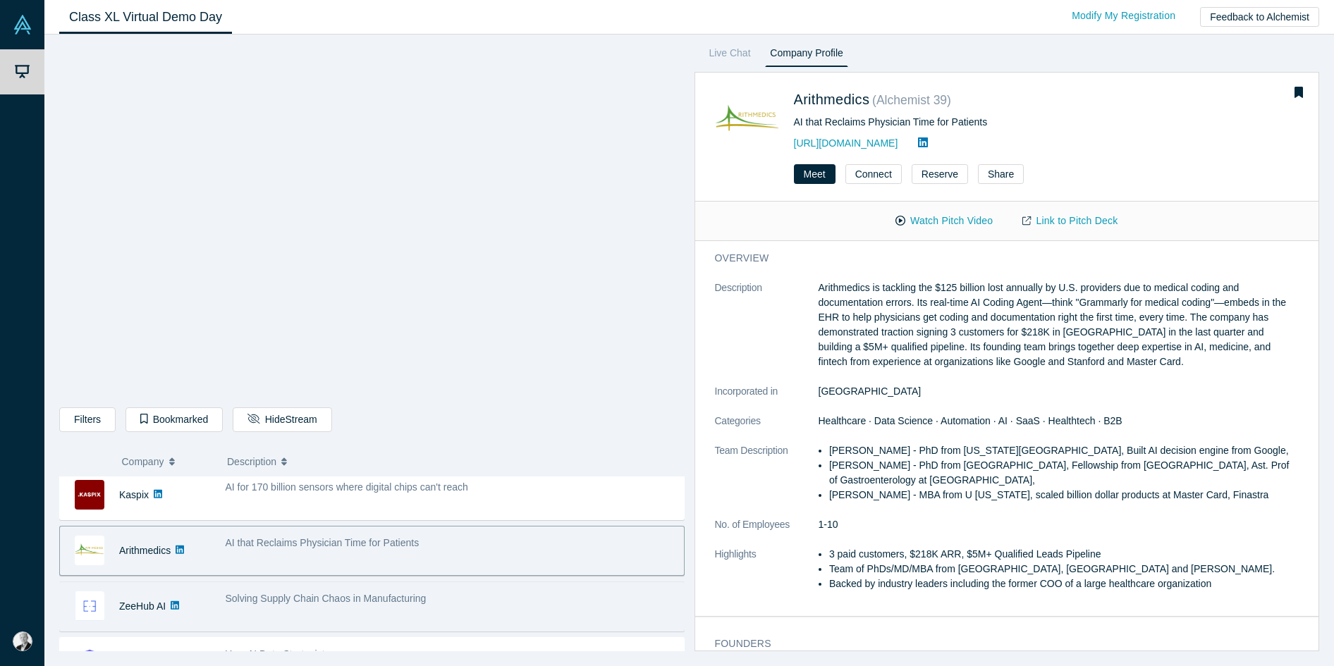
click at [362, 596] on span "Solving Supply Chain Chaos in Manufacturing" at bounding box center [326, 598] width 201 height 11
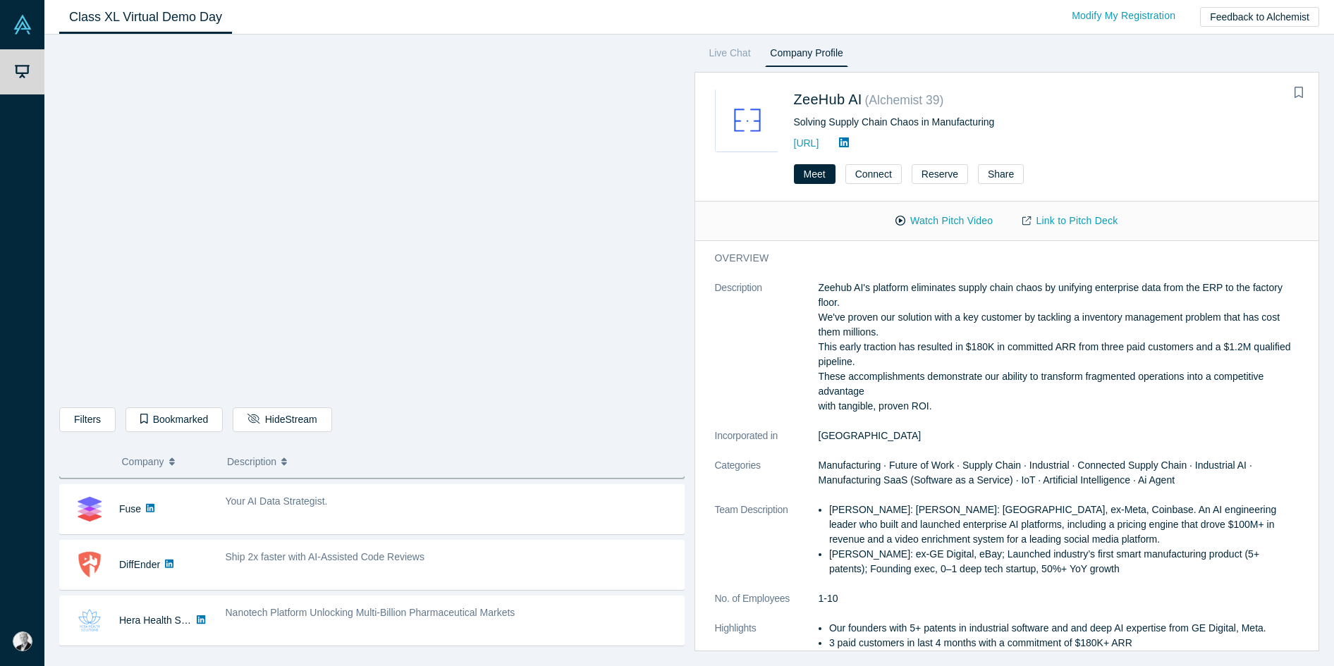
scroll to position [607, 0]
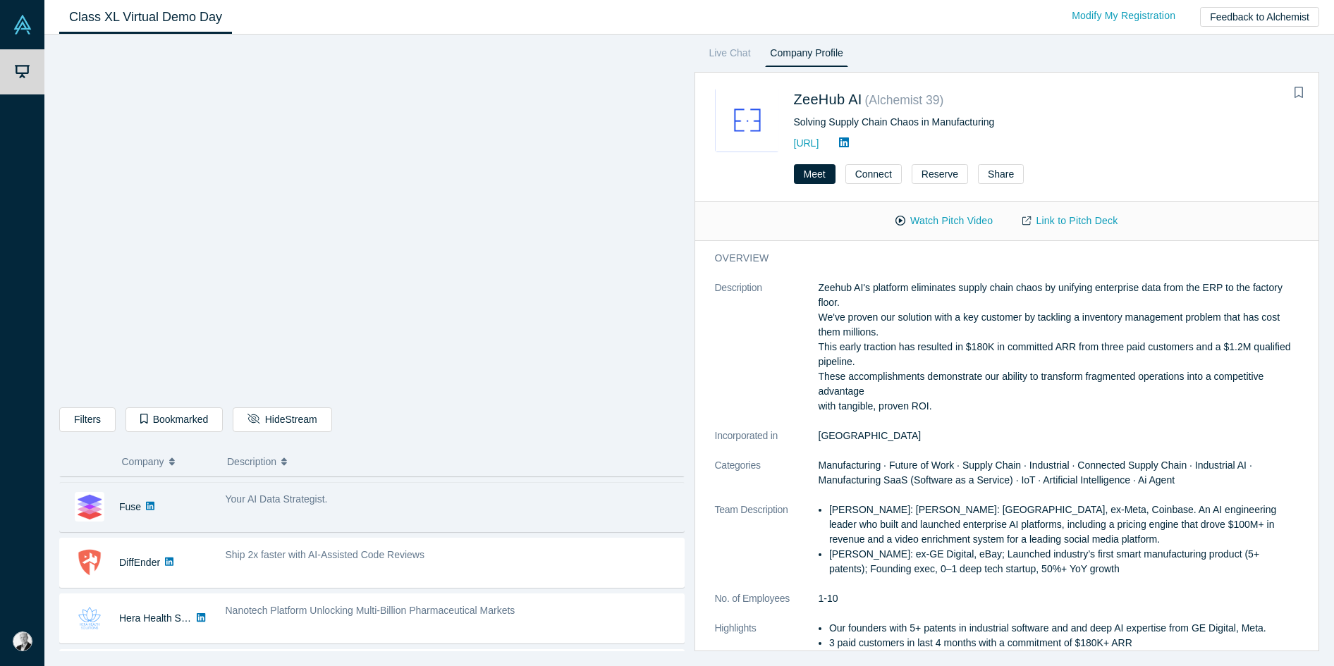
click at [277, 516] on div "Your AI Data Strategist." at bounding box center [451, 507] width 466 height 44
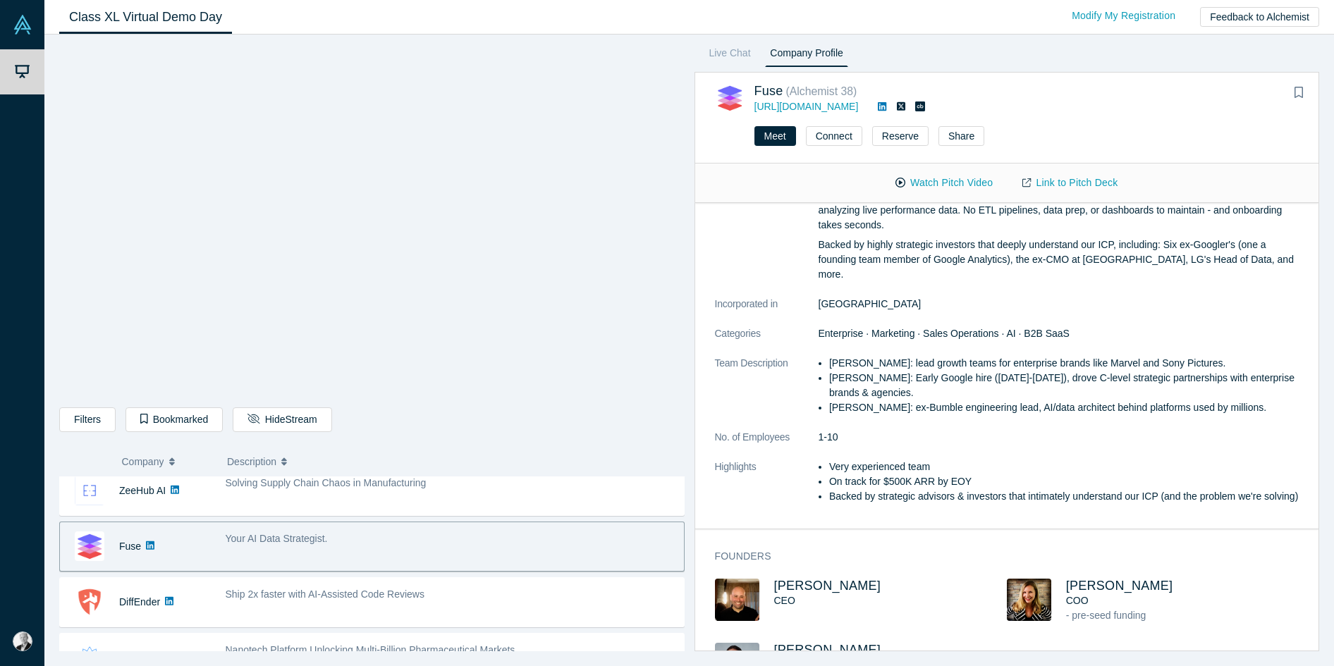
scroll to position [553, 0]
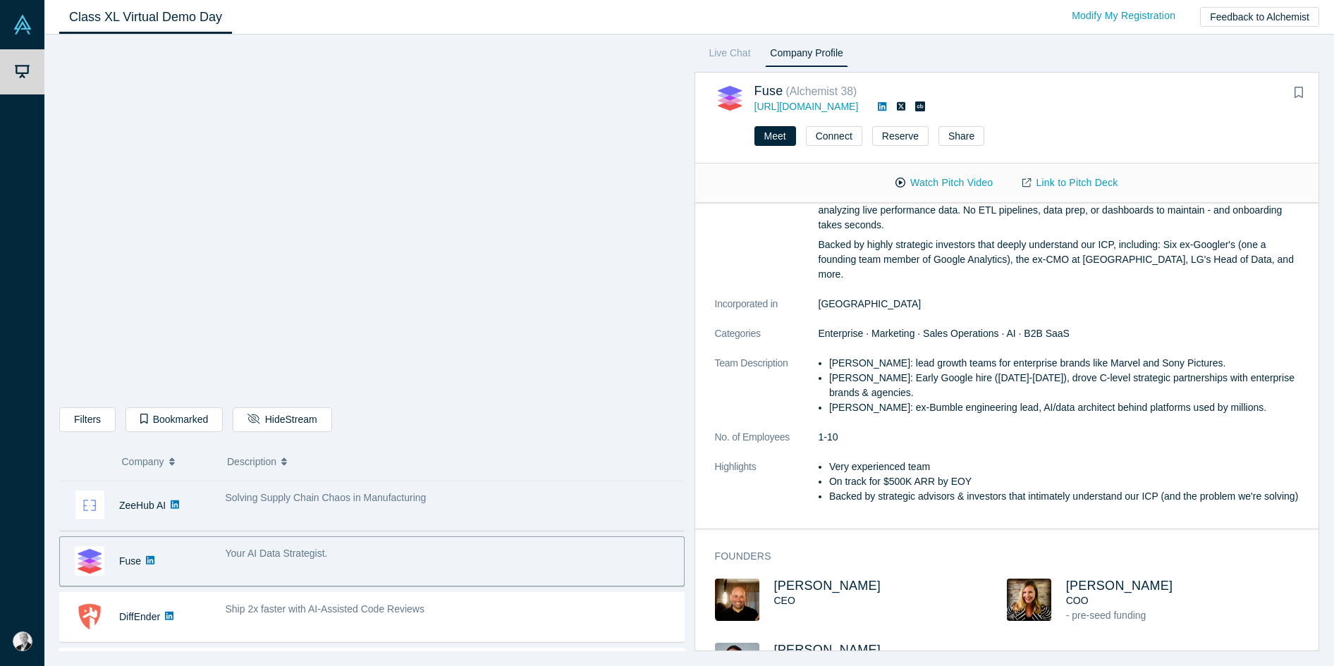
click at [379, 510] on div "Solving Supply Chain Chaos in Manufacturing" at bounding box center [451, 505] width 466 height 44
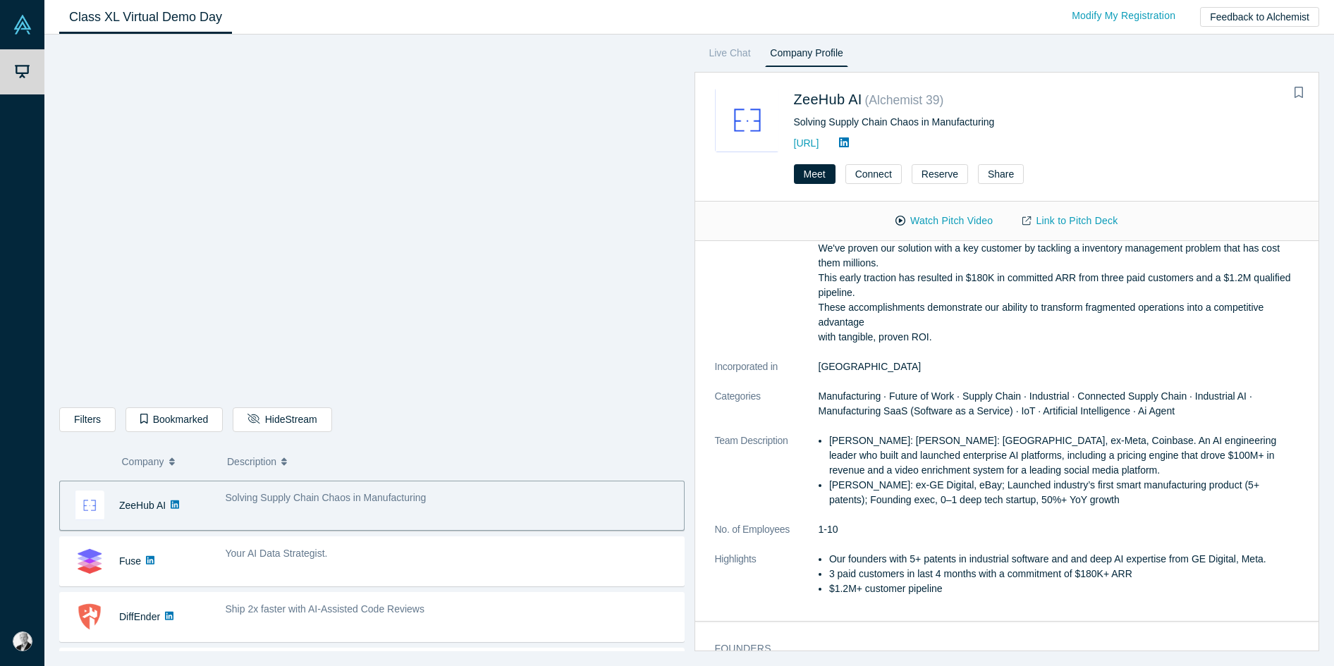
scroll to position [0, 0]
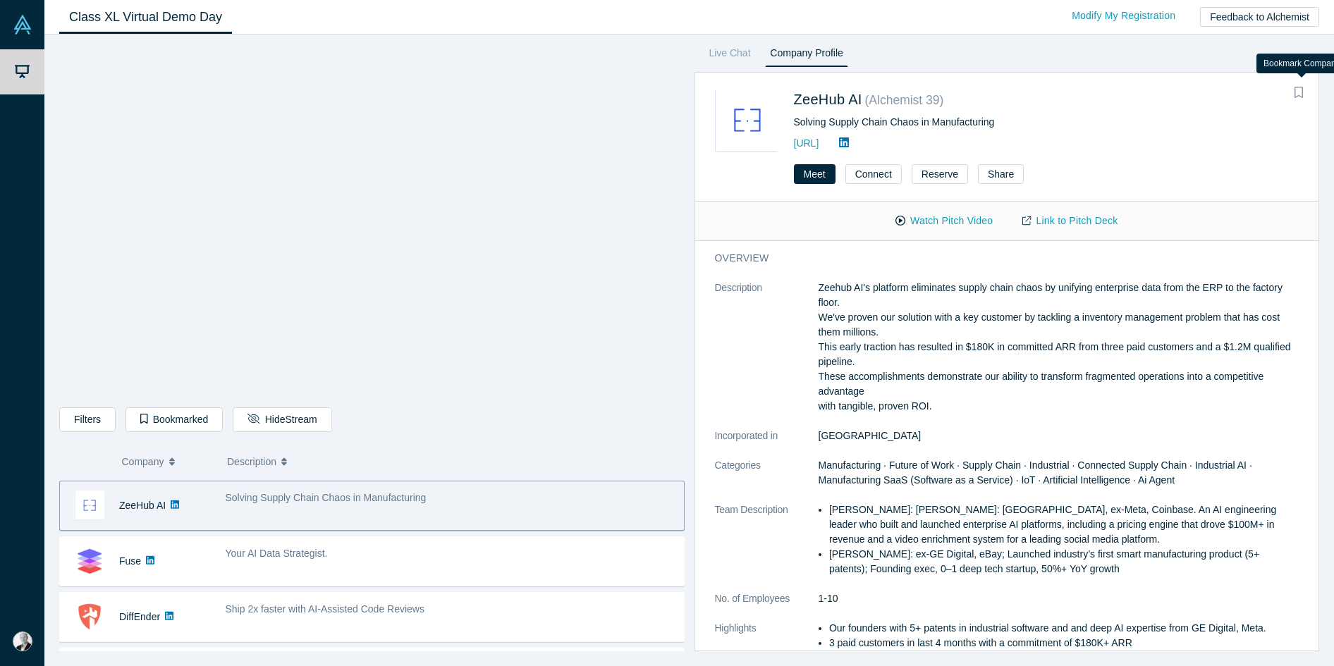
click at [1089, 93] on icon "Bookmark" at bounding box center [1298, 92] width 8 height 11
drag, startPoint x: 1301, startPoint y: 93, endPoint x: 1290, endPoint y: 97, distance: 12.0
click at [1089, 97] on button "Bookmark" at bounding box center [1298, 93] width 20 height 20
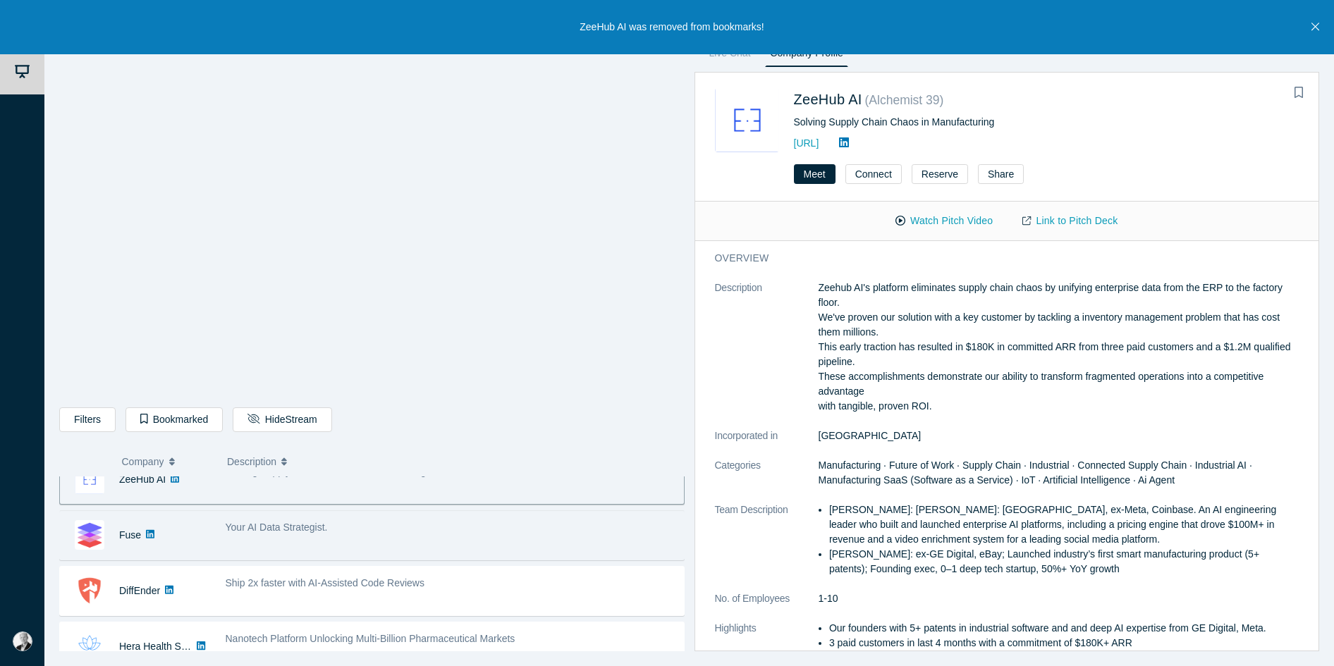
click at [287, 541] on div "Your AI Data Strategist." at bounding box center [451, 535] width 466 height 44
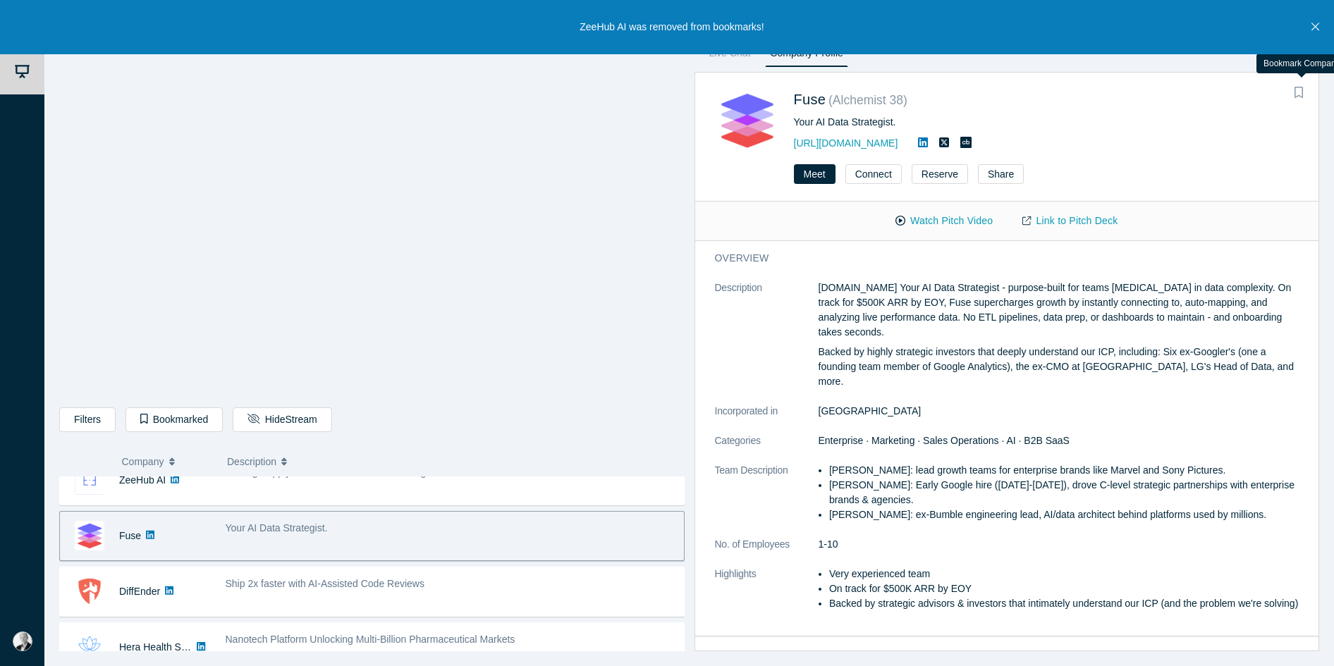
click at [1089, 89] on icon "Bookmark" at bounding box center [1298, 92] width 8 height 11
click at [1082, 221] on link "Link to Pitch Deck" at bounding box center [1069, 221] width 125 height 25
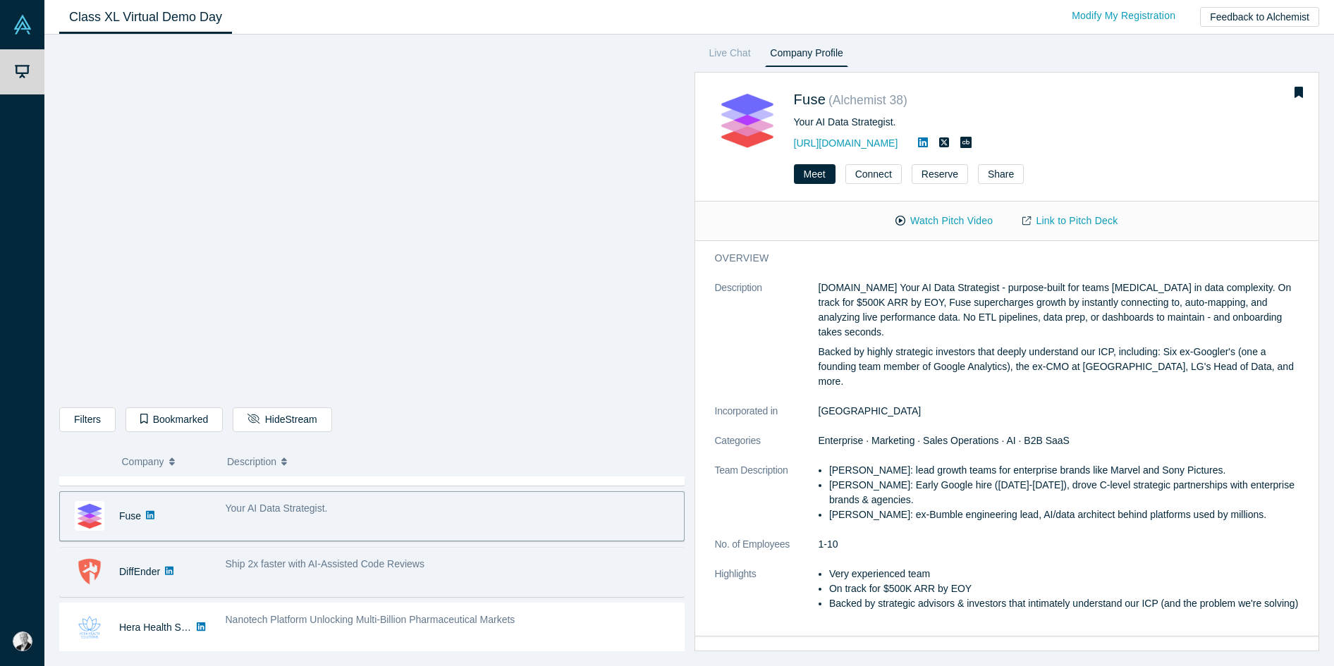
scroll to position [596, 0]
click at [208, 570] on div "DiffEnder" at bounding box center [135, 573] width 151 height 49
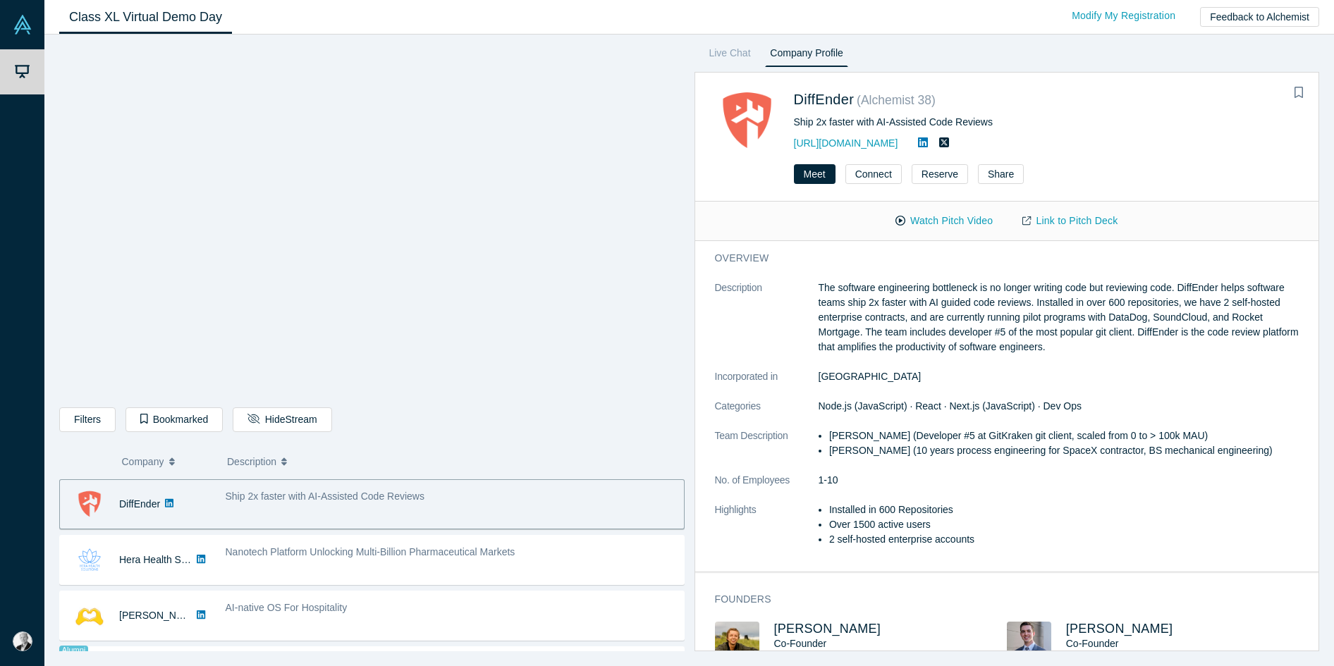
scroll to position [668, 0]
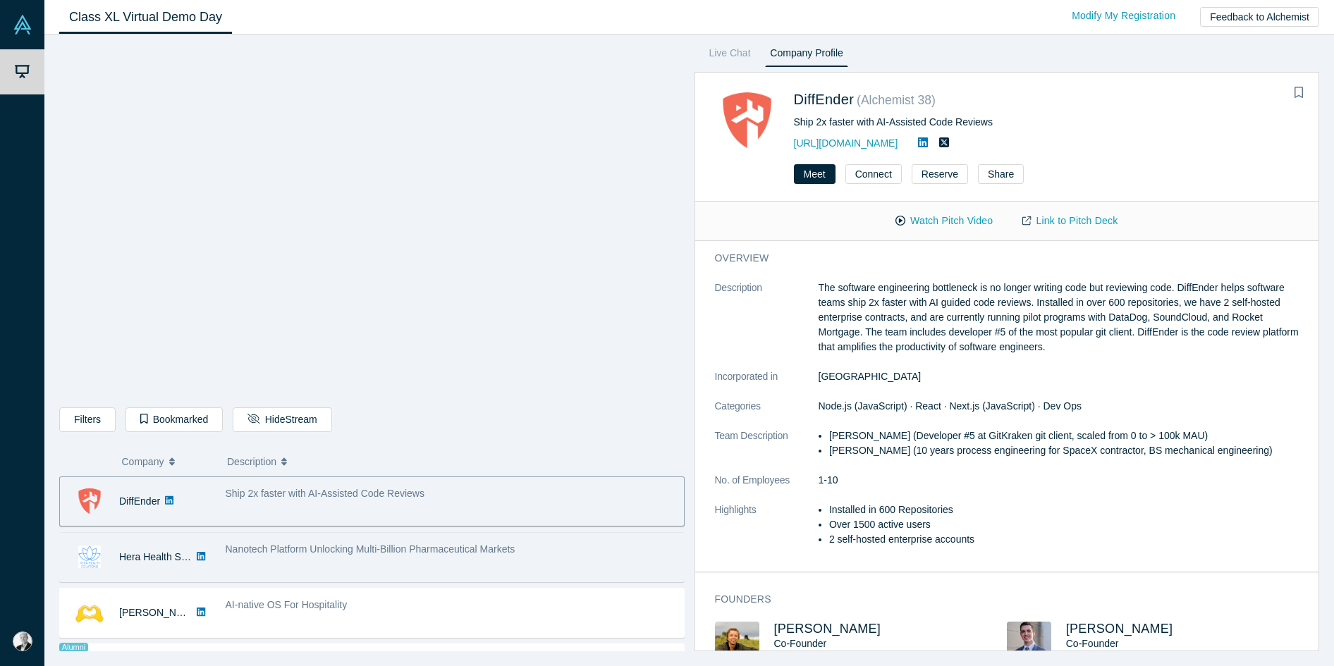
click at [297, 549] on span "Nanotech Platform Unlocking Multi-Billion Pharmaceutical Markets" at bounding box center [371, 548] width 290 height 11
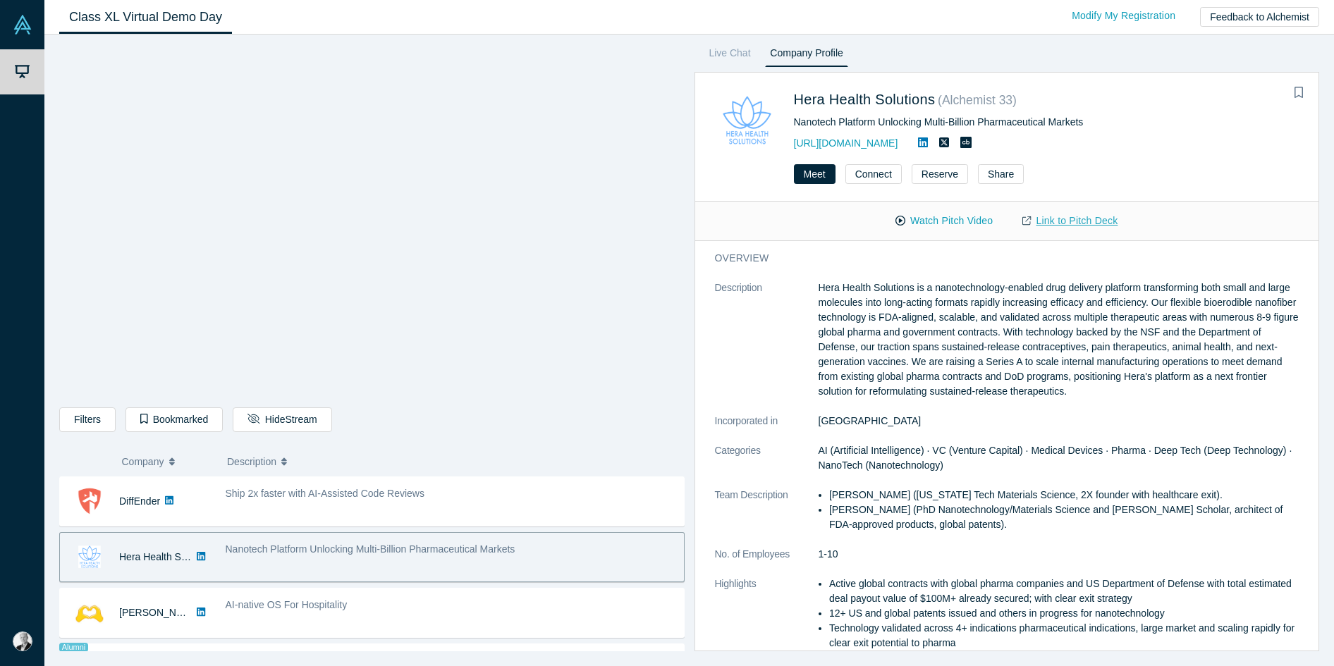
click at [1089, 221] on link "Link to Pitch Deck" at bounding box center [1069, 221] width 125 height 25
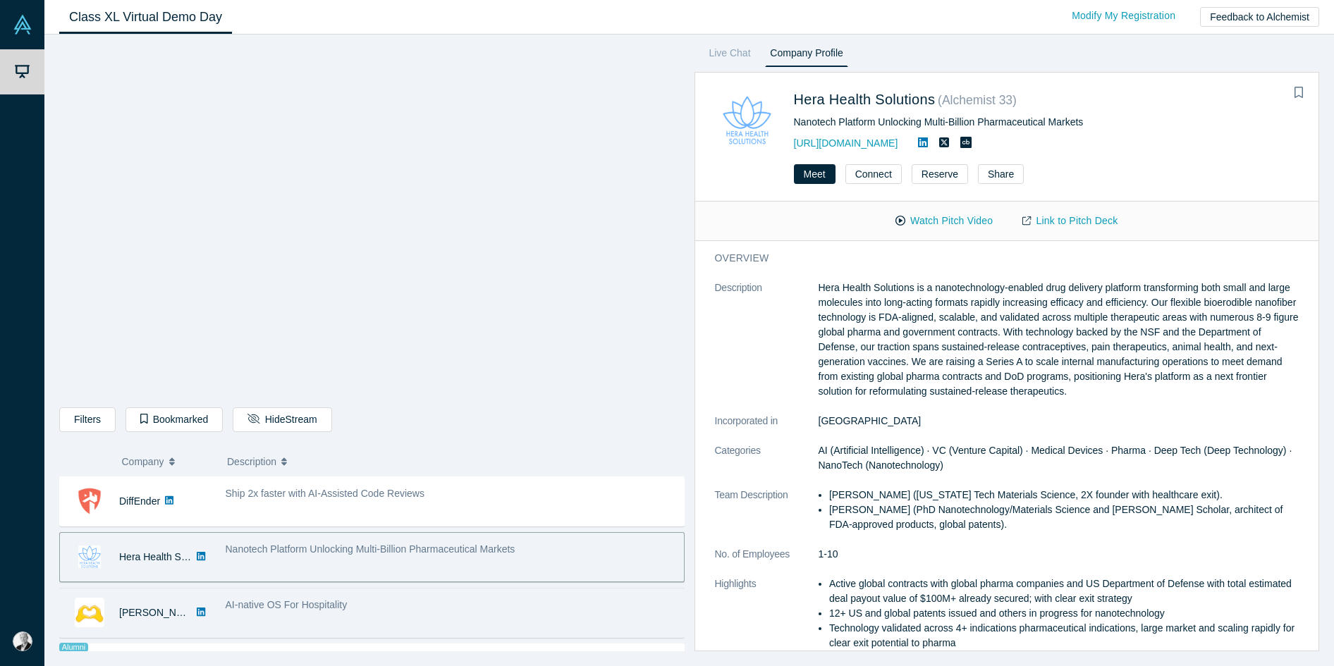
click at [198, 602] on div "[PERSON_NAME] AI" at bounding box center [135, 613] width 151 height 49
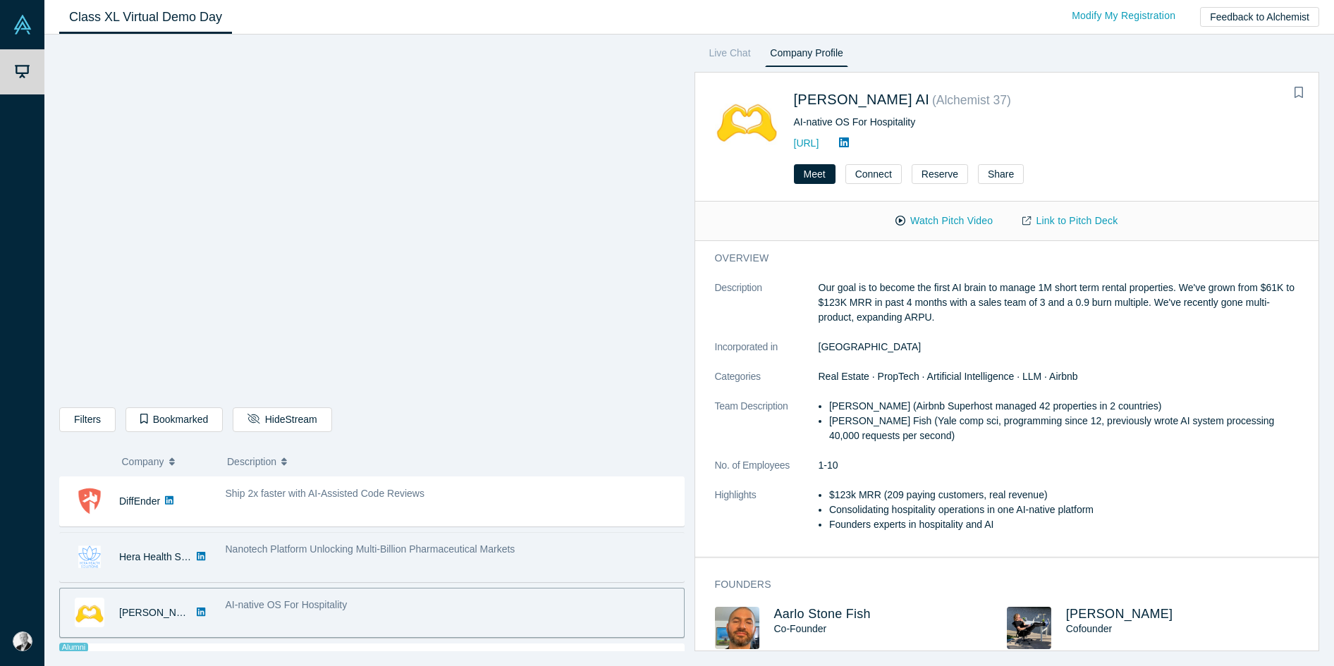
click at [258, 558] on div "Nanotech Platform Unlocking Multi-Billion Pharmaceutical Markets" at bounding box center [451, 557] width 466 height 44
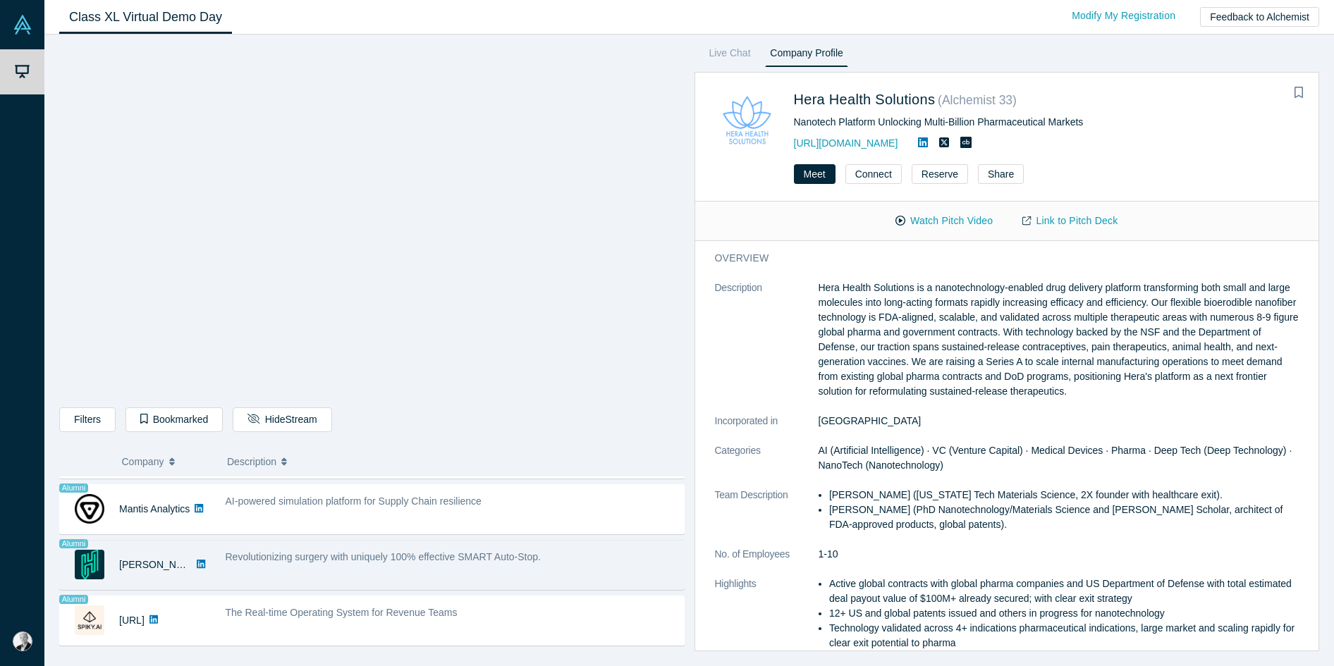
scroll to position [1162, 0]
click at [343, 567] on div "Revolutionizing surgery with uniquely 100% effective SMART Auto-Stop." at bounding box center [451, 565] width 466 height 44
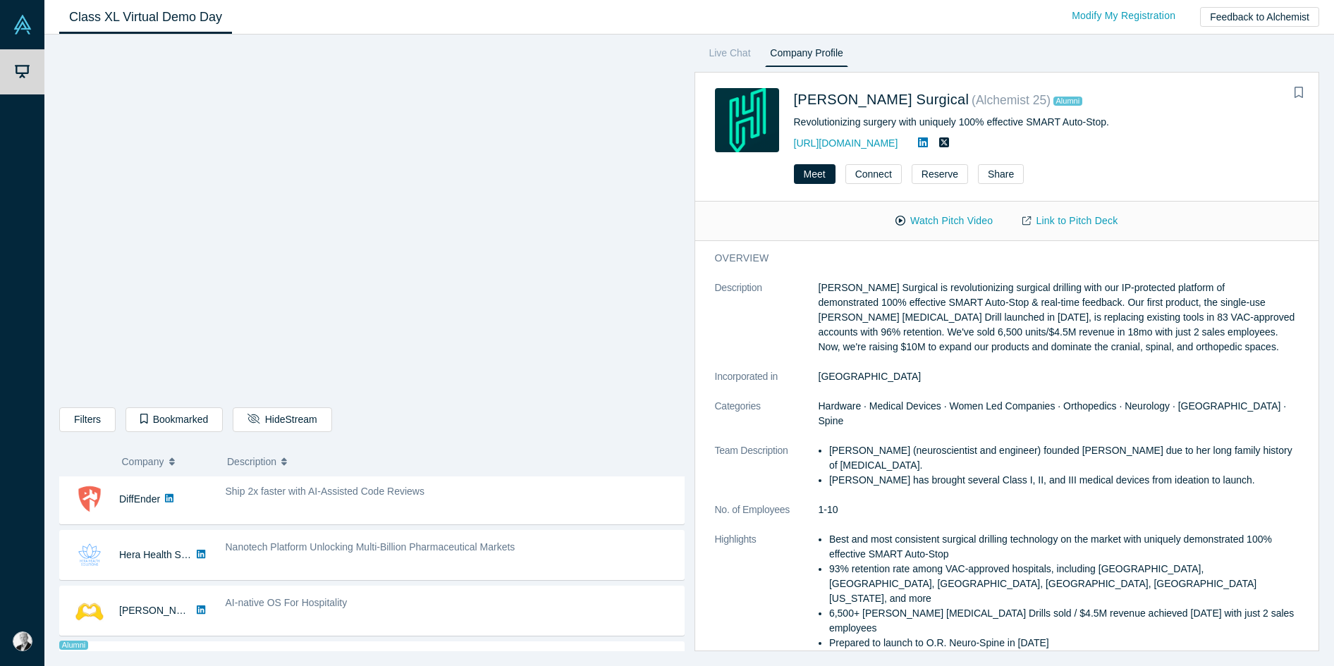
scroll to position [671, 0]
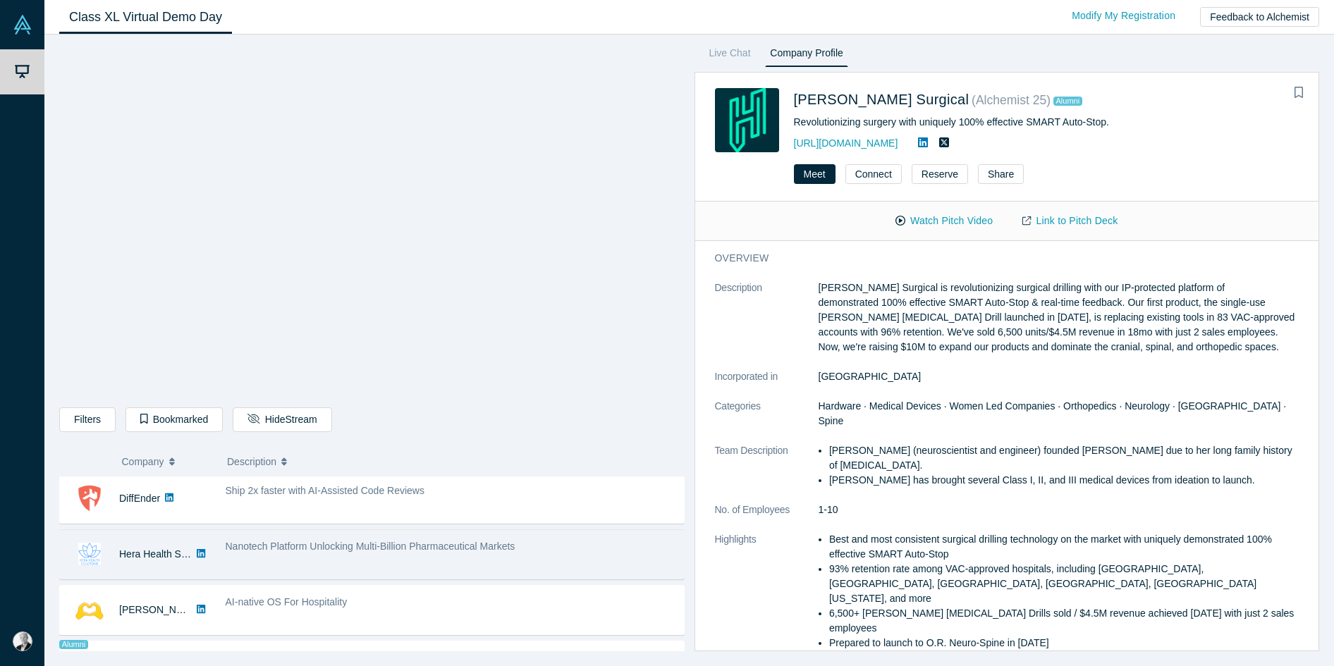
click at [349, 555] on div "Nanotech Platform Unlocking Multi-Billion Pharmaceutical Markets" at bounding box center [451, 554] width 466 height 44
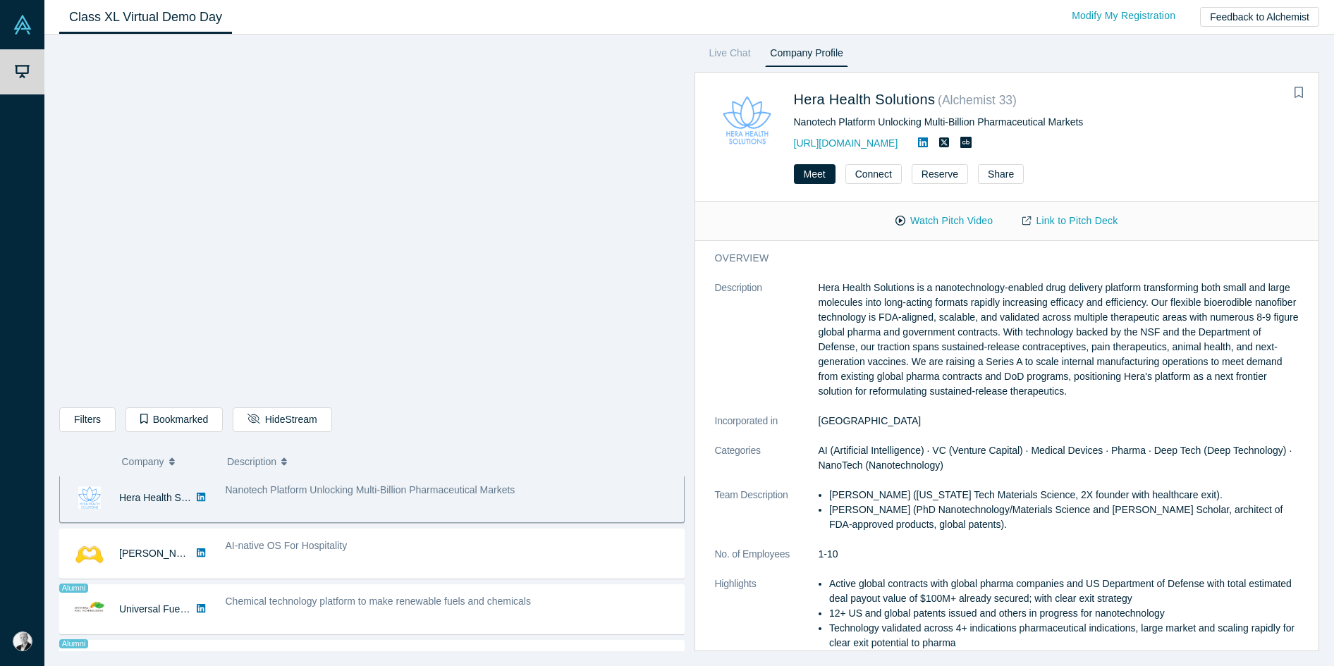
scroll to position [744, 0]
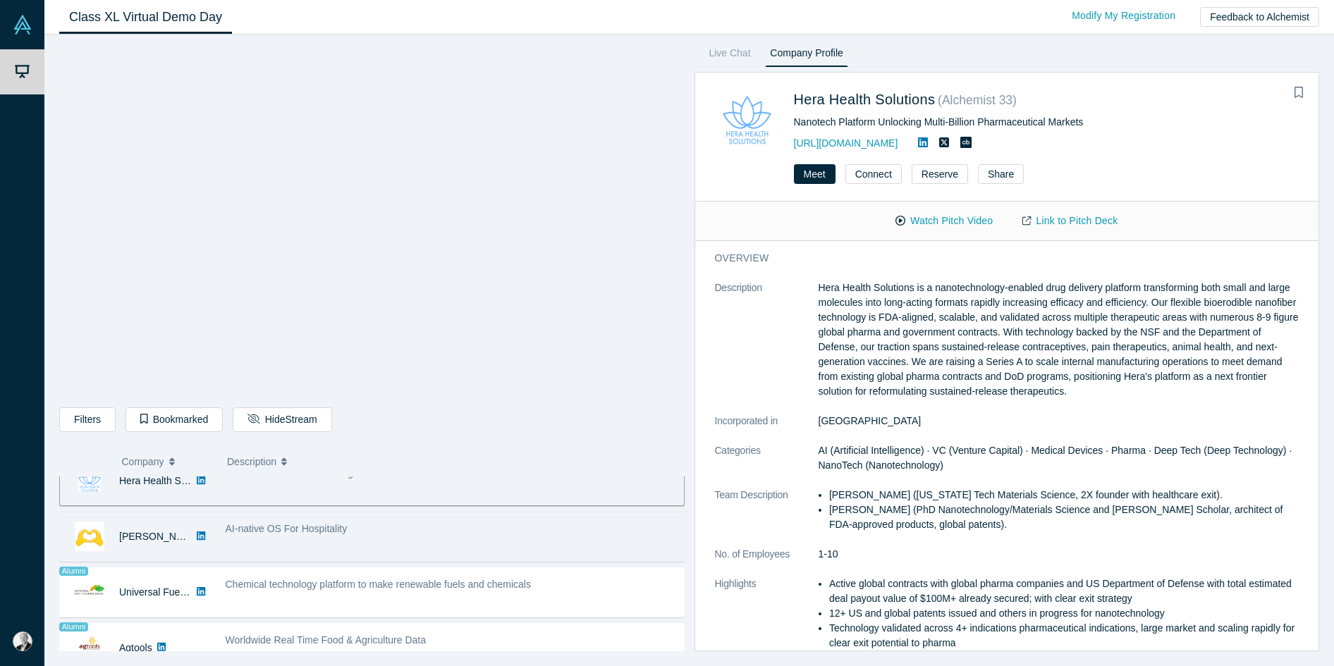
click at [243, 548] on div "AI-native OS For Hospitality" at bounding box center [451, 537] width 466 height 44
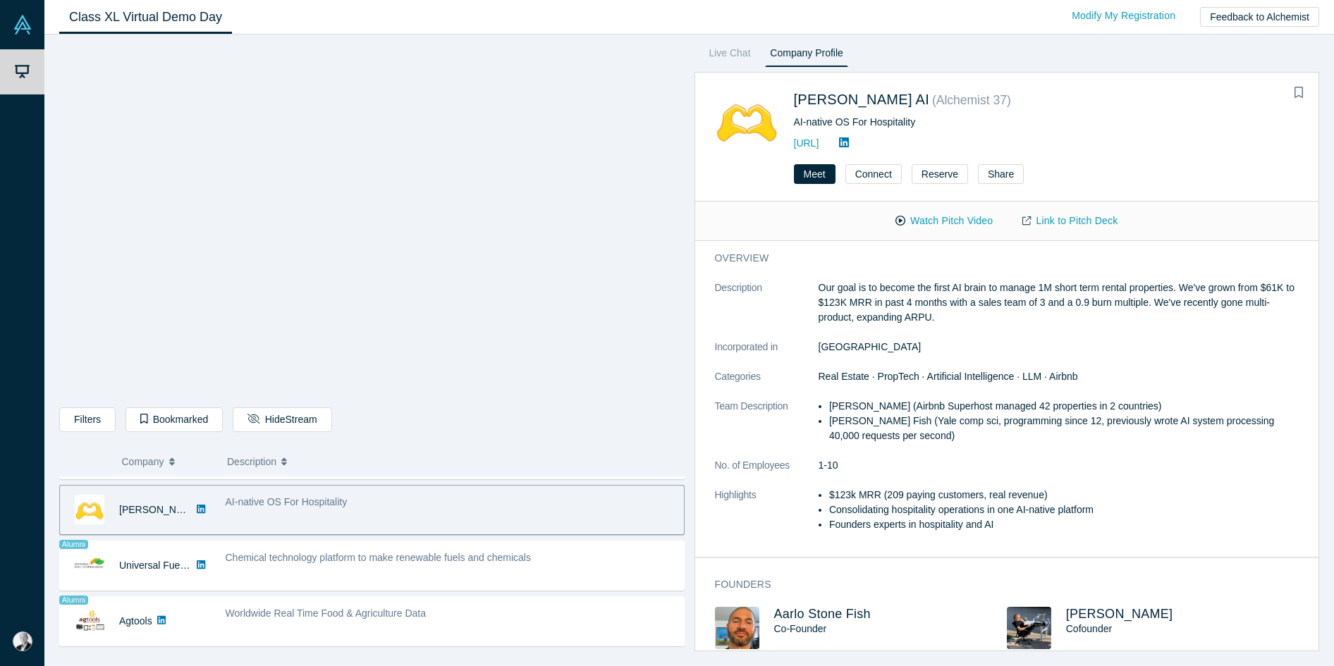
scroll to position [774, 0]
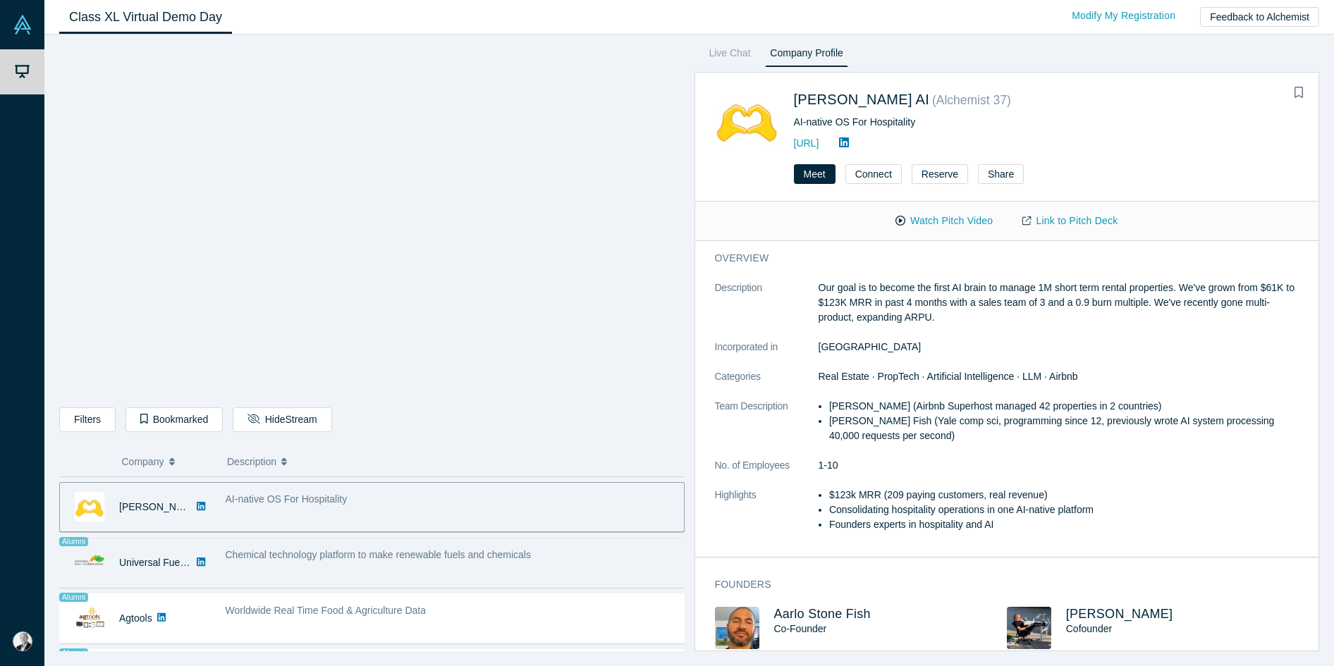
click at [271, 560] on span "Chemical technology platform to make renewable fuels and chemicals" at bounding box center [378, 554] width 305 height 11
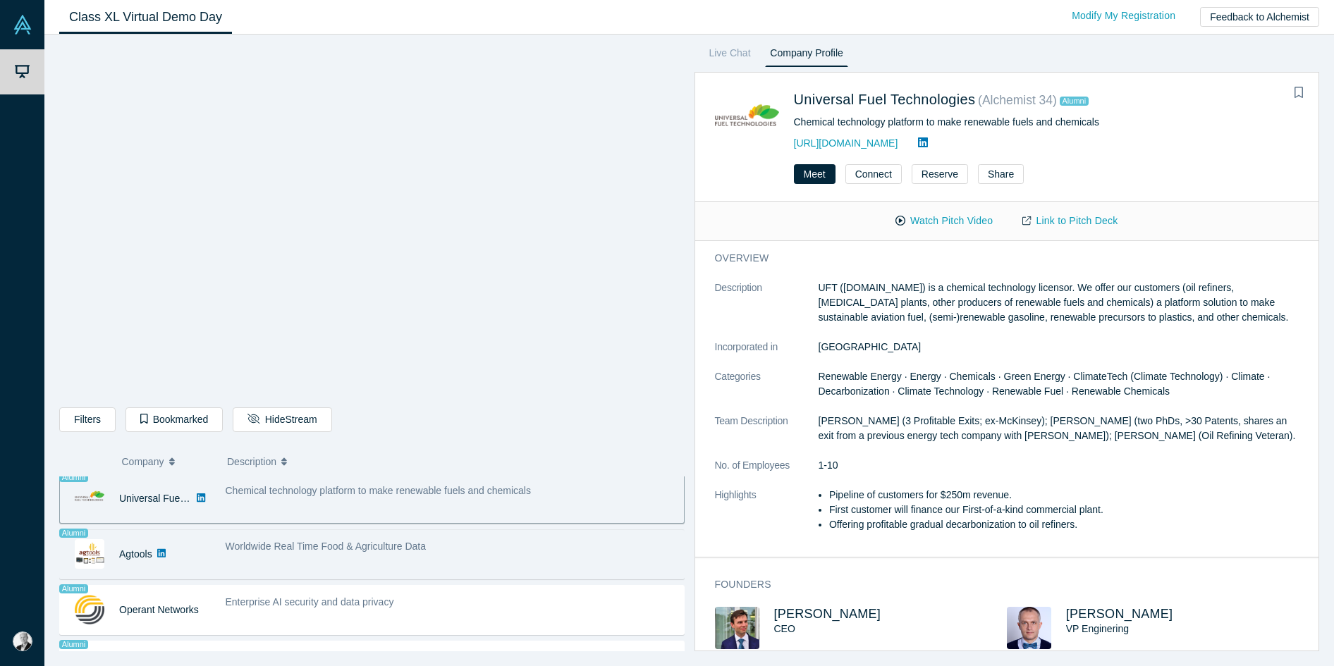
scroll to position [839, 0]
click at [211, 565] on div "Alumni Agtools" at bounding box center [139, 553] width 158 height 49
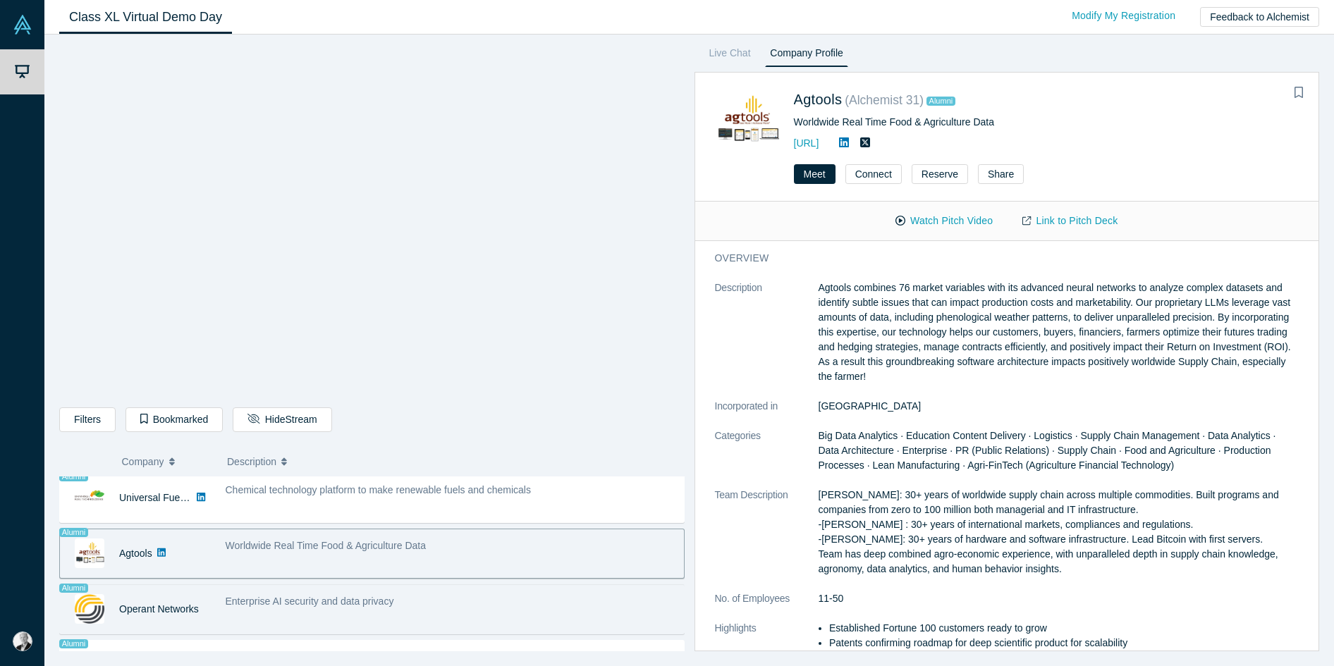
click at [300, 602] on span "Enterprise AI security and data privacy" at bounding box center [310, 601] width 168 height 11
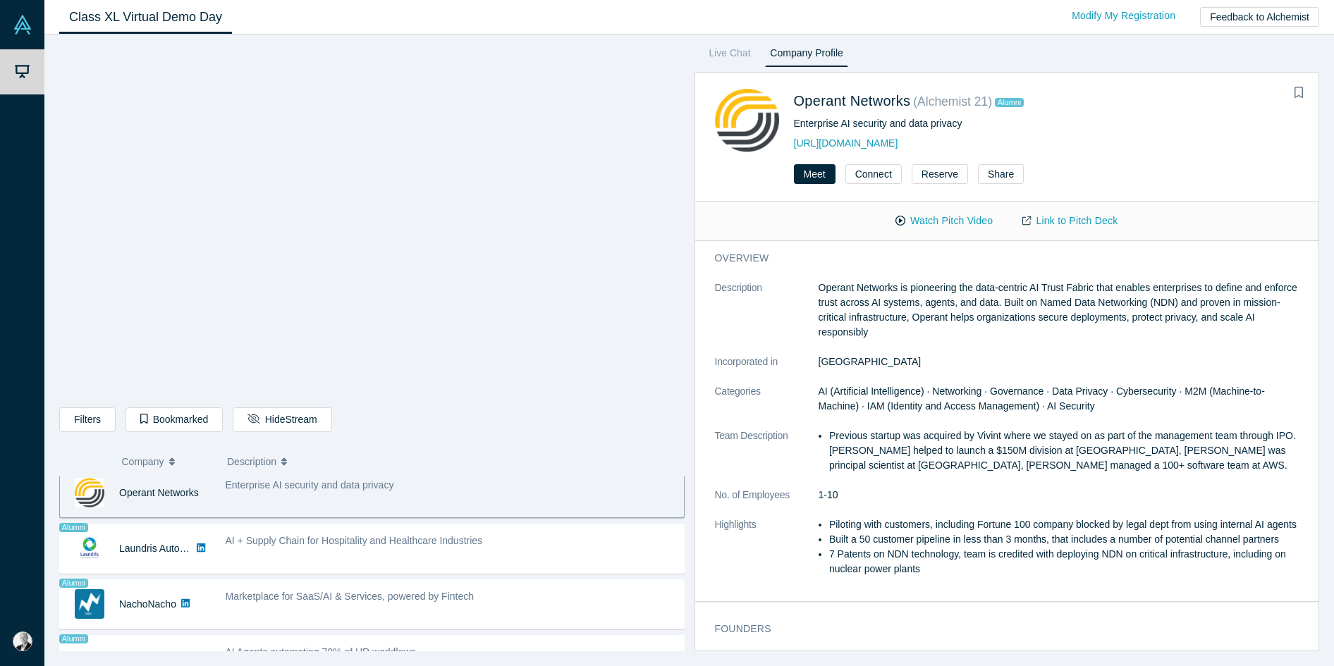
scroll to position [956, 0]
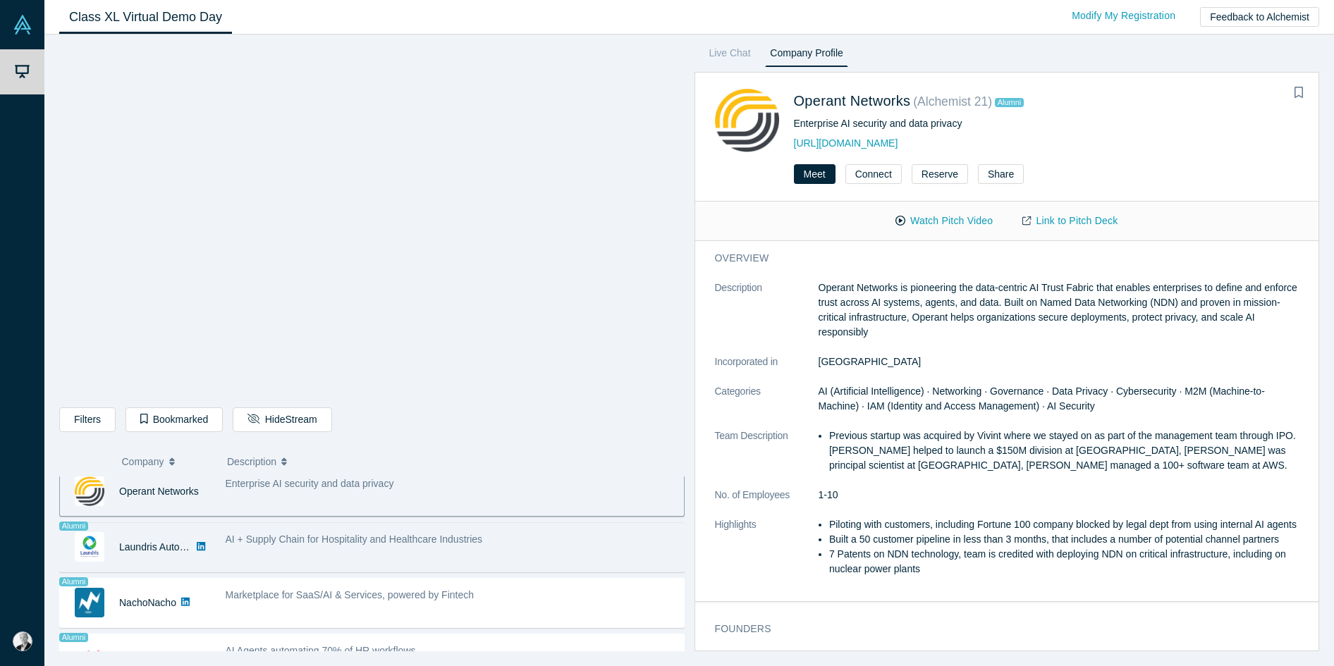
click at [323, 554] on div "AI + Supply Chain for Hospitality and Healthcare Industries" at bounding box center [451, 547] width 466 height 44
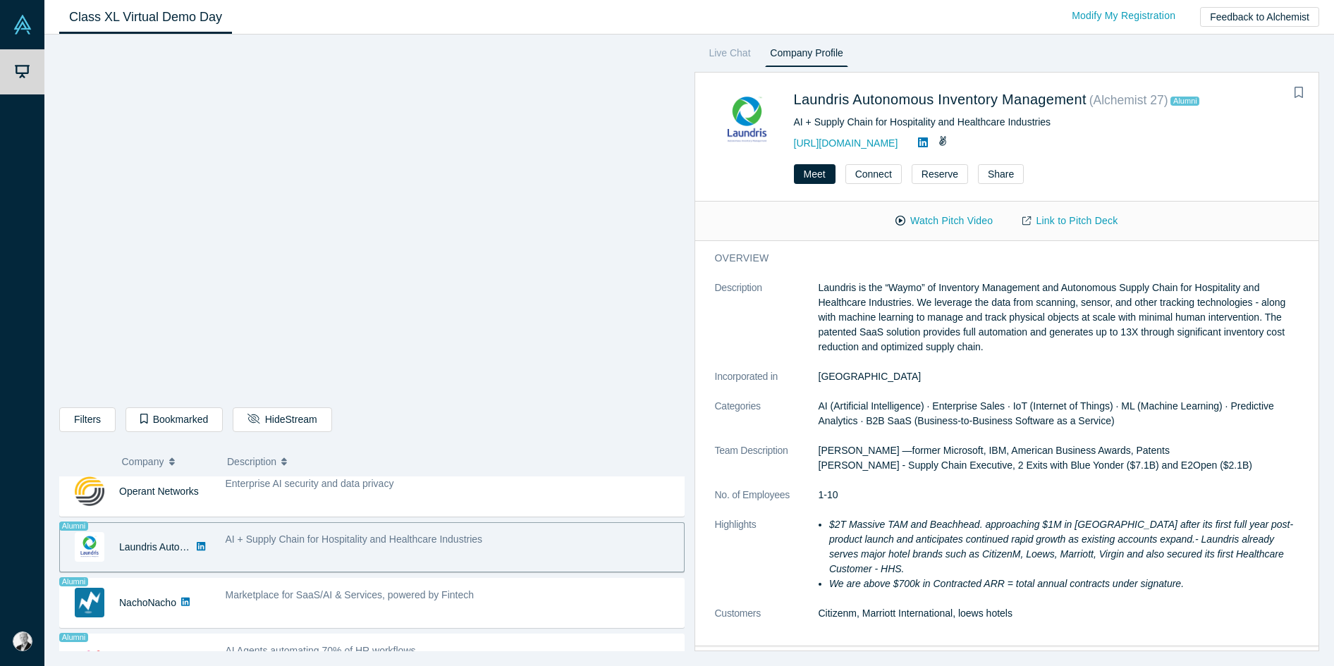
scroll to position [956, 0]
click at [1089, 93] on icon "Bookmark" at bounding box center [1298, 92] width 8 height 11
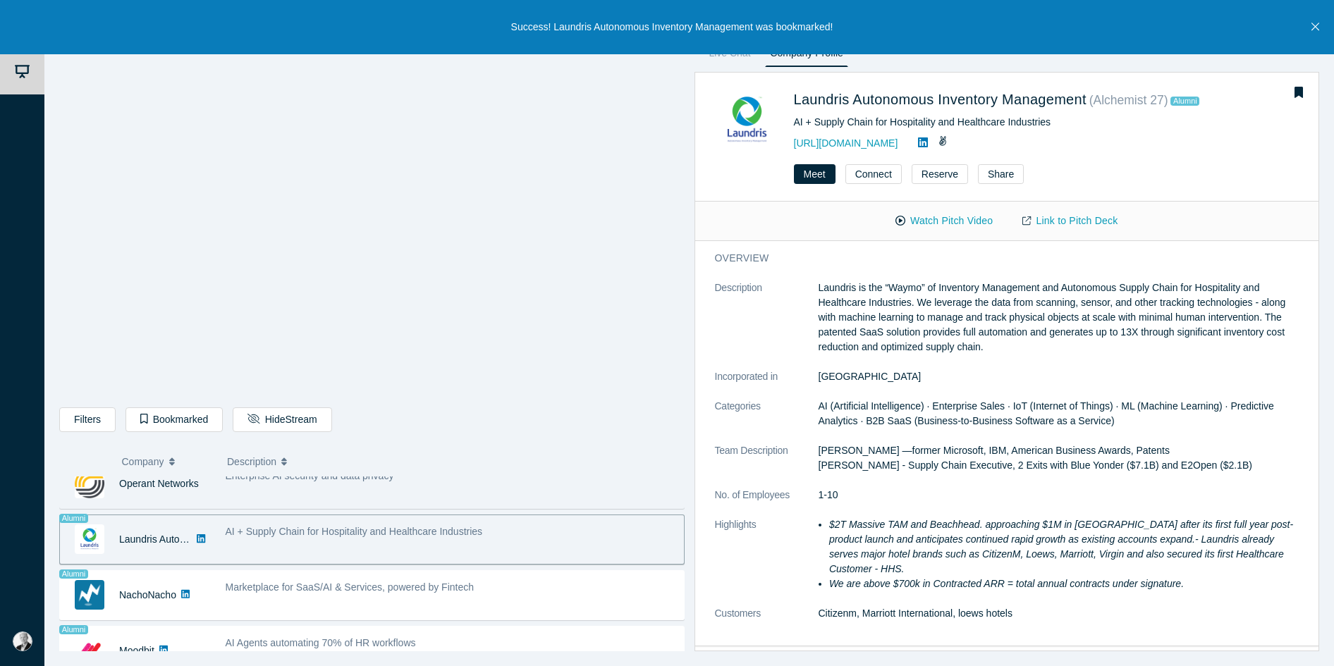
scroll to position [971, 0]
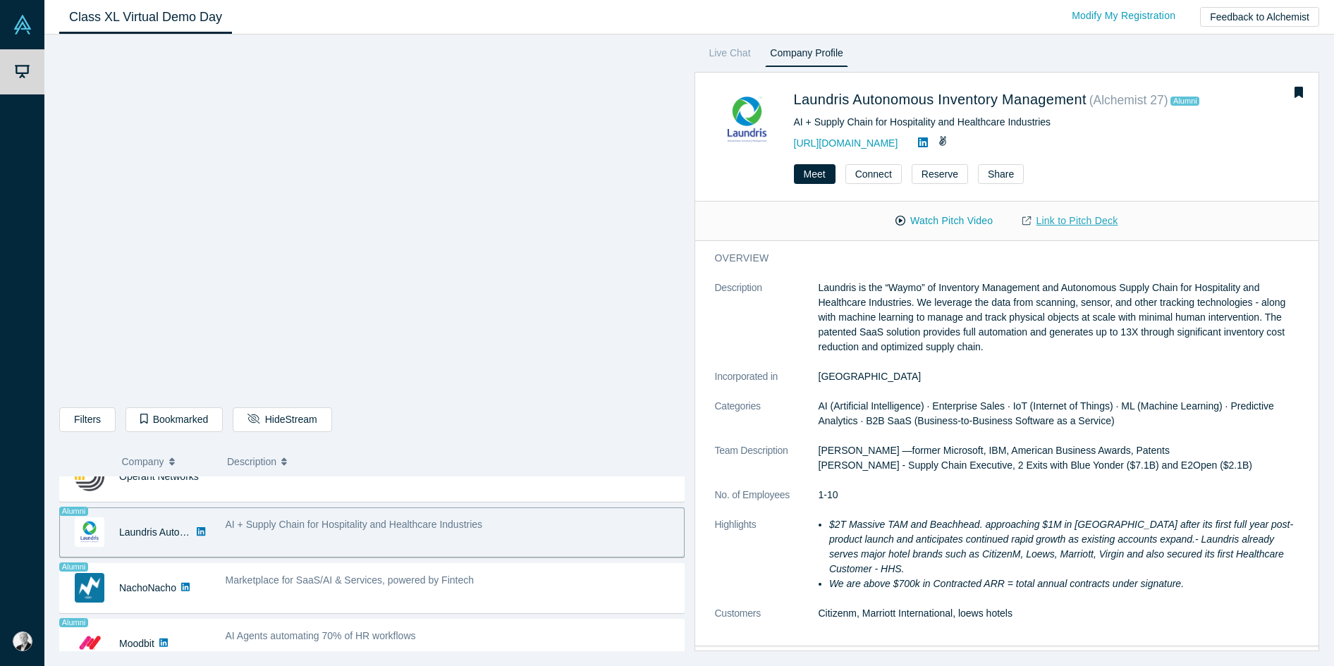
click at [1087, 221] on link "Link to Pitch Deck" at bounding box center [1069, 221] width 125 height 25
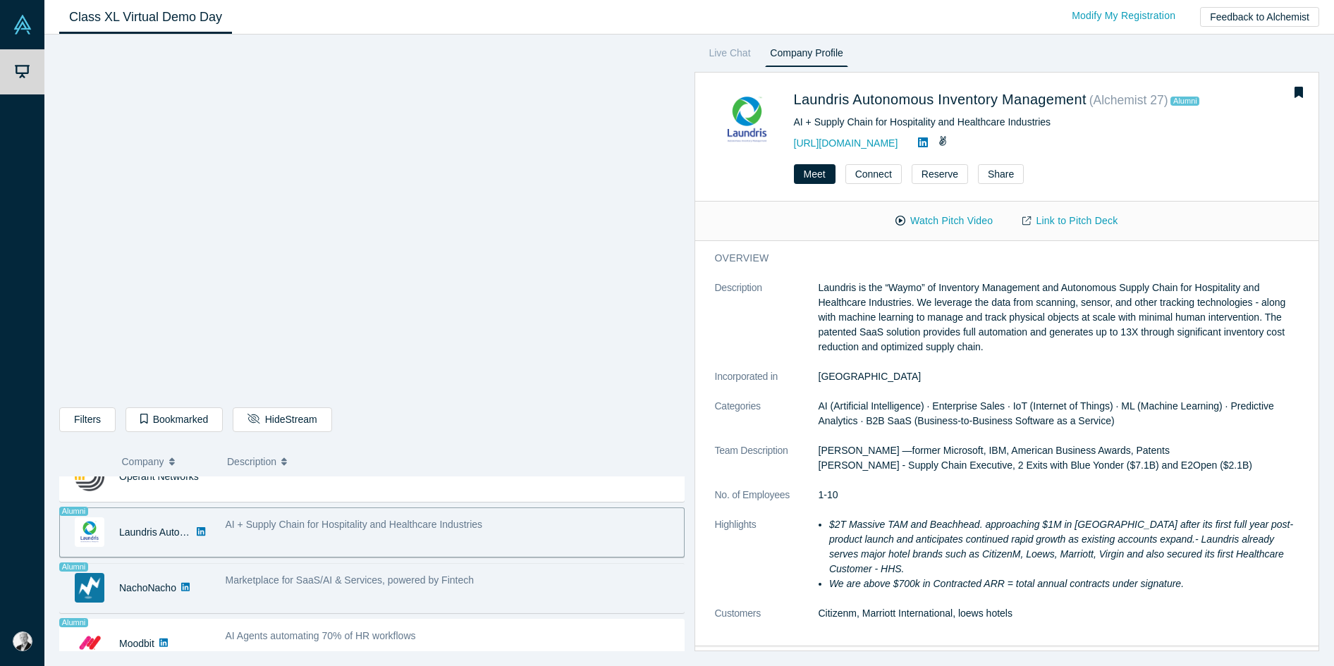
click at [291, 589] on div "Marketplace for SaaS/AI & Services, powered by Fintech" at bounding box center [451, 588] width 466 height 44
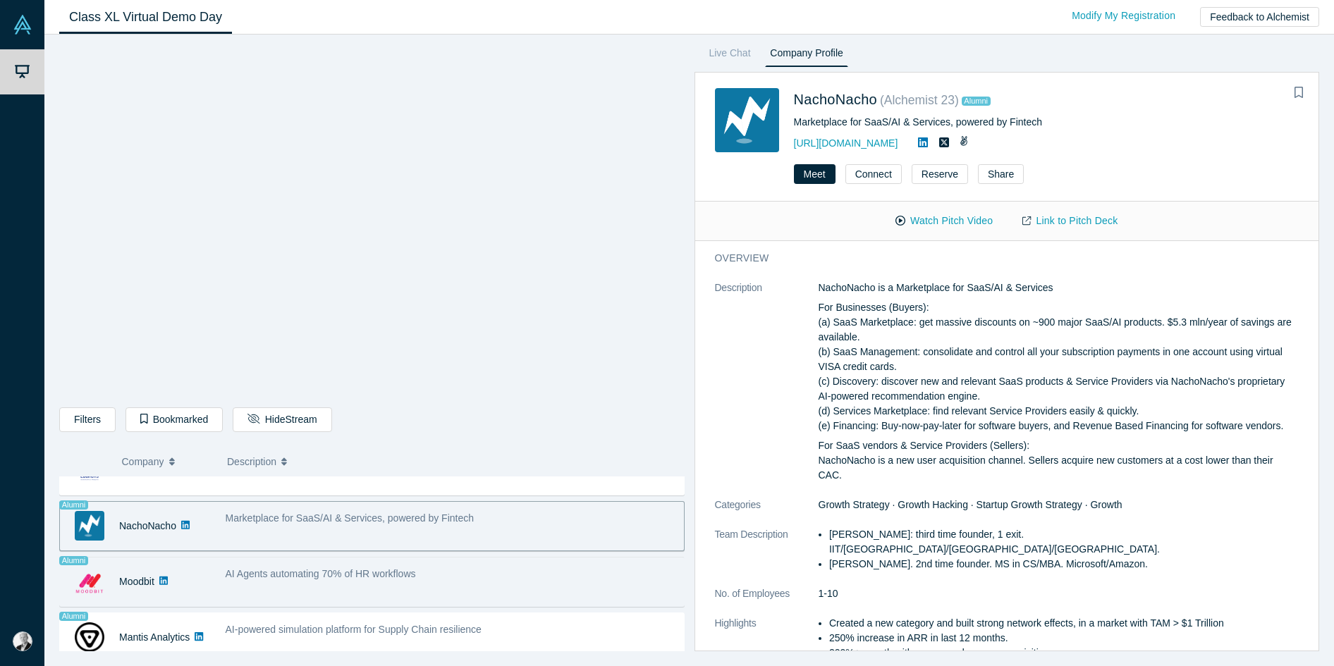
click at [280, 581] on div "AI Agents automating 70% of HR workflows" at bounding box center [451, 574] width 451 height 15
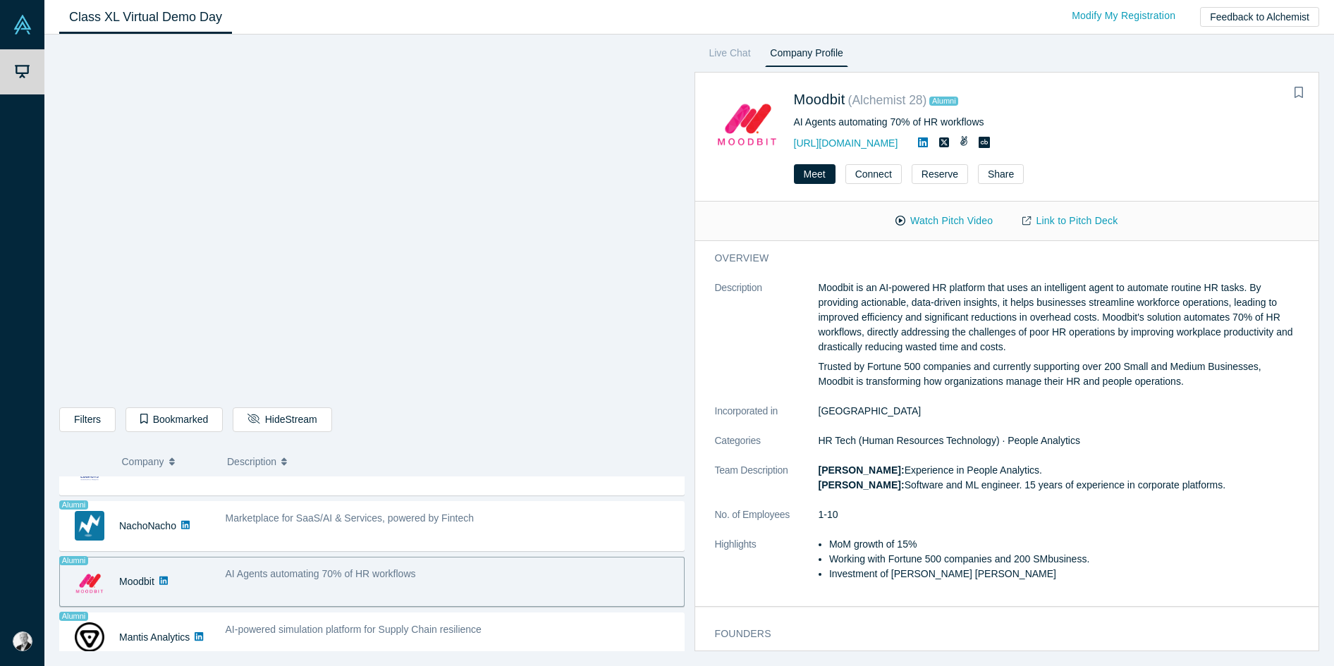
scroll to position [1033, 0]
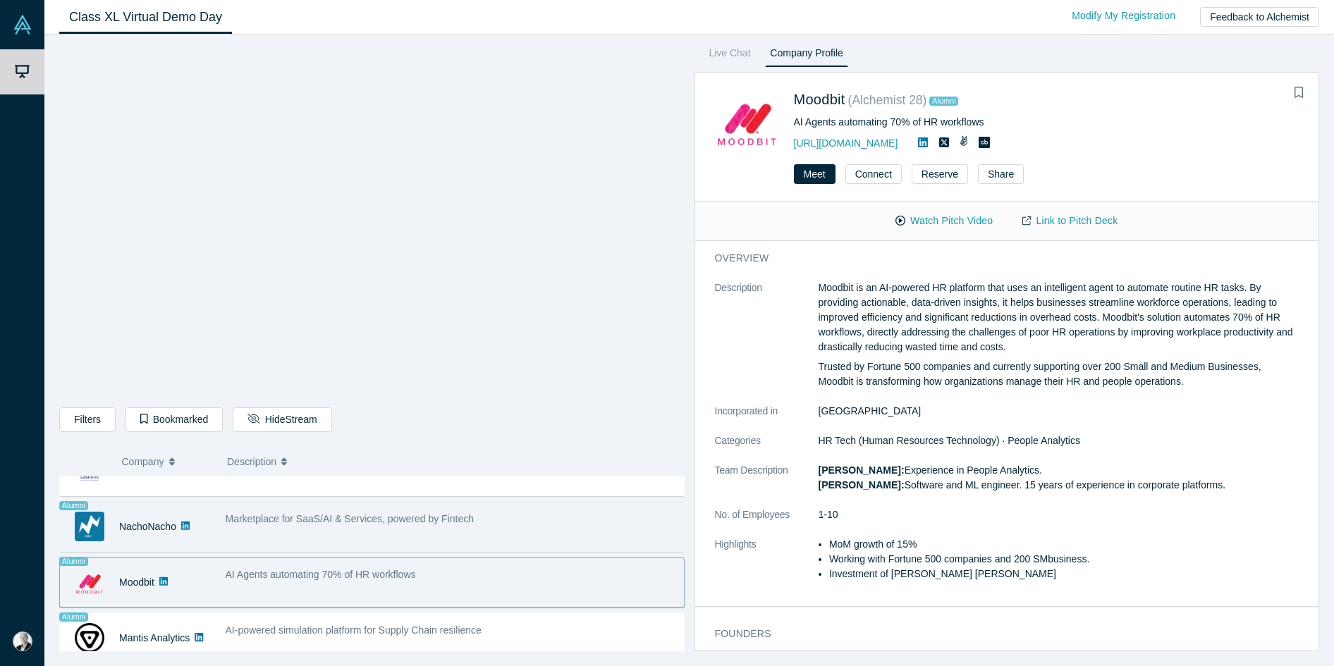
click at [336, 529] on div "Marketplace for SaaS/AI & Services, powered by Fintech" at bounding box center [451, 527] width 466 height 44
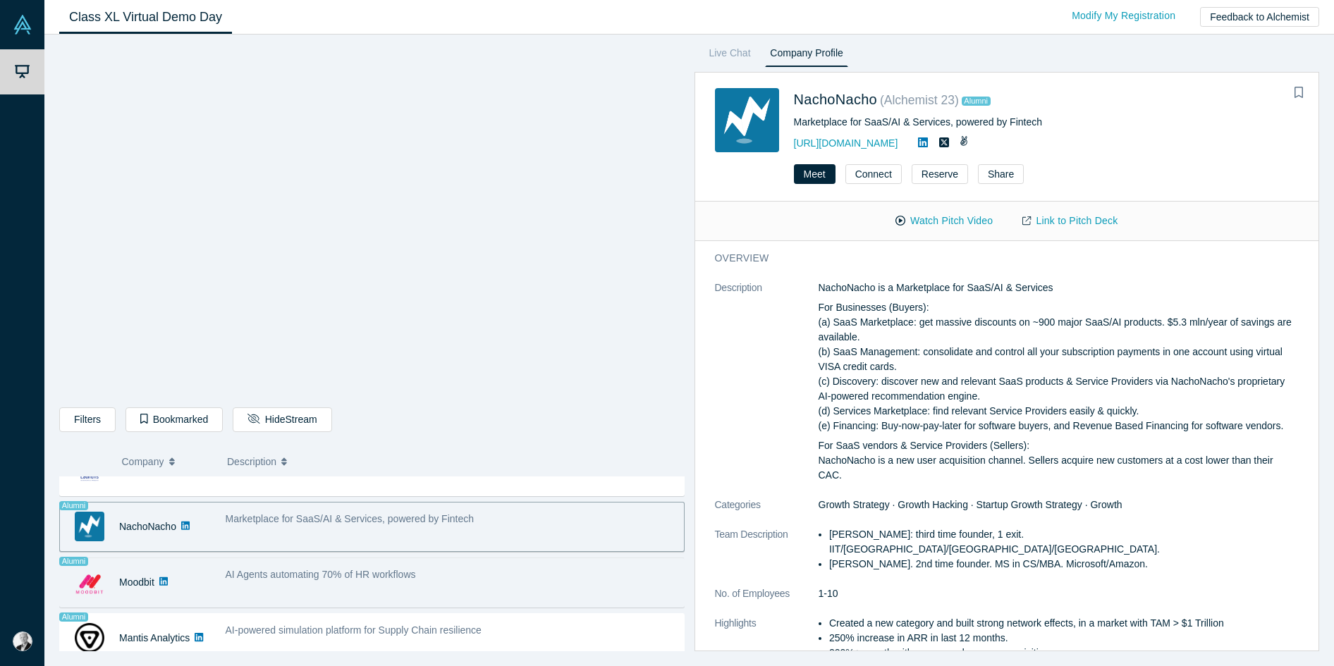
click at [376, 581] on div "AI Agents automating 70% of HR workflows" at bounding box center [451, 574] width 451 height 15
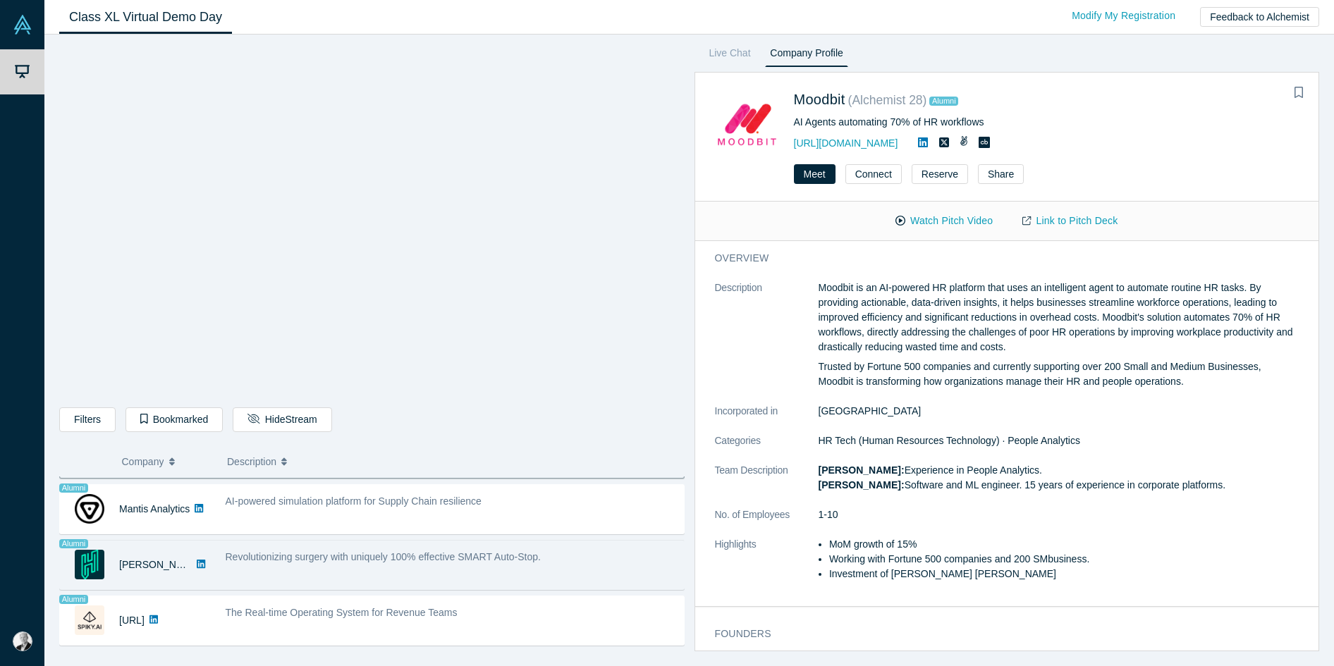
click at [331, 567] on div "Revolutionizing surgery with uniquely 100% effective SMART Auto-Stop." at bounding box center [451, 565] width 466 height 44
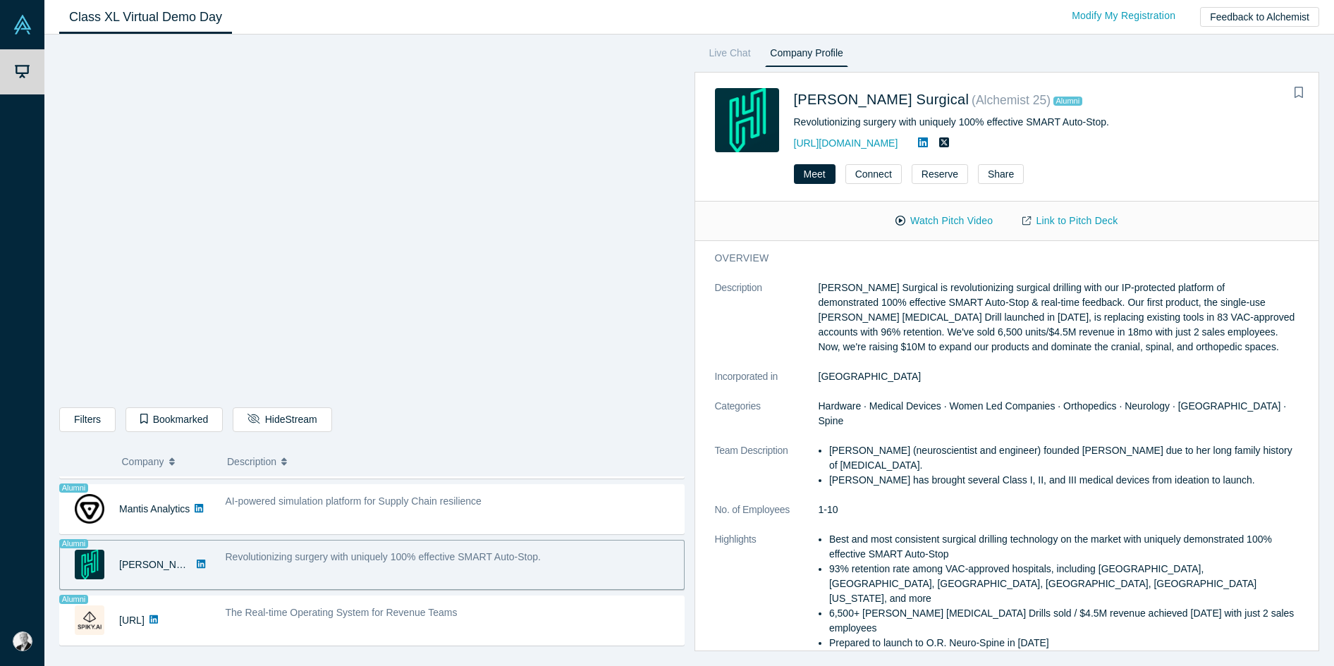
scroll to position [1159, 0]
click at [1089, 90] on icon "Bookmark" at bounding box center [1298, 92] width 8 height 11
click at [878, 172] on button "Connect" at bounding box center [873, 174] width 56 height 20
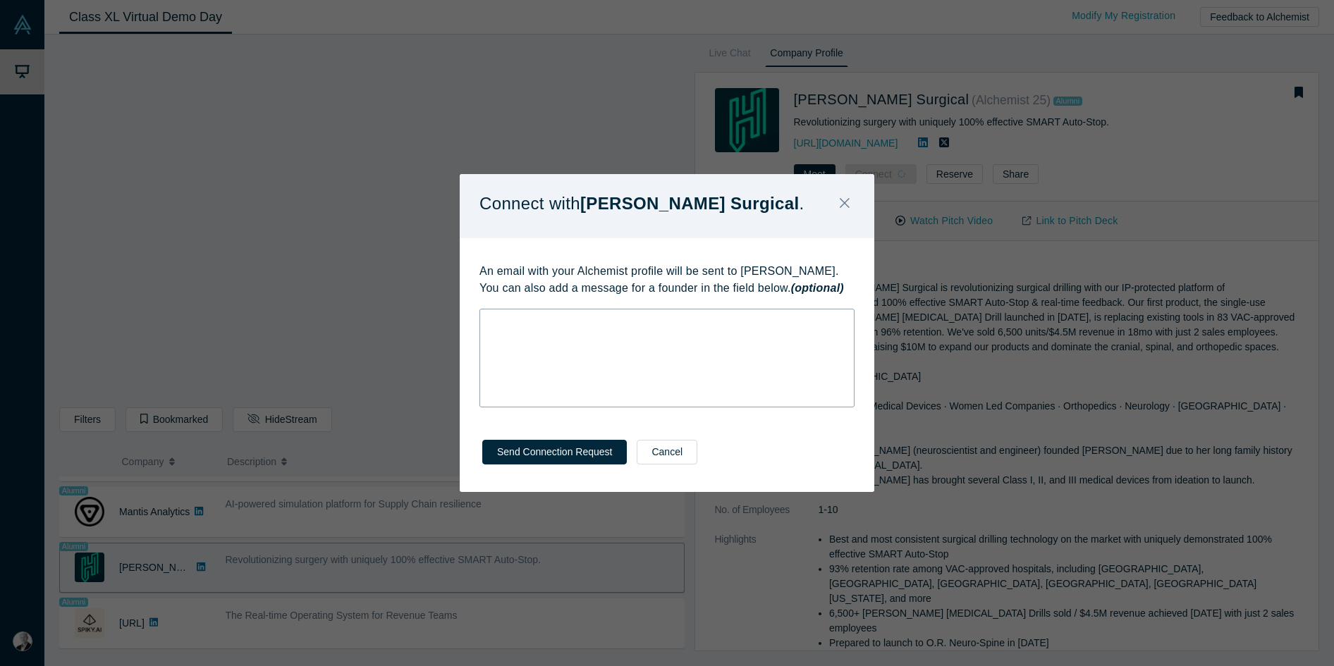
click at [623, 322] on div "rdw-editor" at bounding box center [667, 321] width 356 height 15
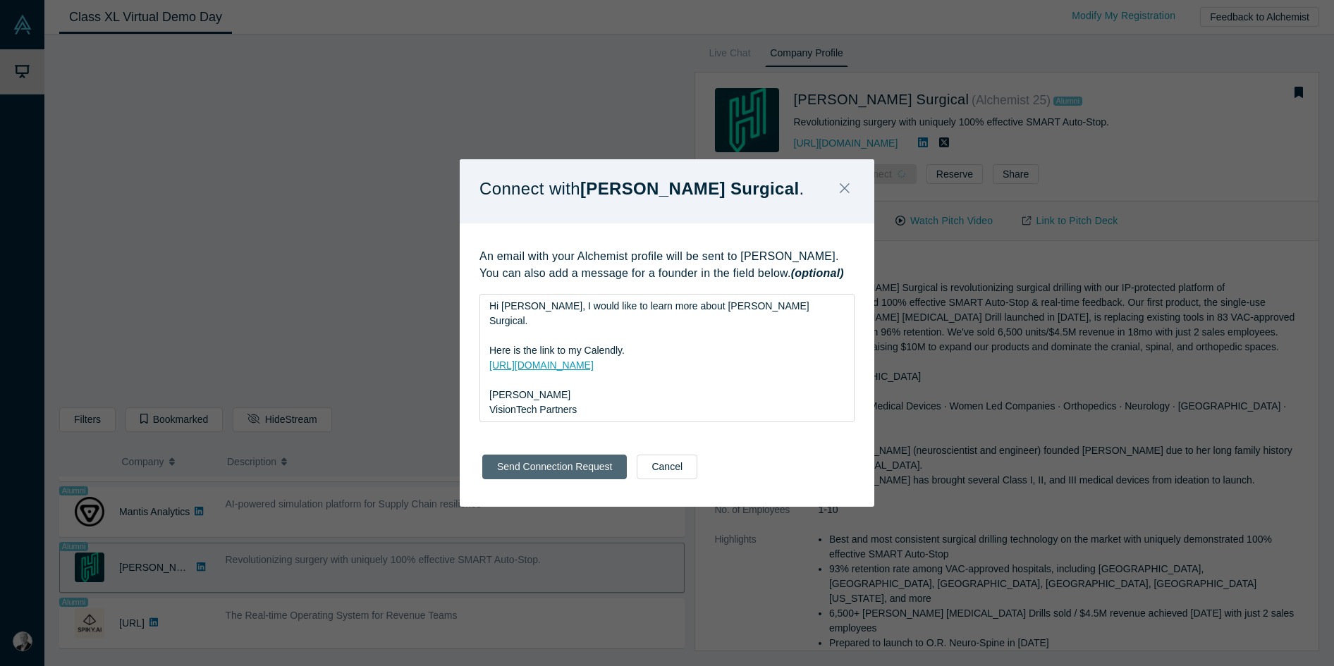
click at [554, 469] on button "Send Connection Request" at bounding box center [554, 467] width 144 height 25
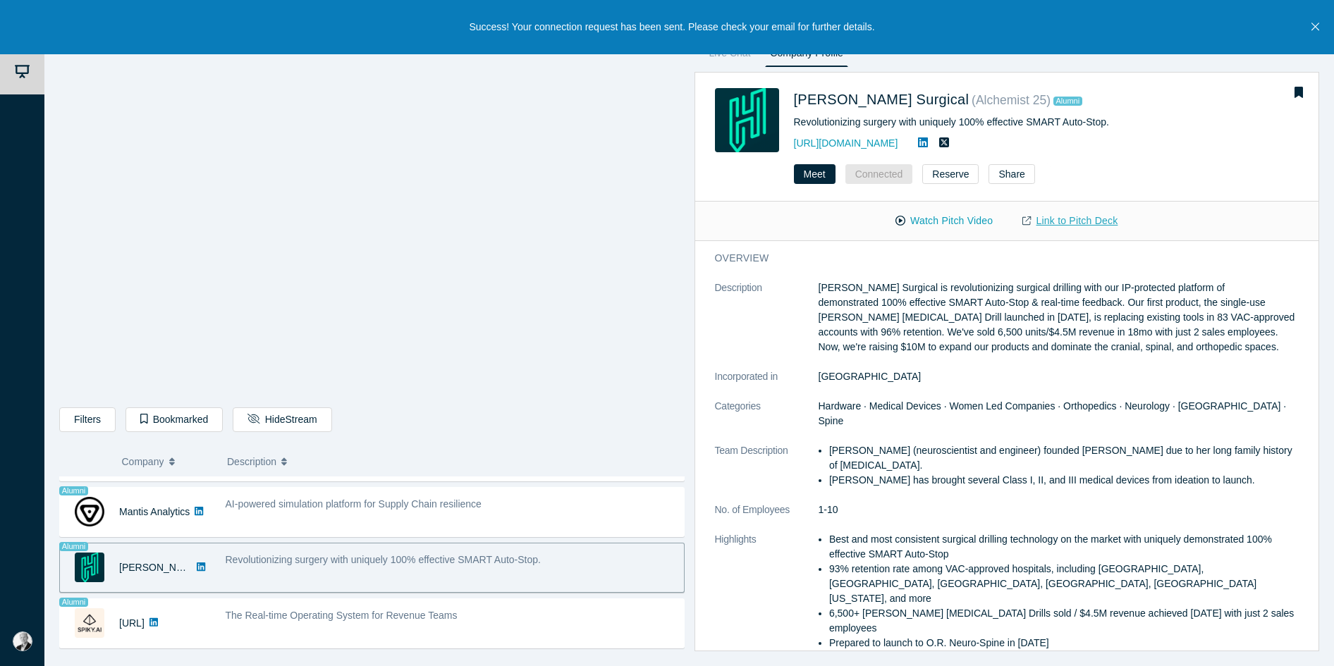
click at [1071, 222] on link "Link to Pitch Deck" at bounding box center [1069, 221] width 125 height 25
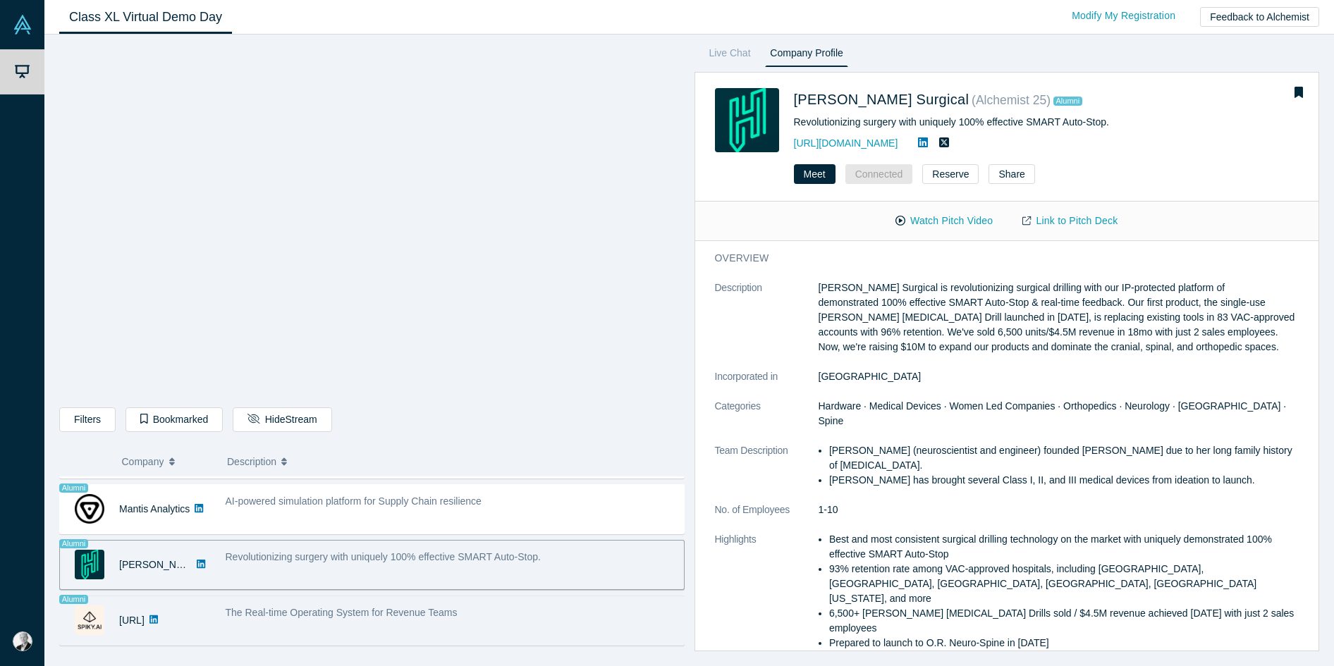
scroll to position [1162, 0]
click at [205, 602] on div "[URL]" at bounding box center [135, 620] width 151 height 49
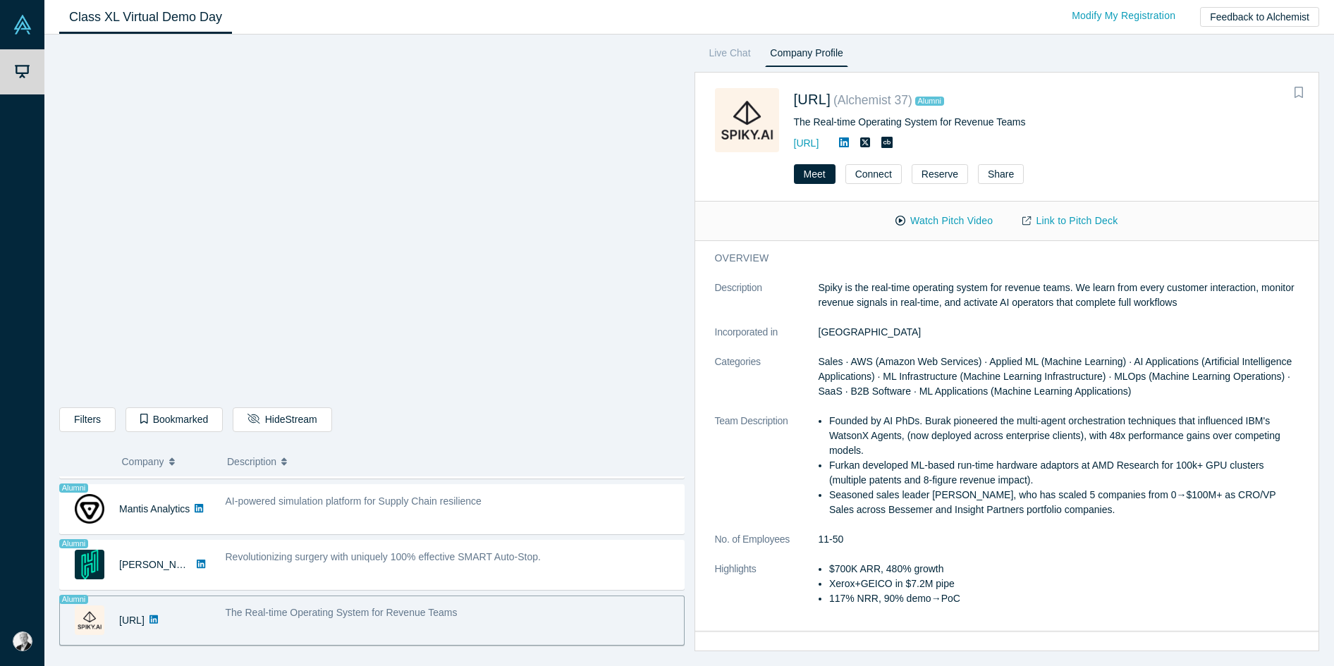
click at [1089, 92] on icon "Bookmark" at bounding box center [1298, 92] width 8 height 11
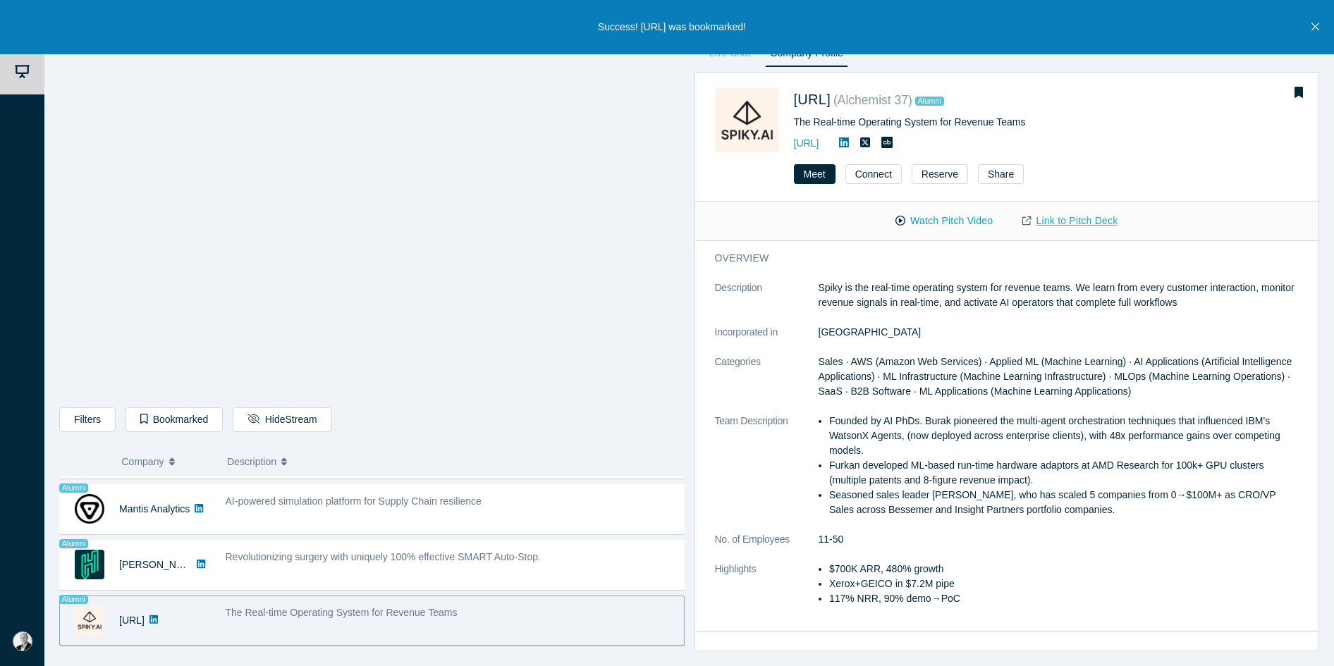
click at [1072, 225] on link "Link to Pitch Deck" at bounding box center [1069, 221] width 125 height 25
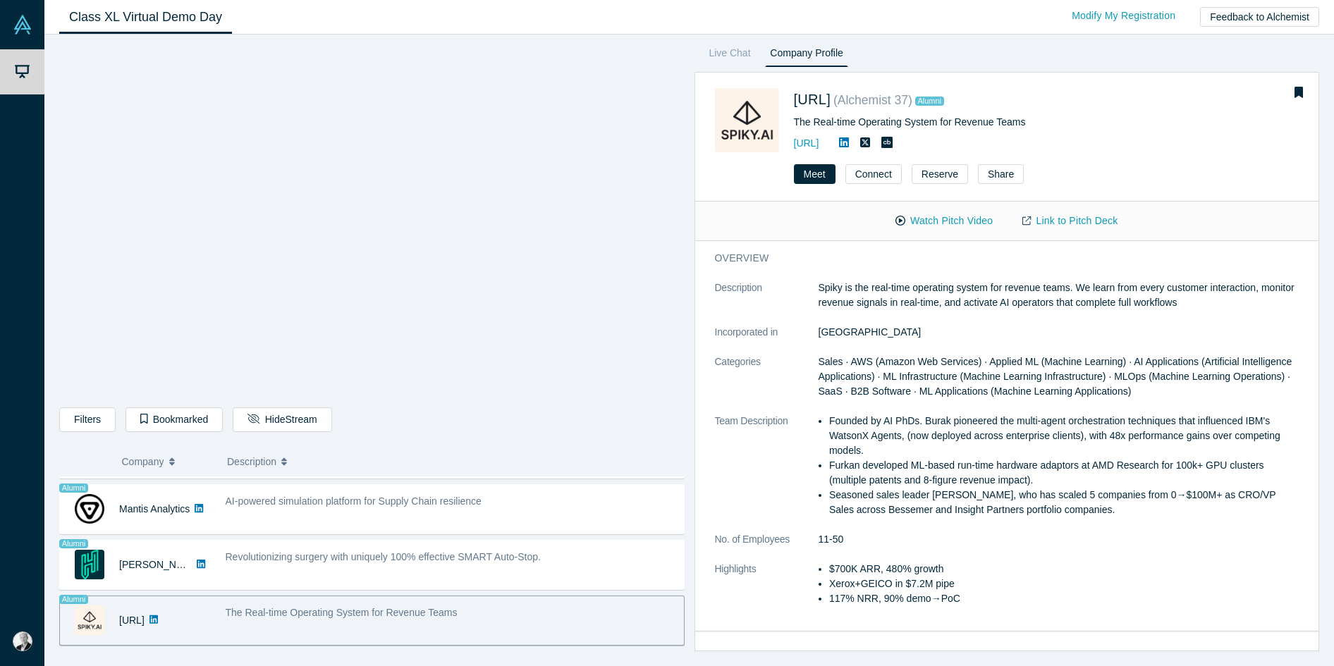
scroll to position [0, 0]
click at [870, 172] on button "Connect" at bounding box center [873, 174] width 56 height 20
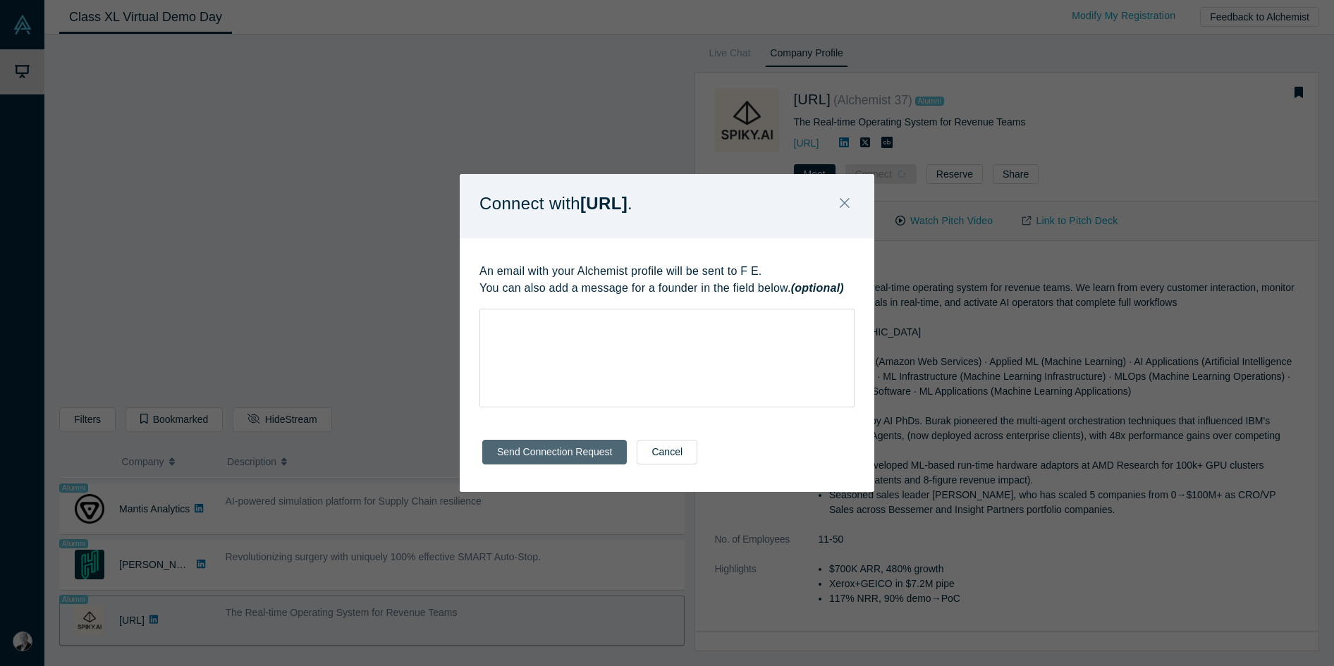
click at [553, 444] on button "Send Connection Request" at bounding box center [554, 452] width 144 height 25
